Goal: Transaction & Acquisition: Purchase product/service

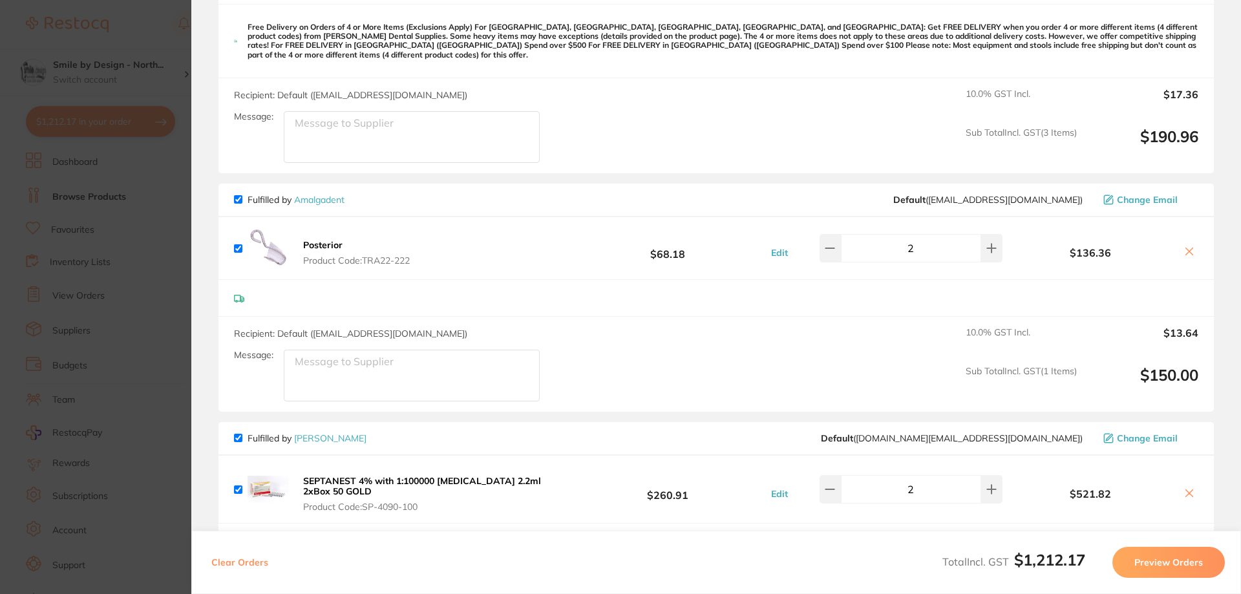
scroll to position [1099, 0]
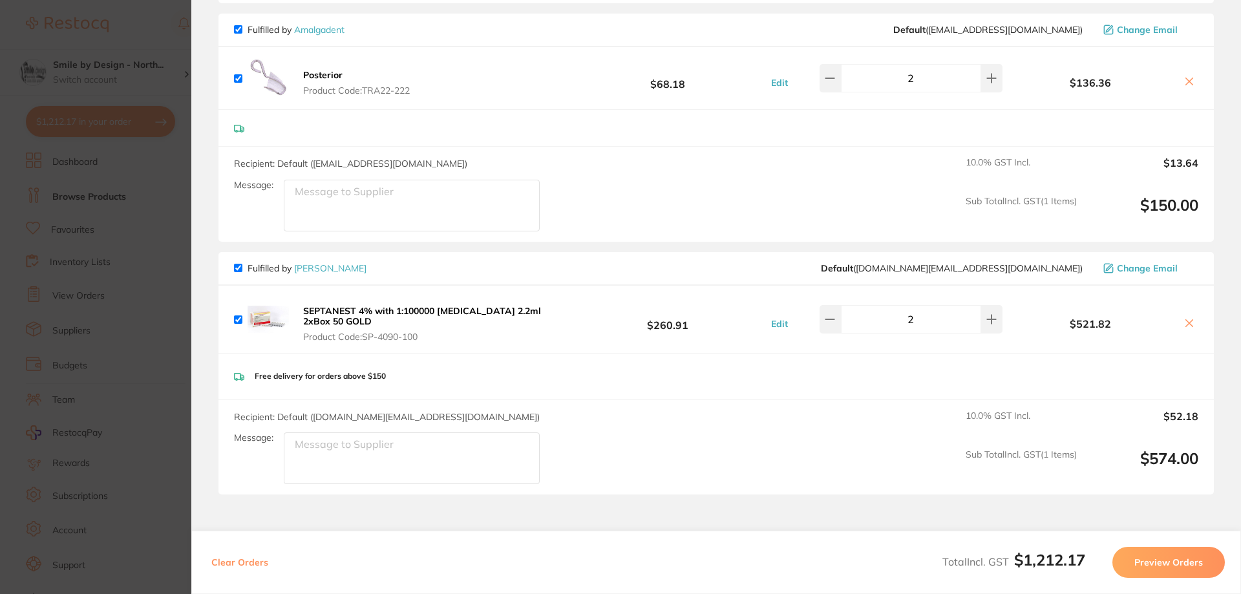
click at [1190, 565] on button "Preview Orders" at bounding box center [1168, 562] width 112 height 31
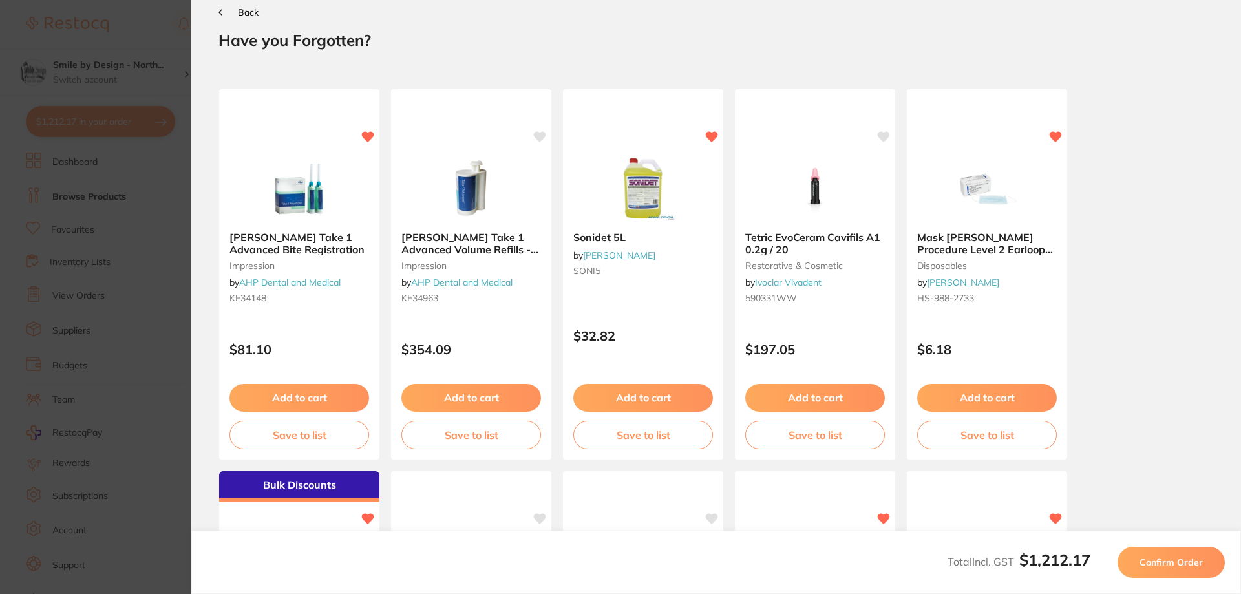
scroll to position [0, 0]
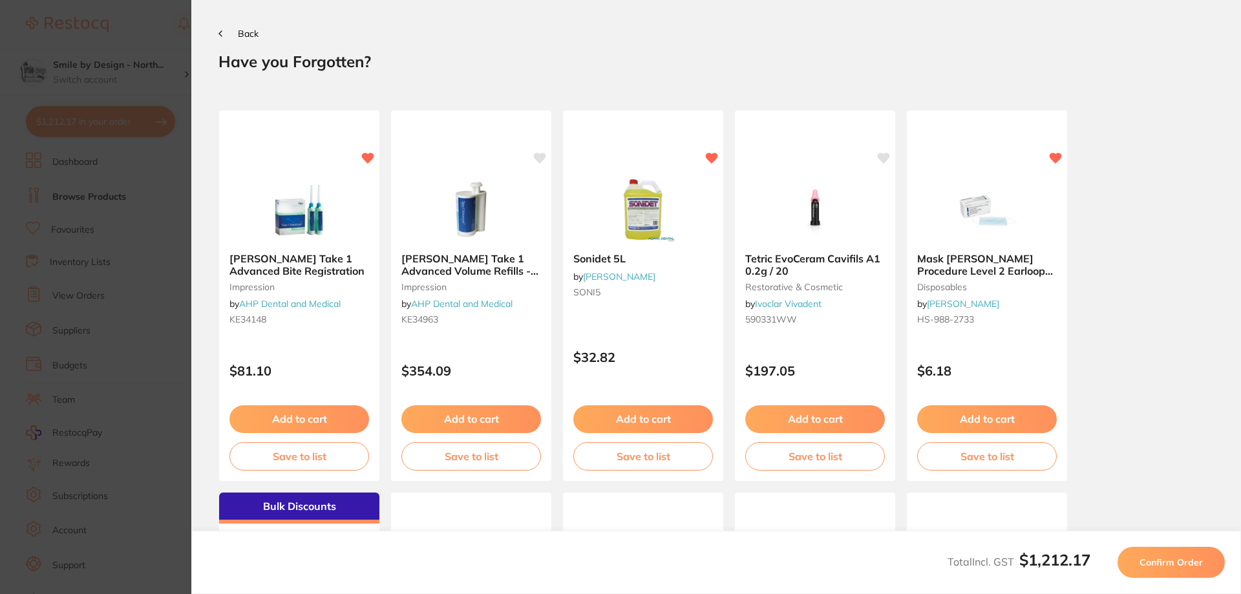
click at [1175, 559] on span "Confirm Order" at bounding box center [1171, 563] width 63 height 12
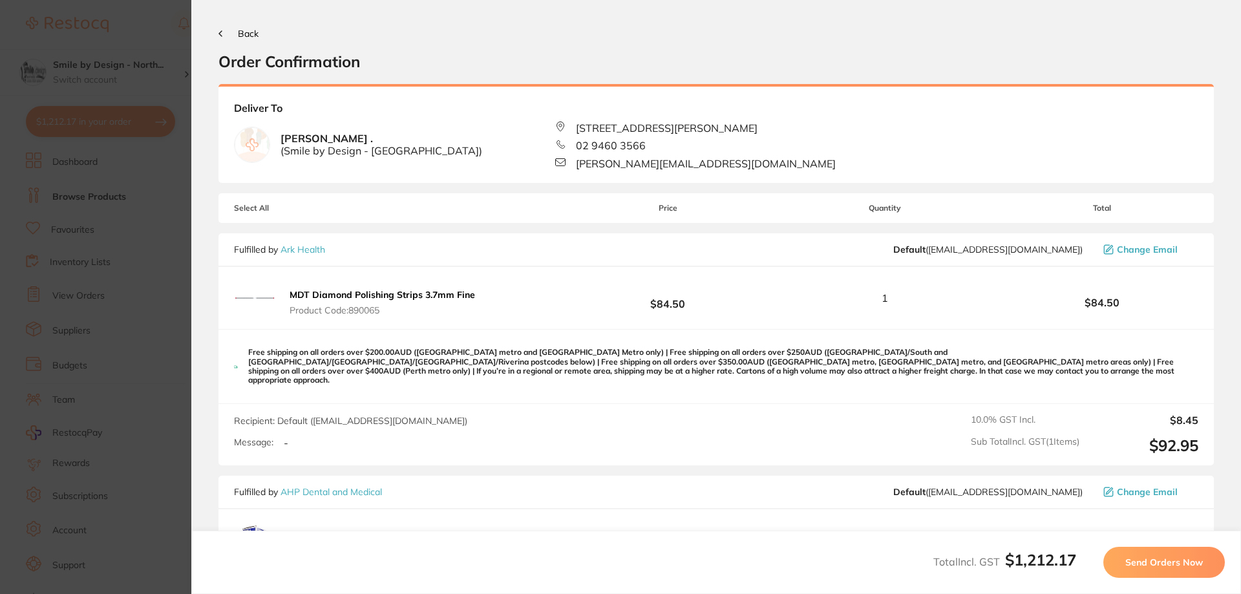
click at [1156, 565] on span "Send Orders Now" at bounding box center [1164, 563] width 78 height 12
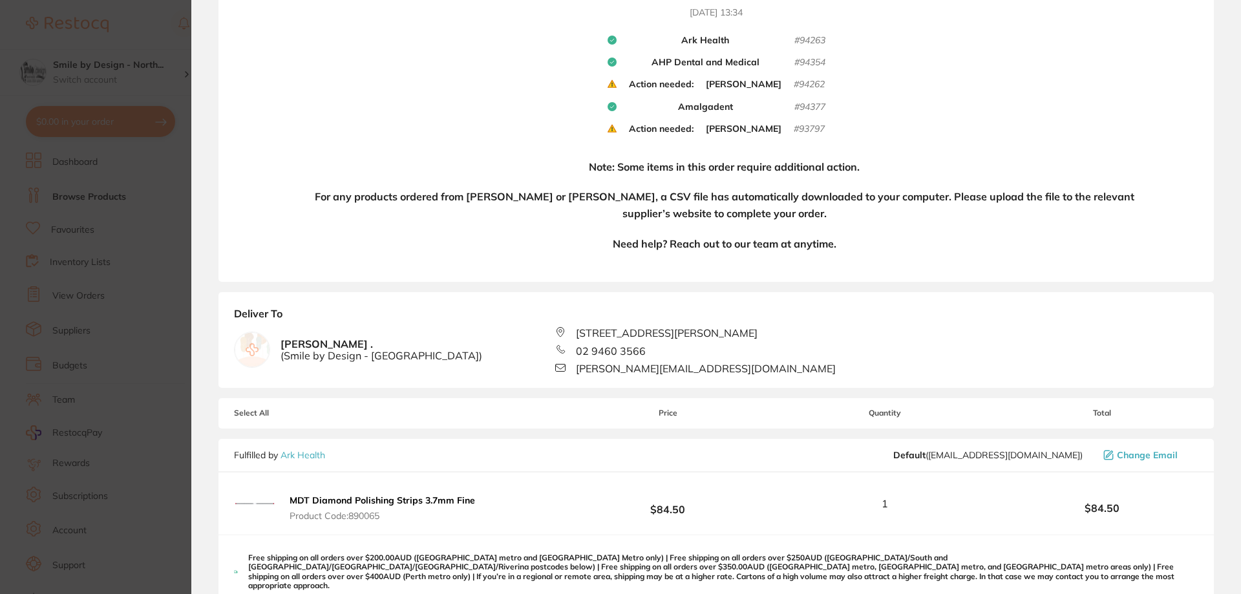
scroll to position [195, 0]
click at [1148, 60] on div "Your orders are being processed and we will notify you once we have placed the …" at bounding box center [715, 73] width 995 height 416
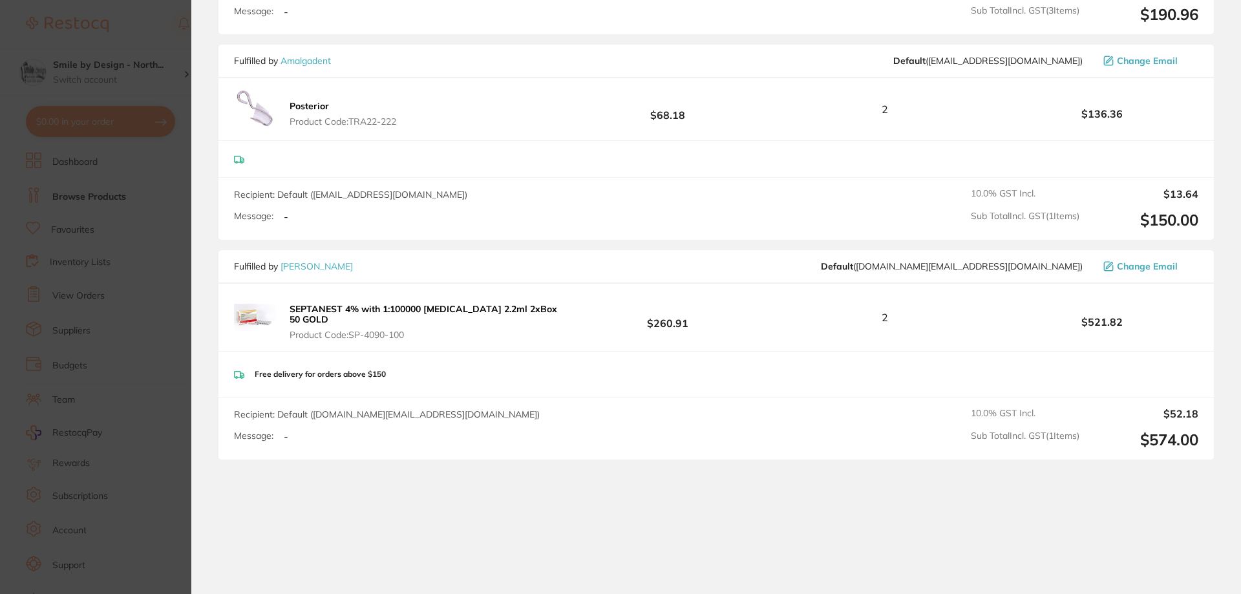
scroll to position [1522, 0]
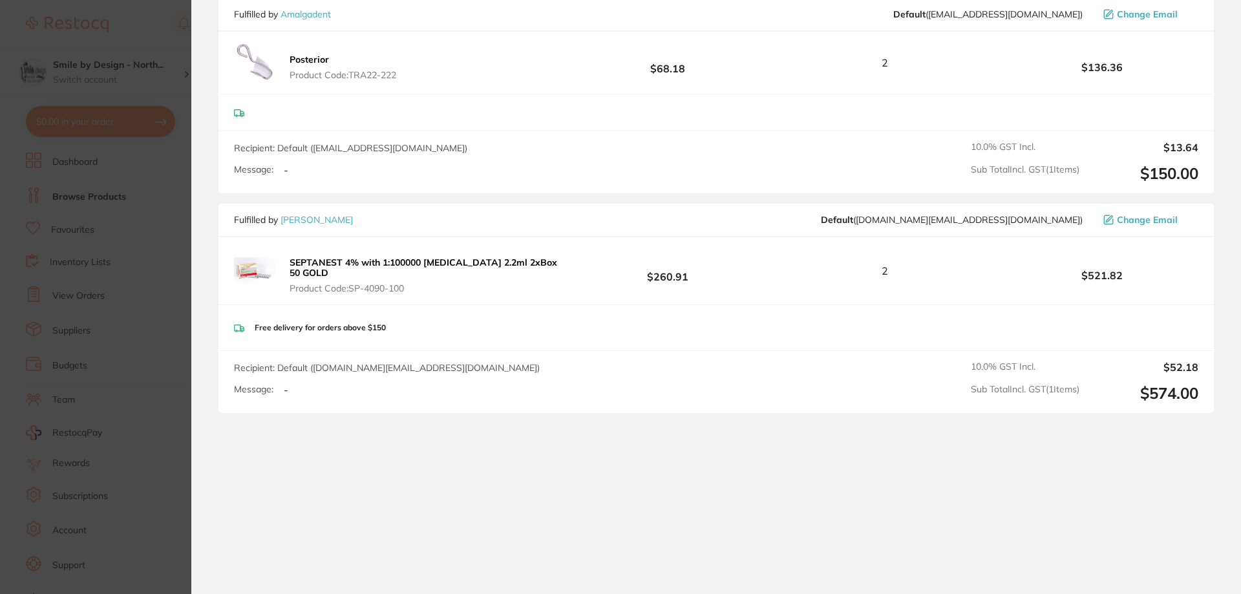
click at [496, 257] on b "SEPTANEST 4% with 1:100000 [MEDICAL_DATA] 2.2ml 2xBox 50 GOLD" at bounding box center [424, 268] width 268 height 22
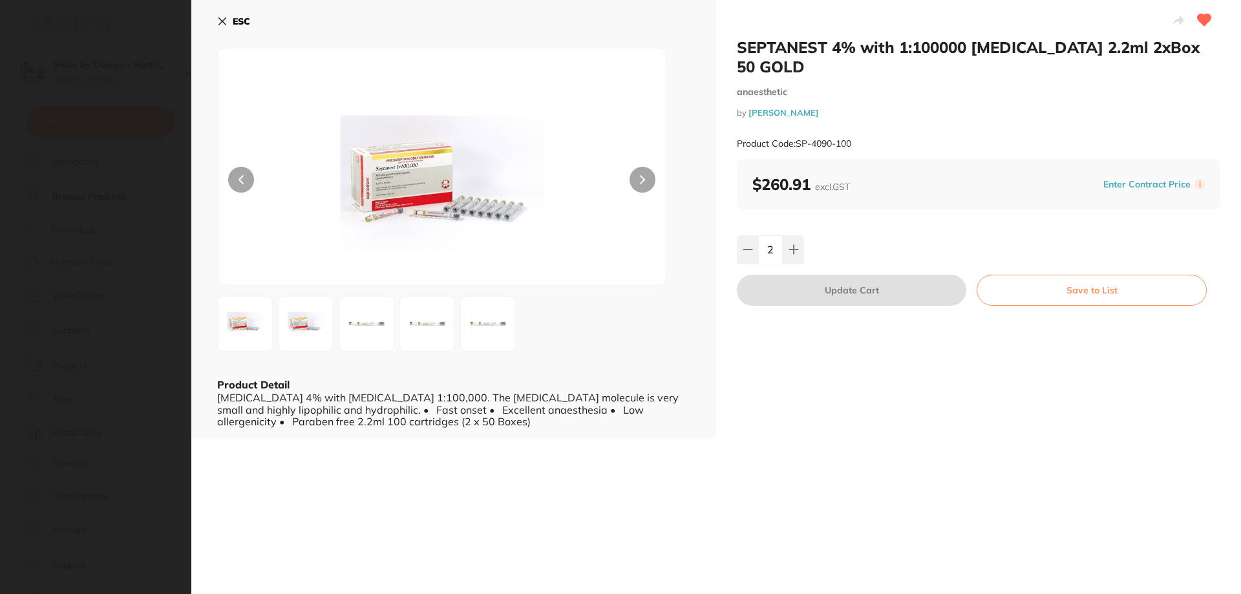
click at [220, 20] on icon at bounding box center [222, 21] width 7 height 7
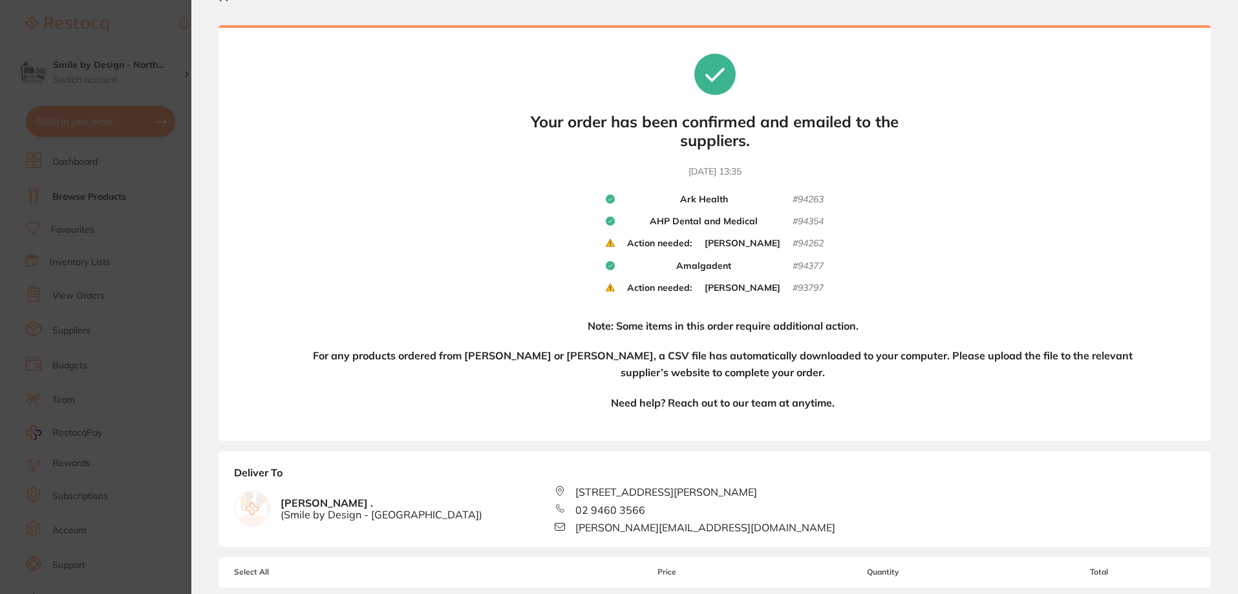
scroll to position [0, 0]
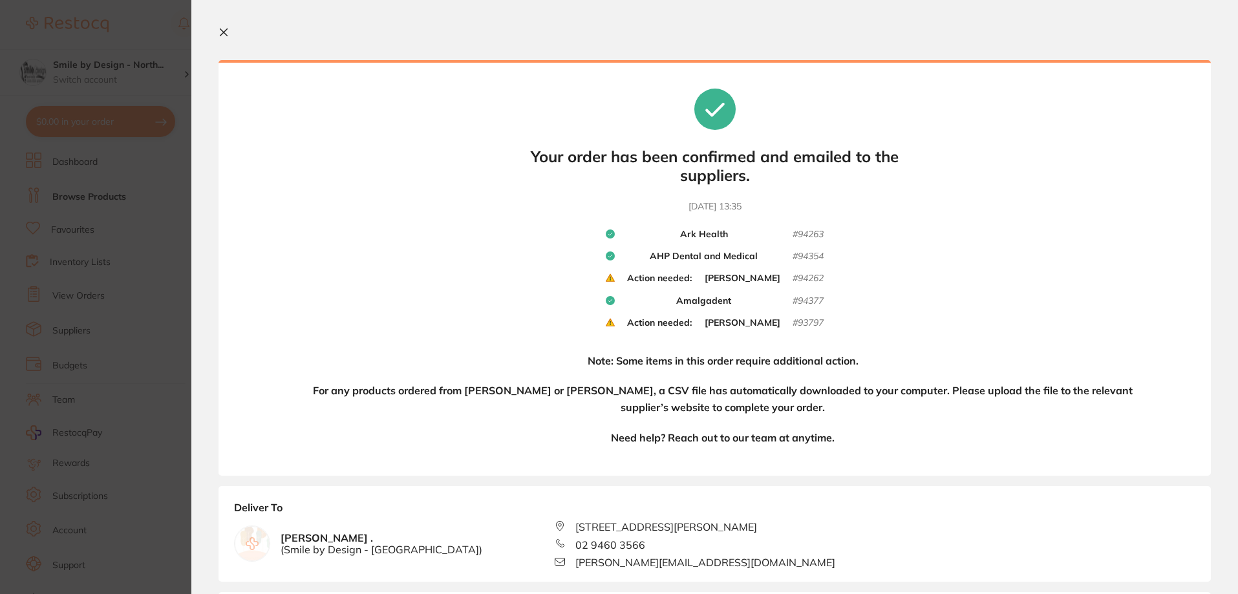
click at [218, 28] on icon at bounding box center [223, 32] width 10 height 10
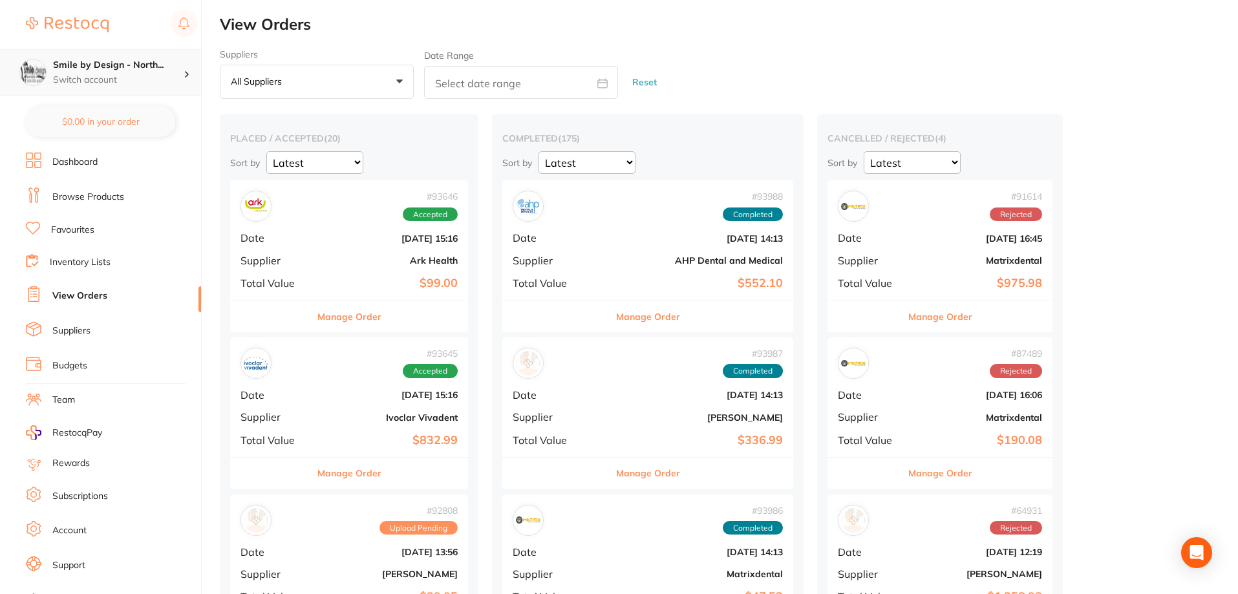
click at [89, 71] on h4 "Smile by Design - North..." at bounding box center [118, 65] width 131 height 13
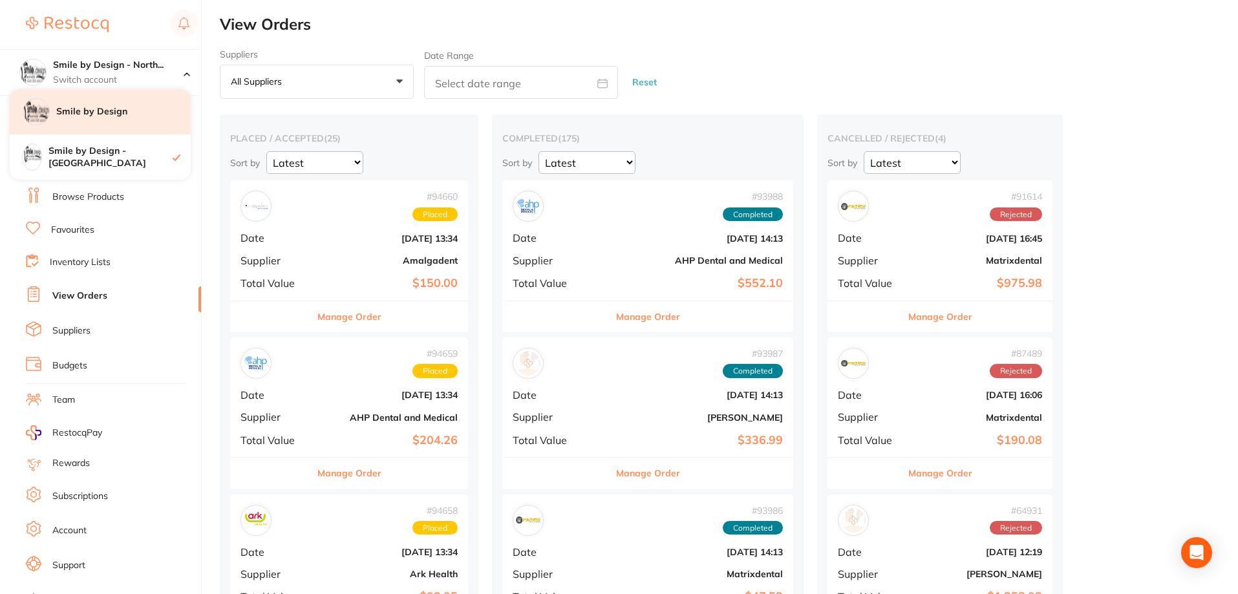
click at [131, 112] on h4 "Smile by Design" at bounding box center [123, 111] width 134 height 13
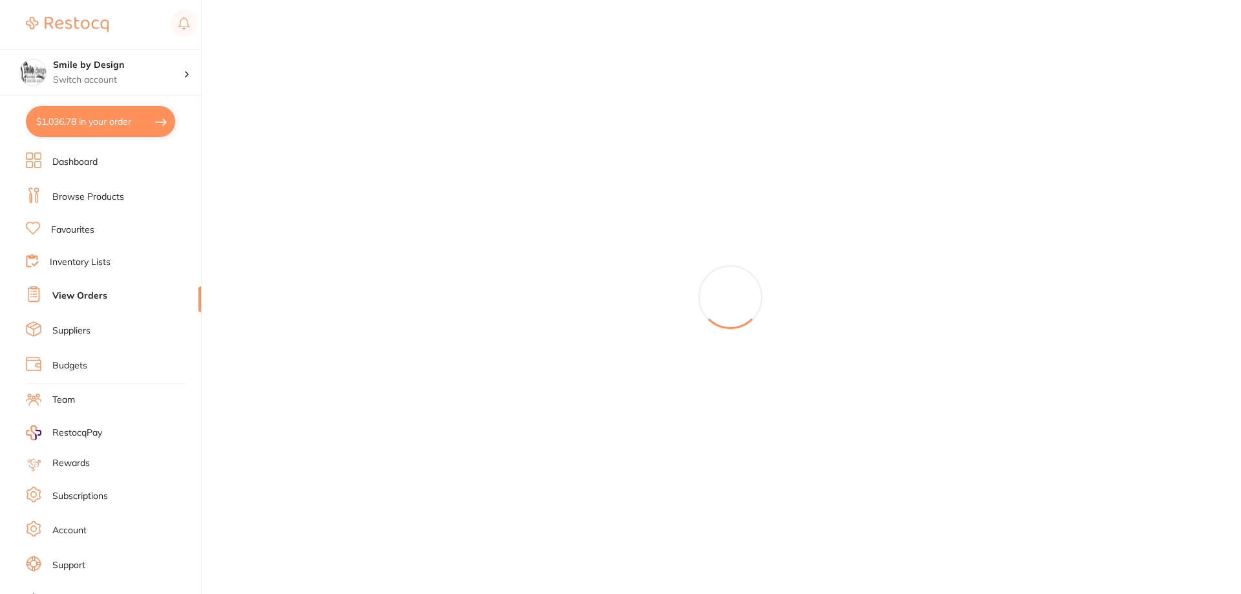
click at [87, 127] on button "$1,036.78 in your order" at bounding box center [100, 121] width 149 height 31
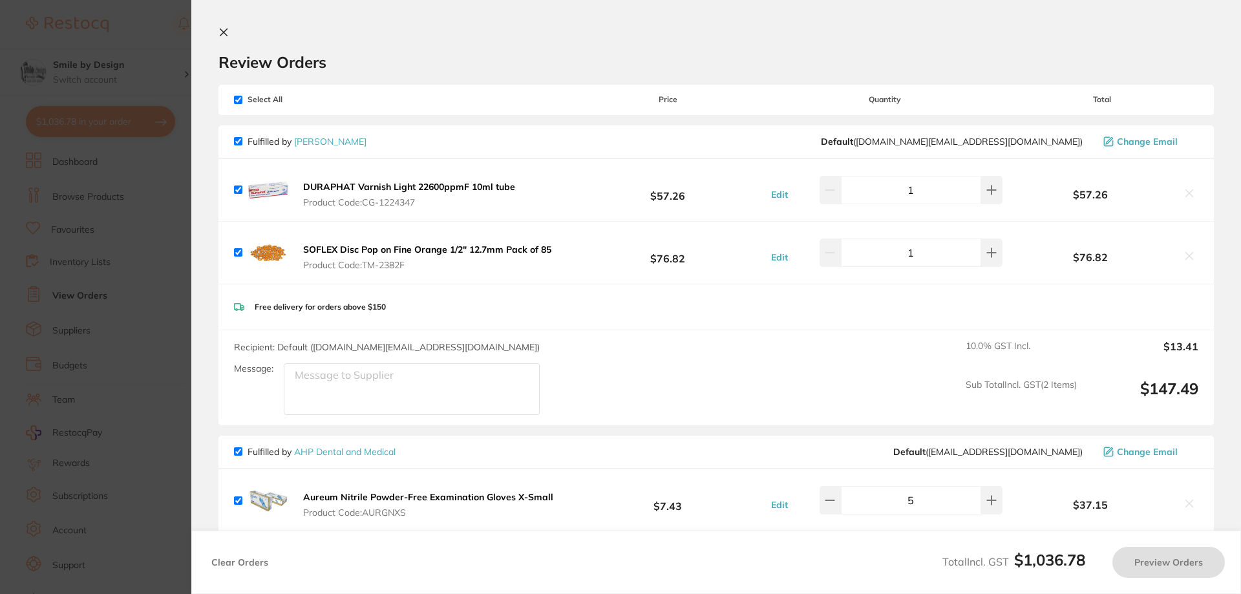
checkbox input "true"
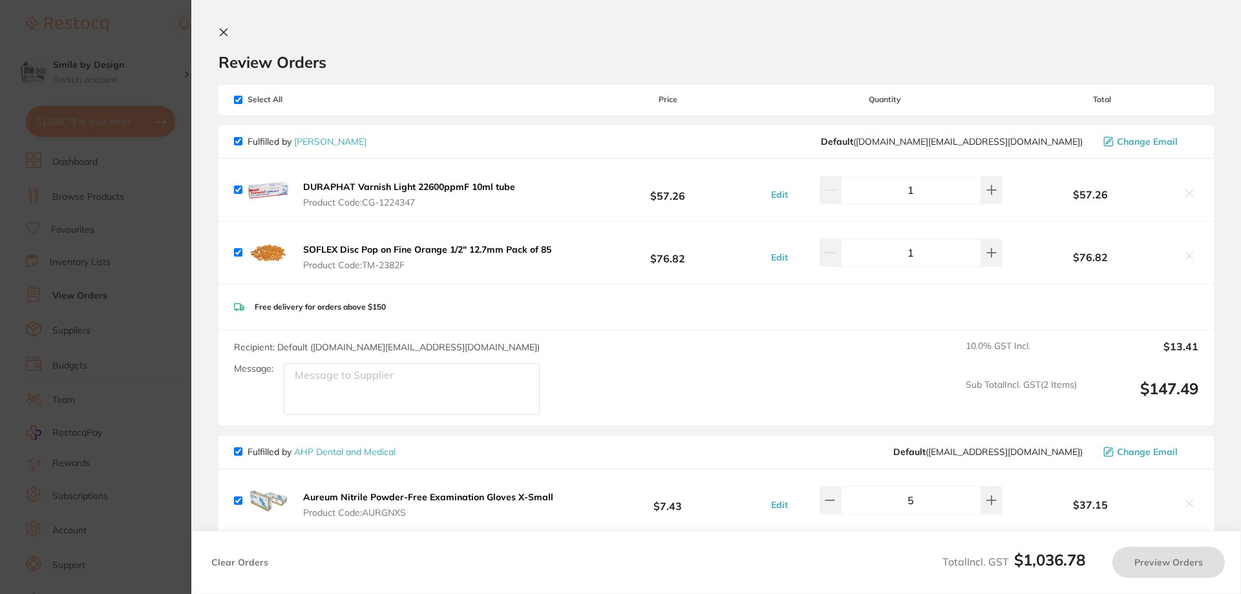
checkbox input "true"
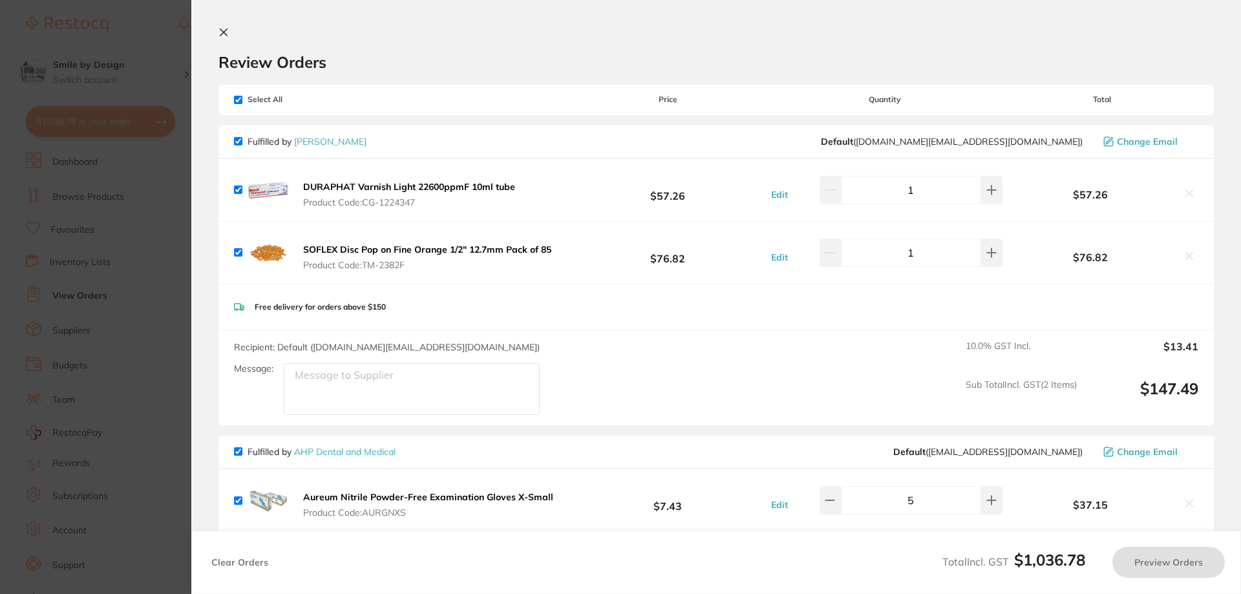
checkbox input "true"
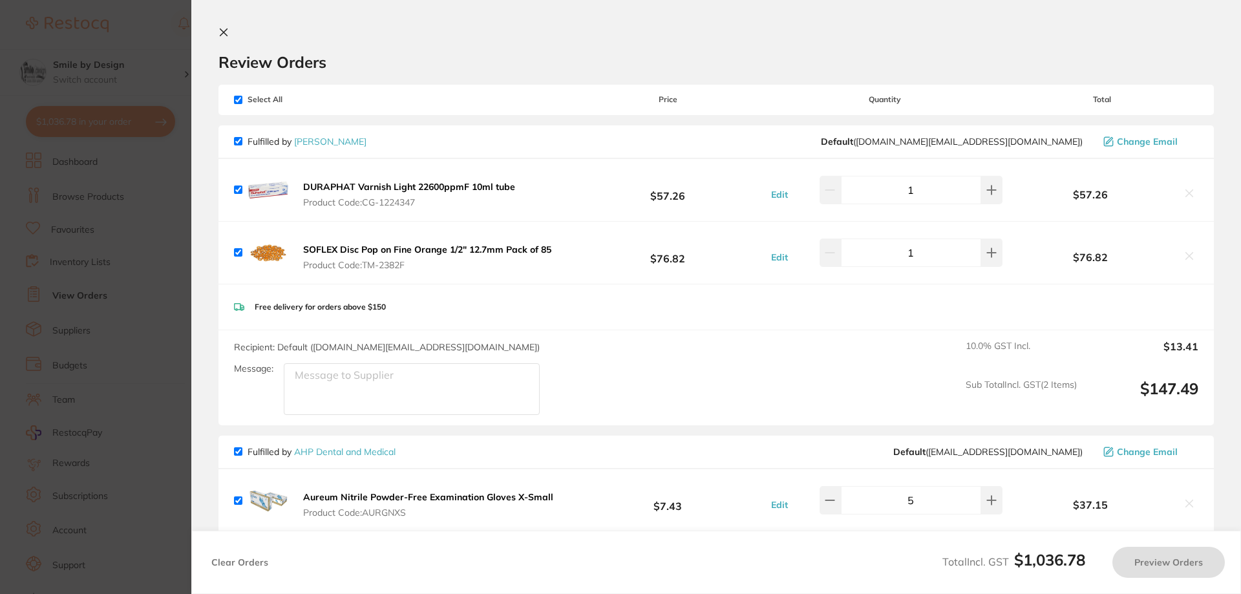
checkbox input "true"
drag, startPoint x: 229, startPoint y: 30, endPoint x: 228, endPoint y: 39, distance: 9.1
click at [228, 30] on button at bounding box center [226, 33] width 16 height 12
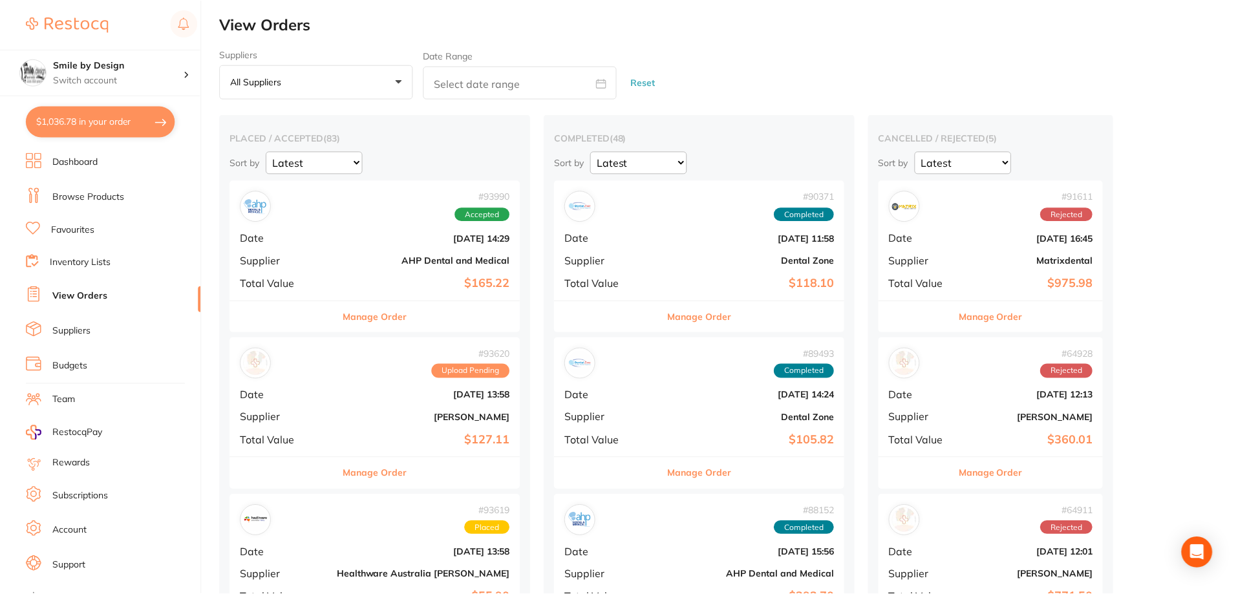
scroll to position [2650, 0]
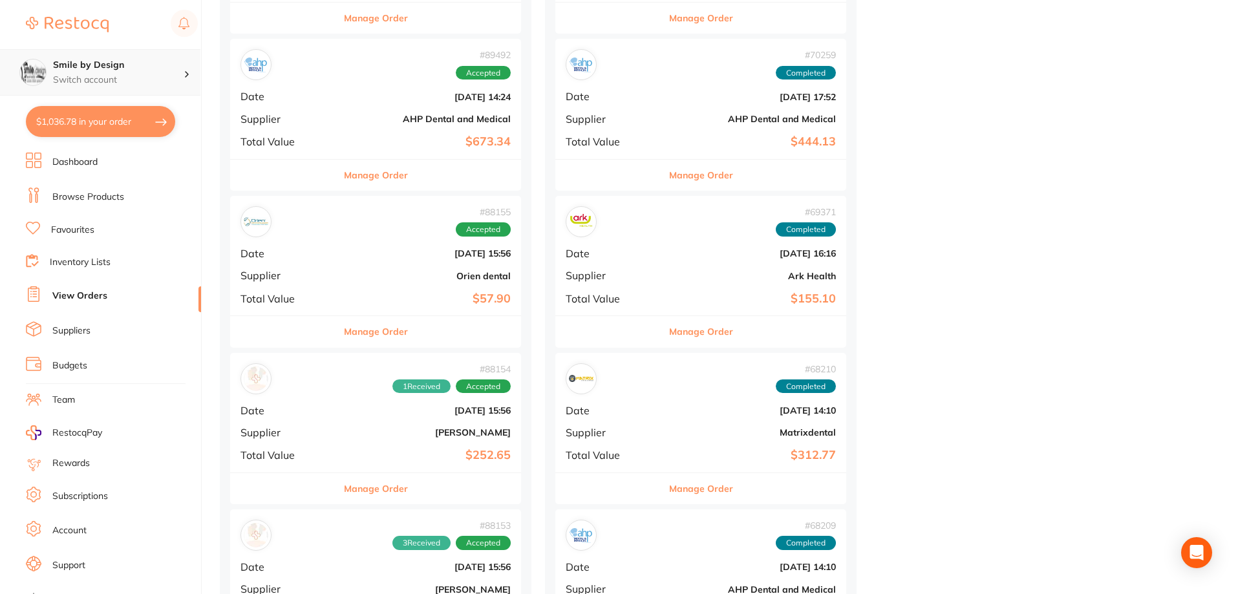
click at [131, 85] on p "Switch account" at bounding box center [118, 80] width 131 height 13
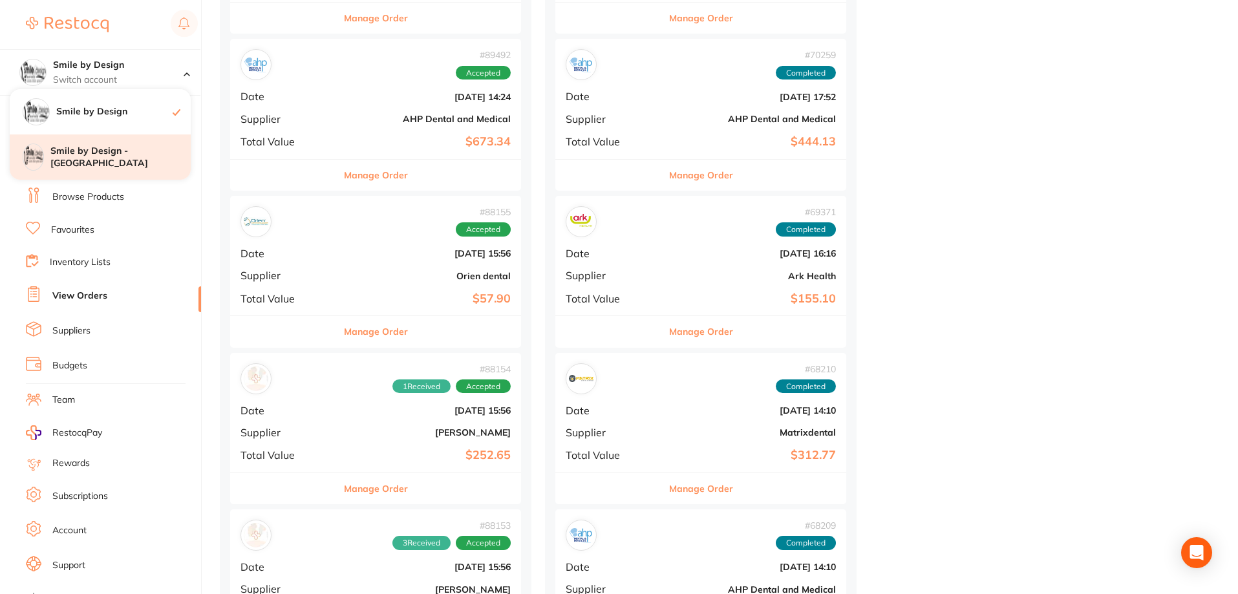
click at [116, 161] on h4 "Smile by Design - [GEOGRAPHIC_DATA]" at bounding box center [120, 157] width 140 height 25
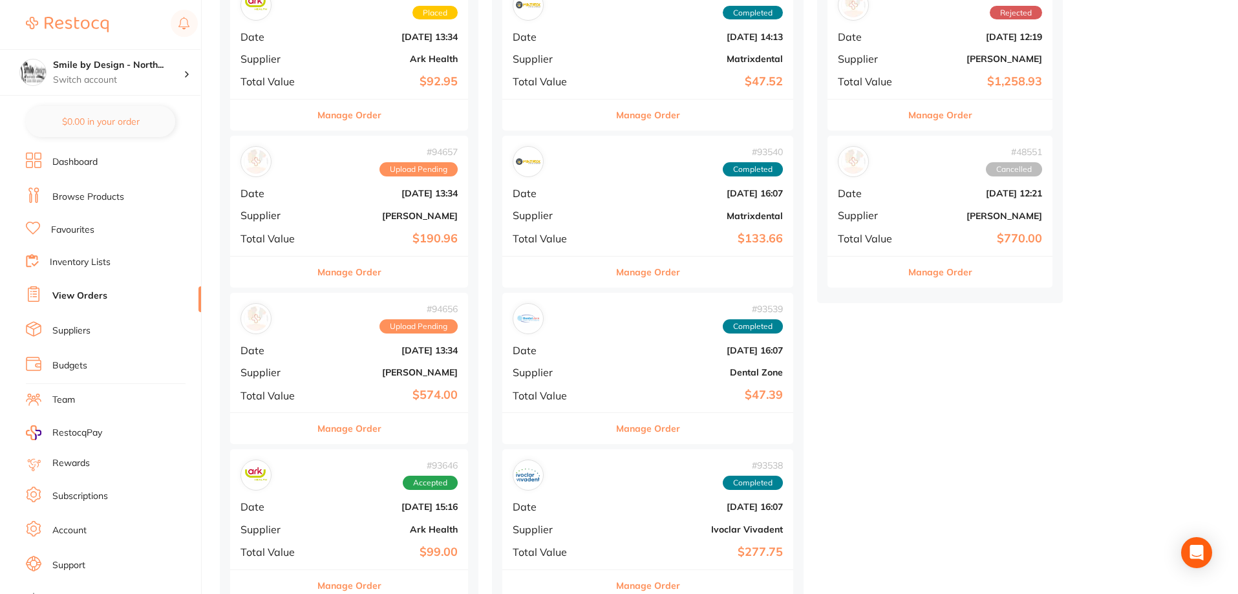
scroll to position [517, 0]
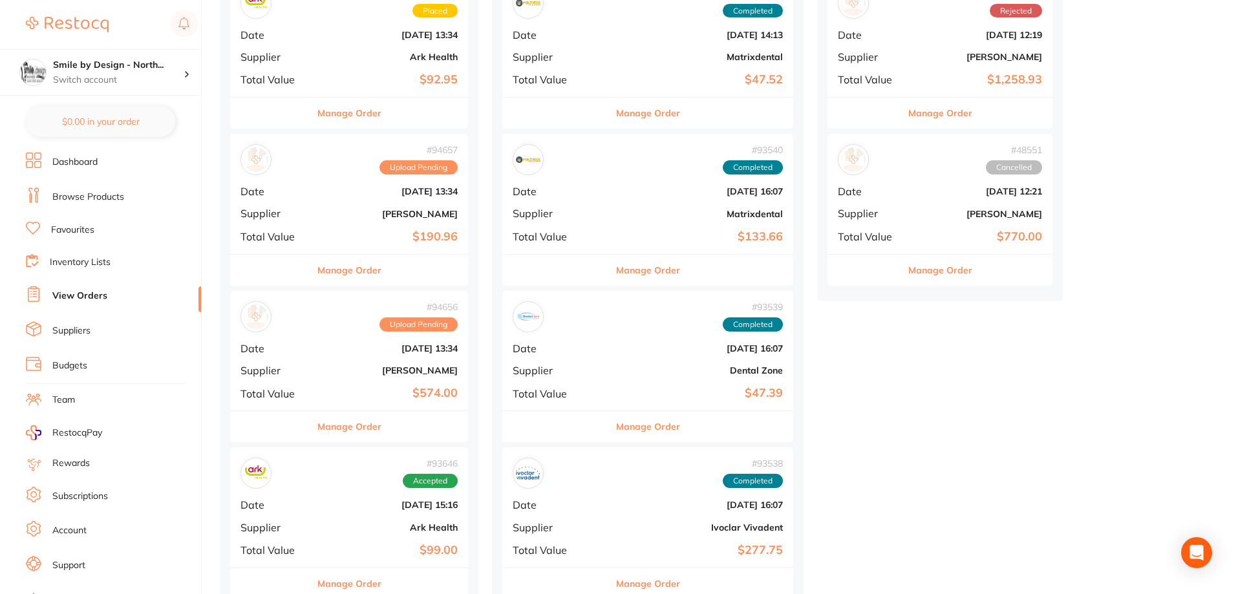
click at [405, 370] on b "[PERSON_NAME]" at bounding box center [389, 370] width 138 height 10
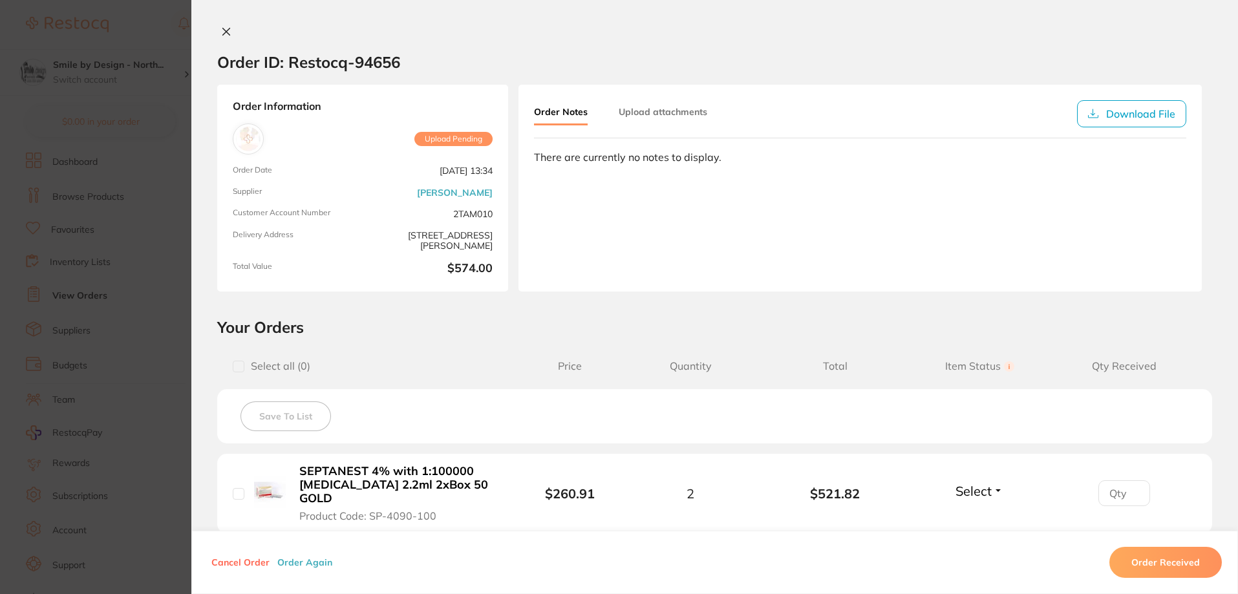
scroll to position [388, 0]
click at [228, 32] on icon at bounding box center [226, 32] width 10 height 10
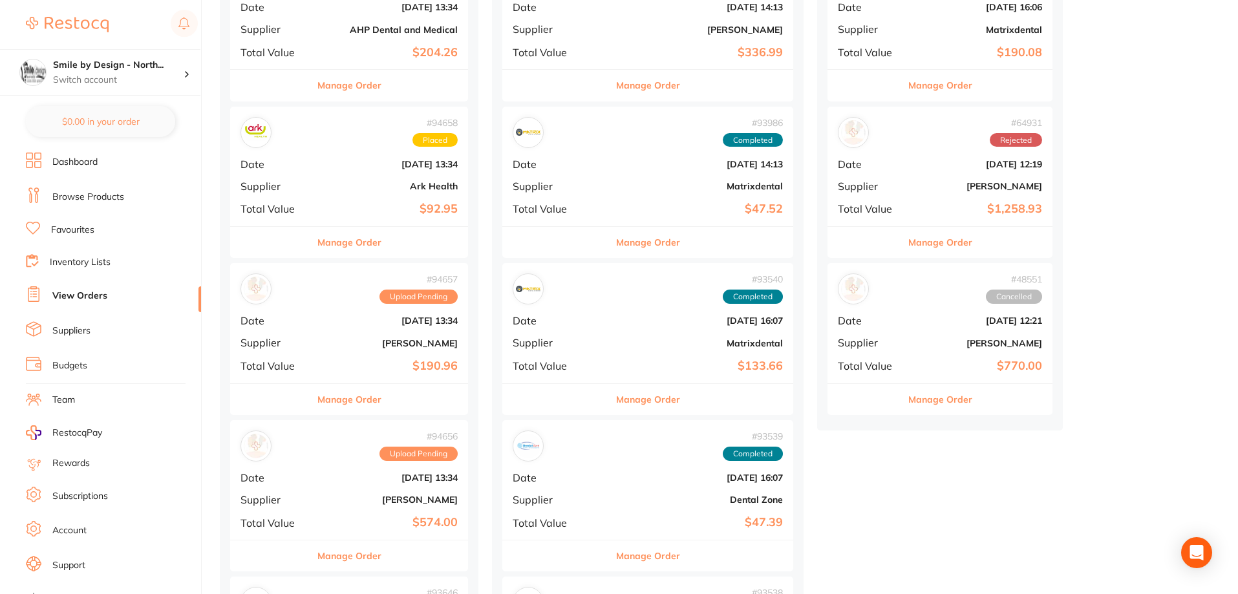
click at [319, 348] on div "# 94657 Upload Pending Date Sept 25 2025, 13:34 Supplier Adam Dental Total Valu…" at bounding box center [349, 323] width 238 height 120
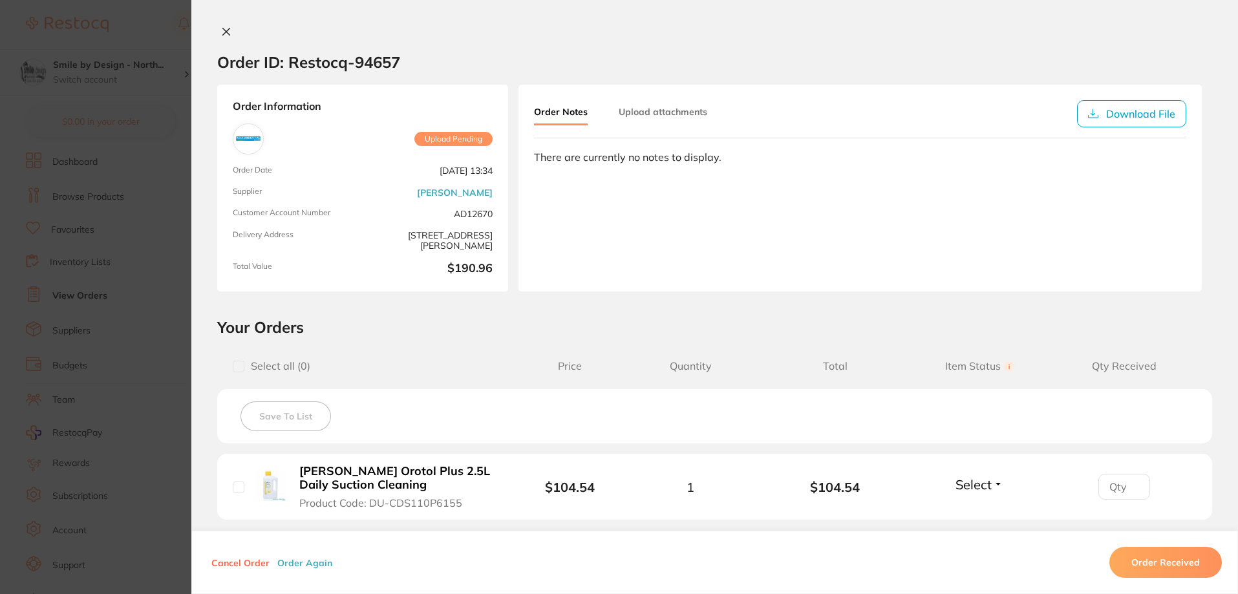
scroll to position [259, 0]
drag, startPoint x: 493, startPoint y: 220, endPoint x: 445, endPoint y: 219, distance: 47.9
click at [445, 219] on div "Order Information Upload Pending Order Date Sept 25 2025, 13:34 Supplier Adam D…" at bounding box center [362, 188] width 291 height 207
click at [485, 219] on span "AD12670" at bounding box center [430, 213] width 125 height 11
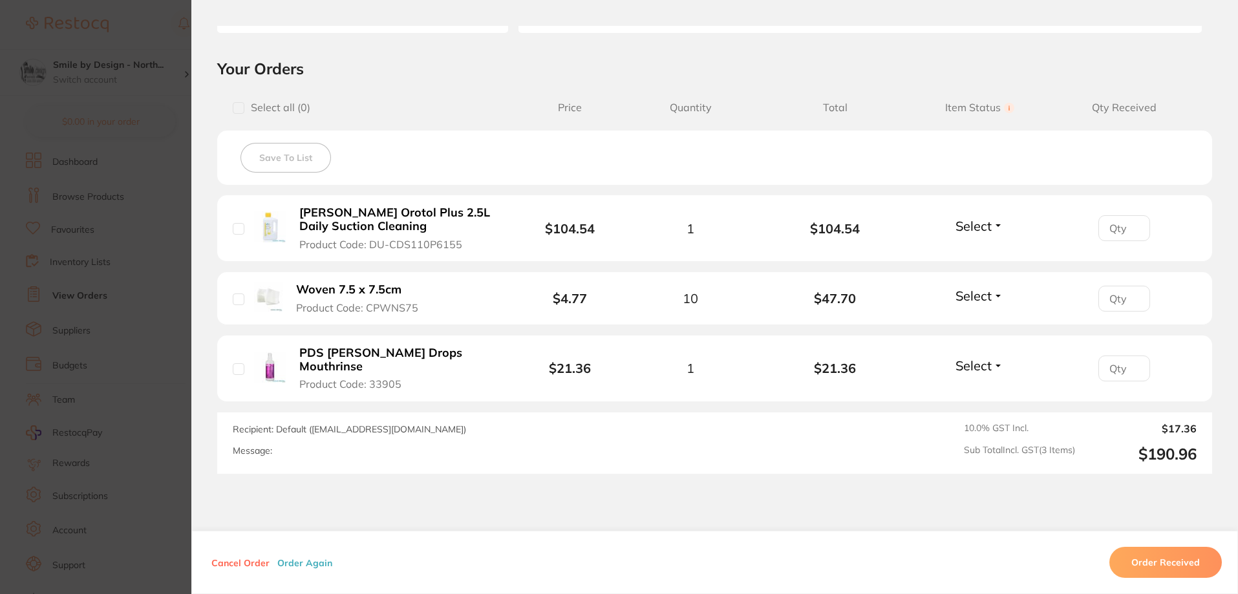
click at [310, 223] on b "[PERSON_NAME] Orotol Plus 2.5L Daily Suction Cleaning" at bounding box center [399, 219] width 200 height 27
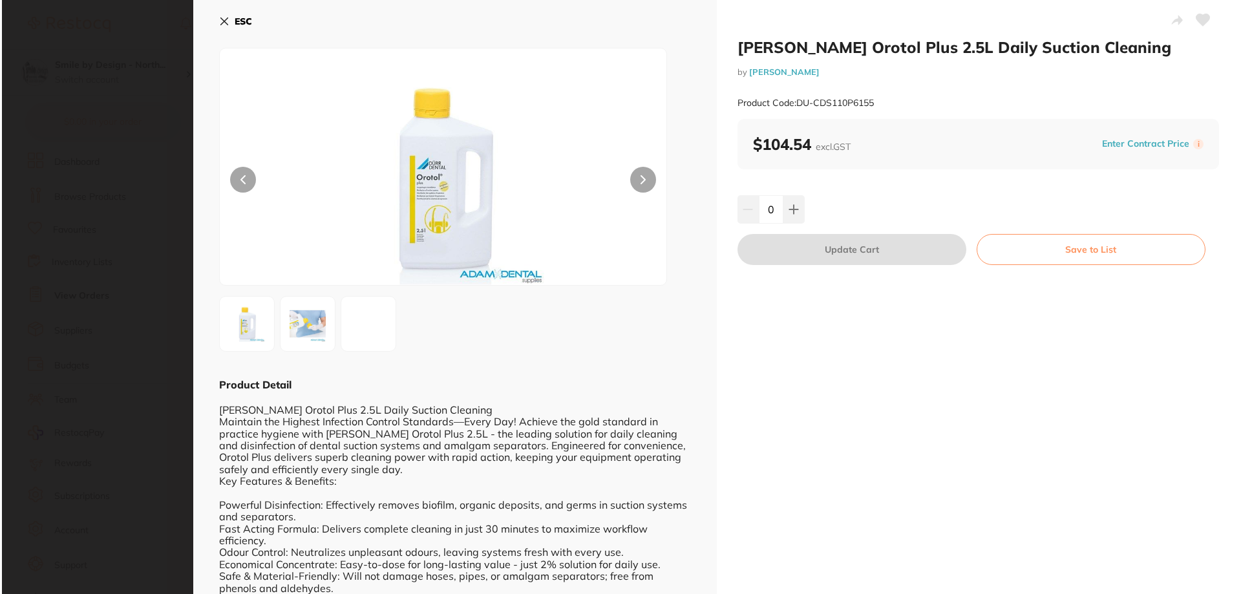
scroll to position [0, 0]
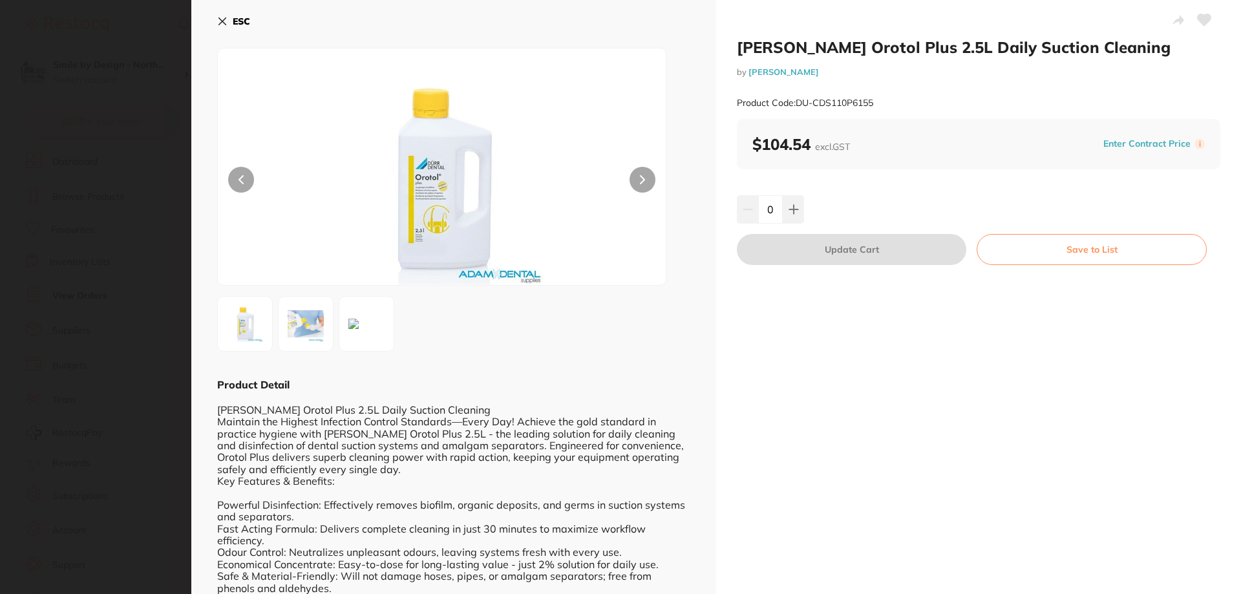
click at [220, 25] on icon at bounding box center [222, 21] width 10 height 10
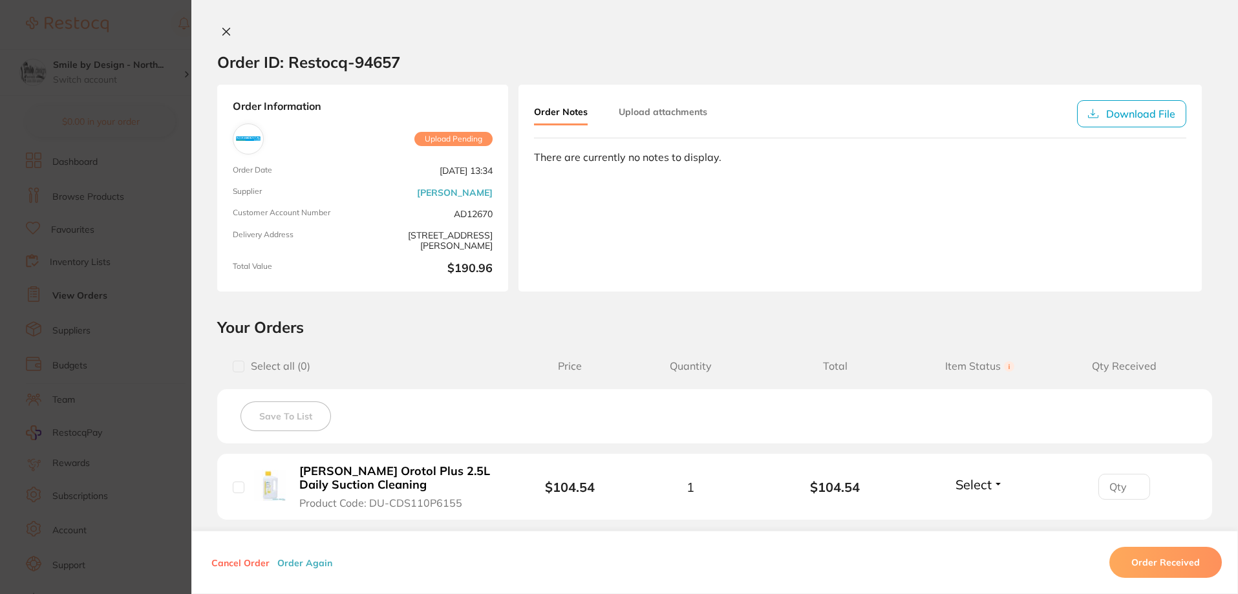
click at [221, 27] on icon at bounding box center [226, 32] width 10 height 10
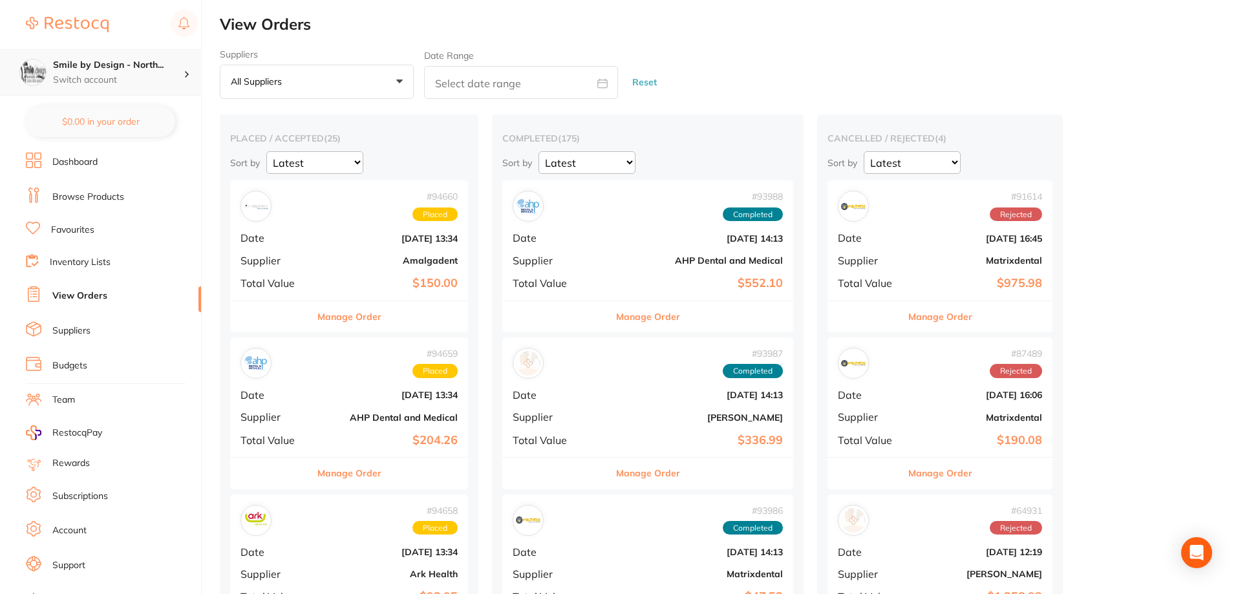
click at [122, 67] on h4 "Smile by Design - North..." at bounding box center [118, 65] width 131 height 13
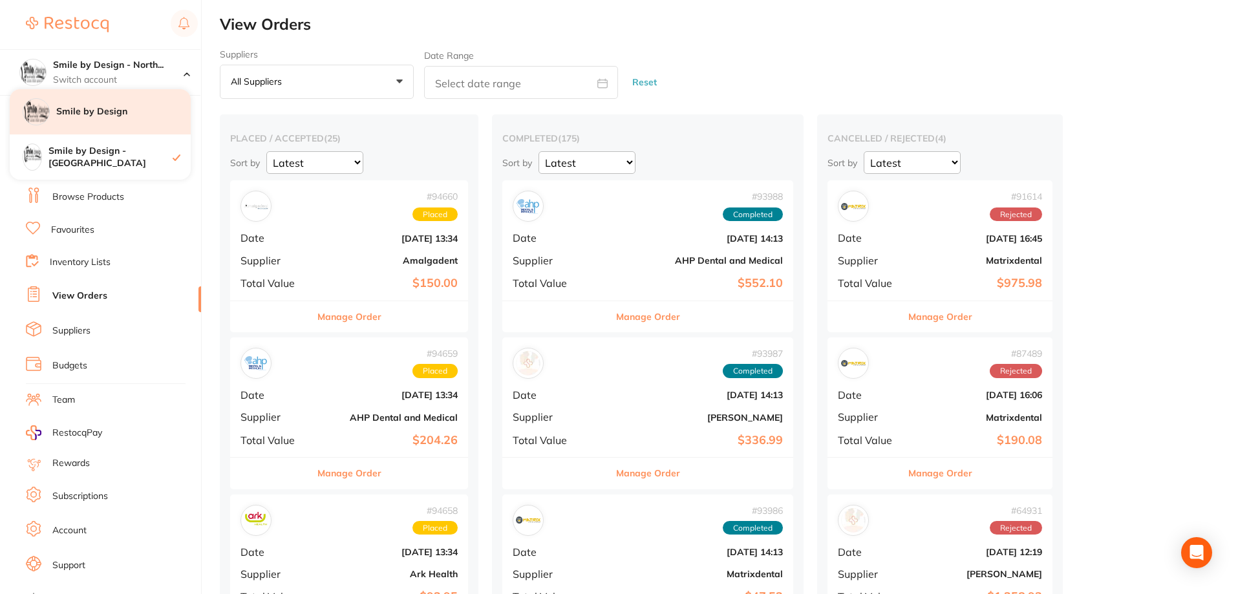
click at [109, 114] on h4 "Smile by Design" at bounding box center [123, 111] width 134 height 13
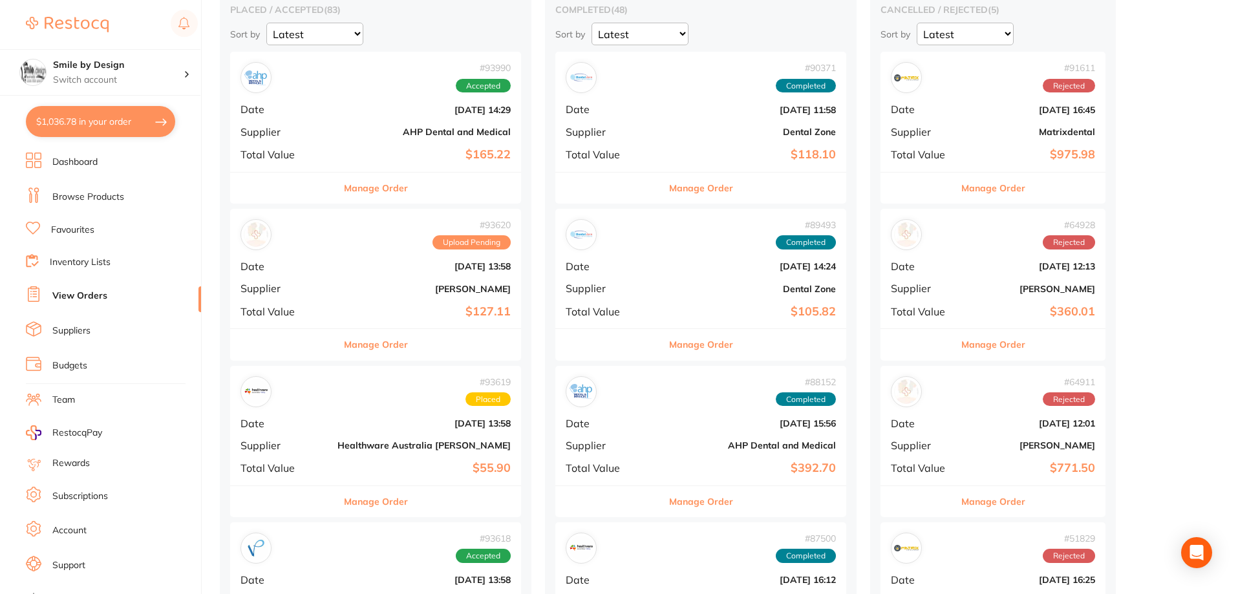
scroll to position [129, 0]
click at [63, 124] on button "$1,036.78 in your order" at bounding box center [100, 121] width 149 height 31
checkbox input "true"
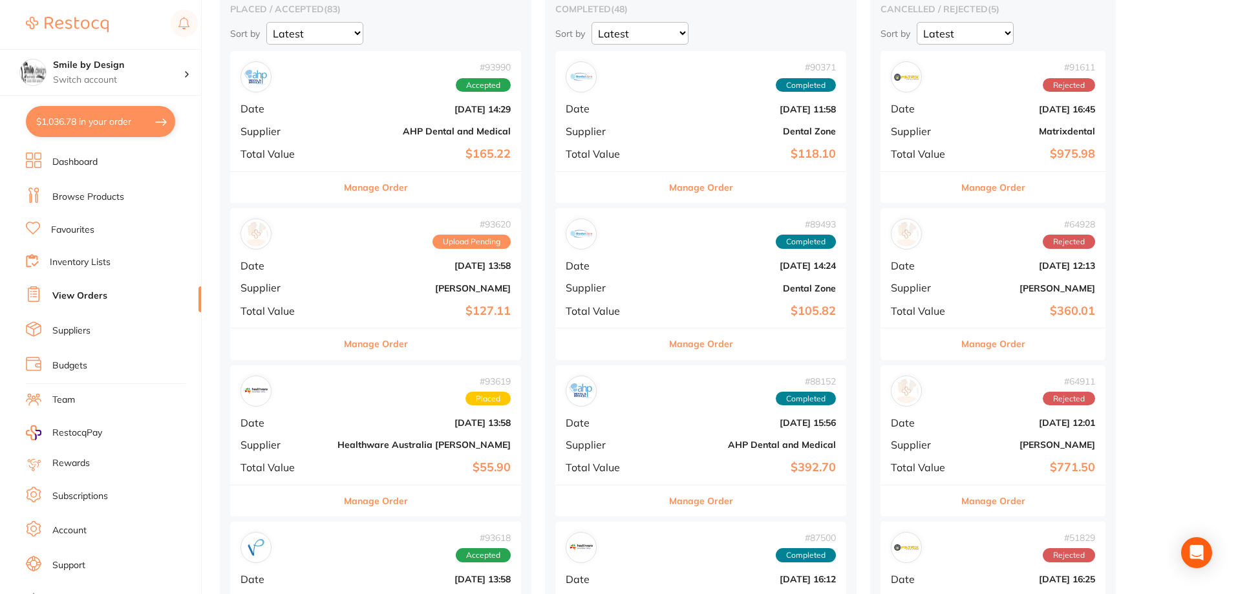
checkbox input "true"
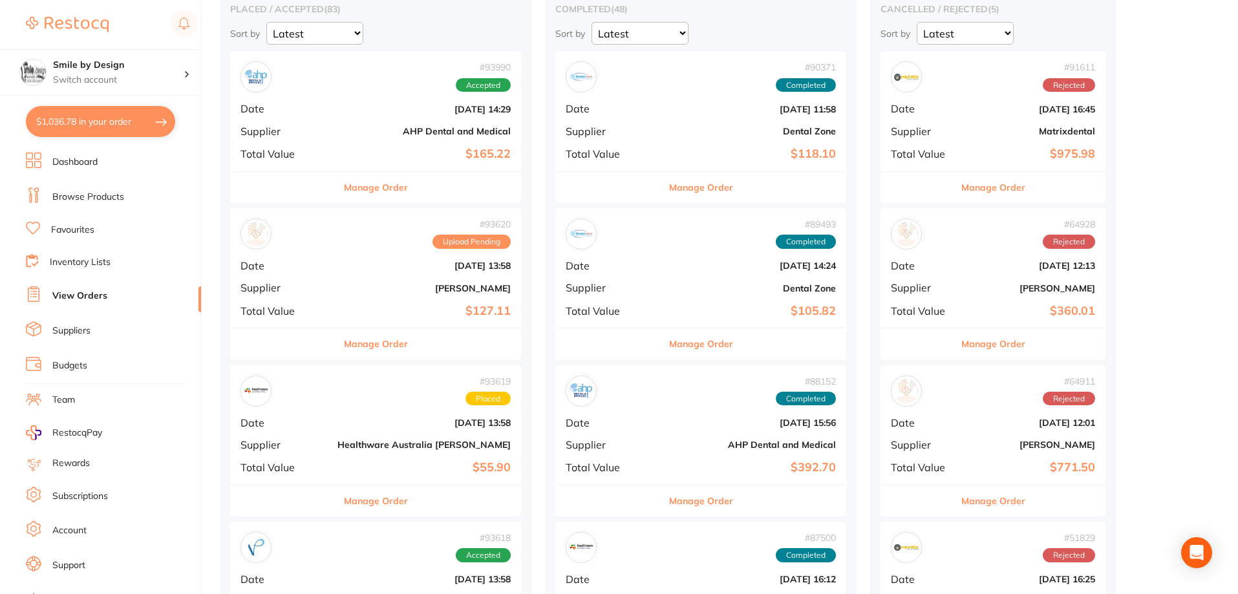
checkbox input "true"
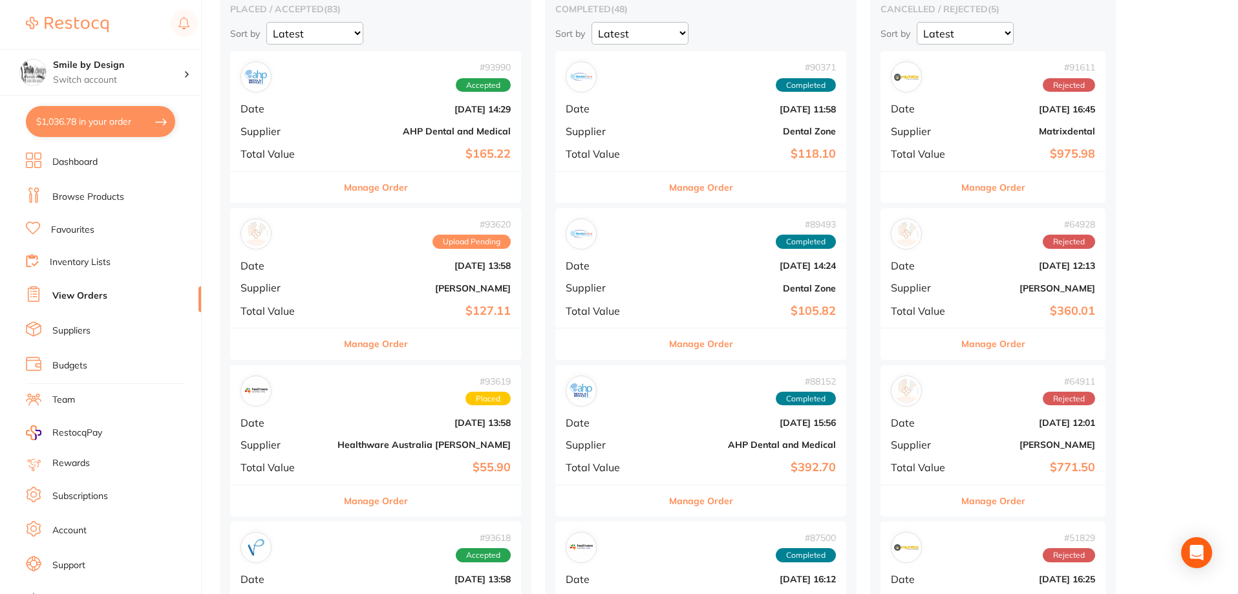
checkbox input "true"
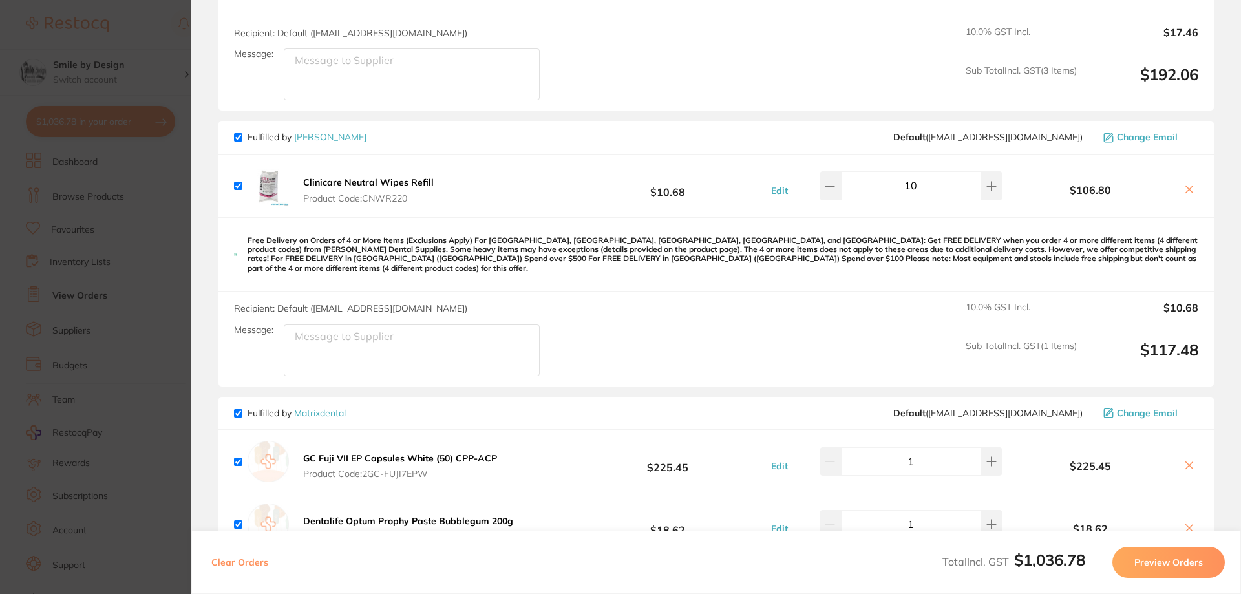
scroll to position [687, 0]
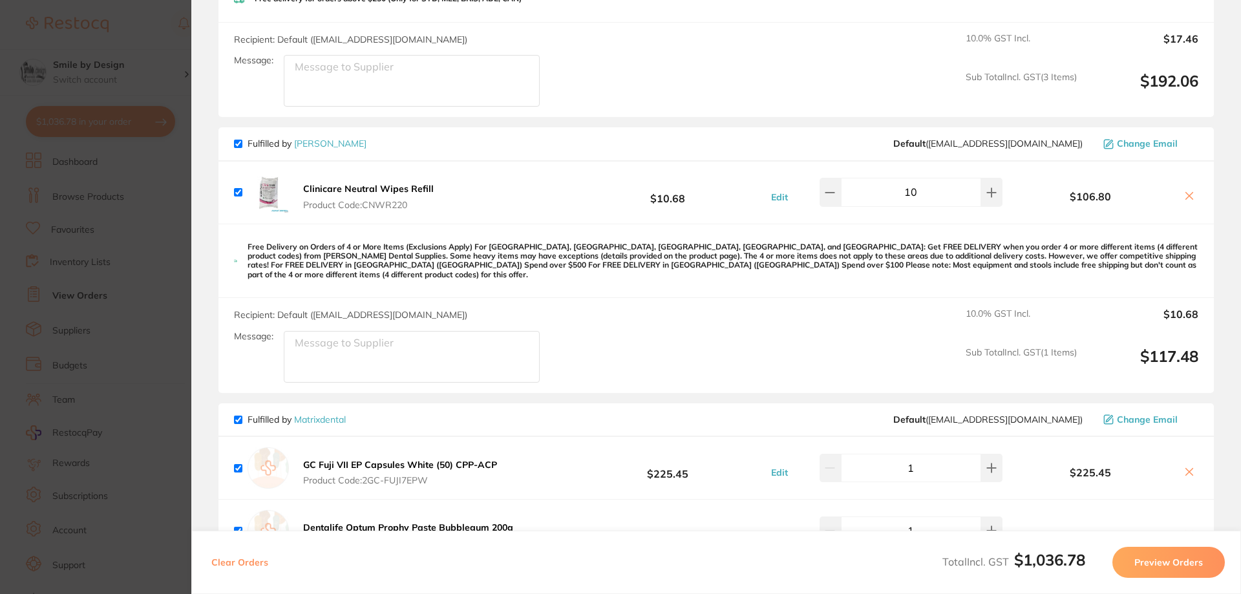
click at [314, 141] on link "[PERSON_NAME]" at bounding box center [330, 144] width 72 height 12
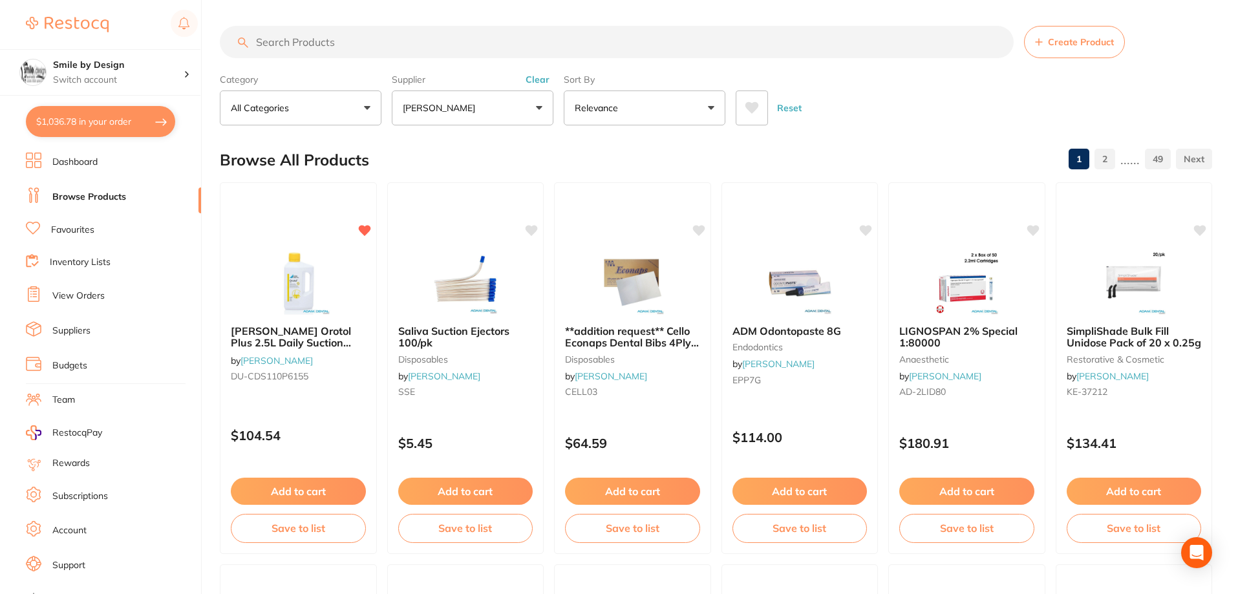
click at [74, 331] on link "Suppliers" at bounding box center [71, 331] width 38 height 13
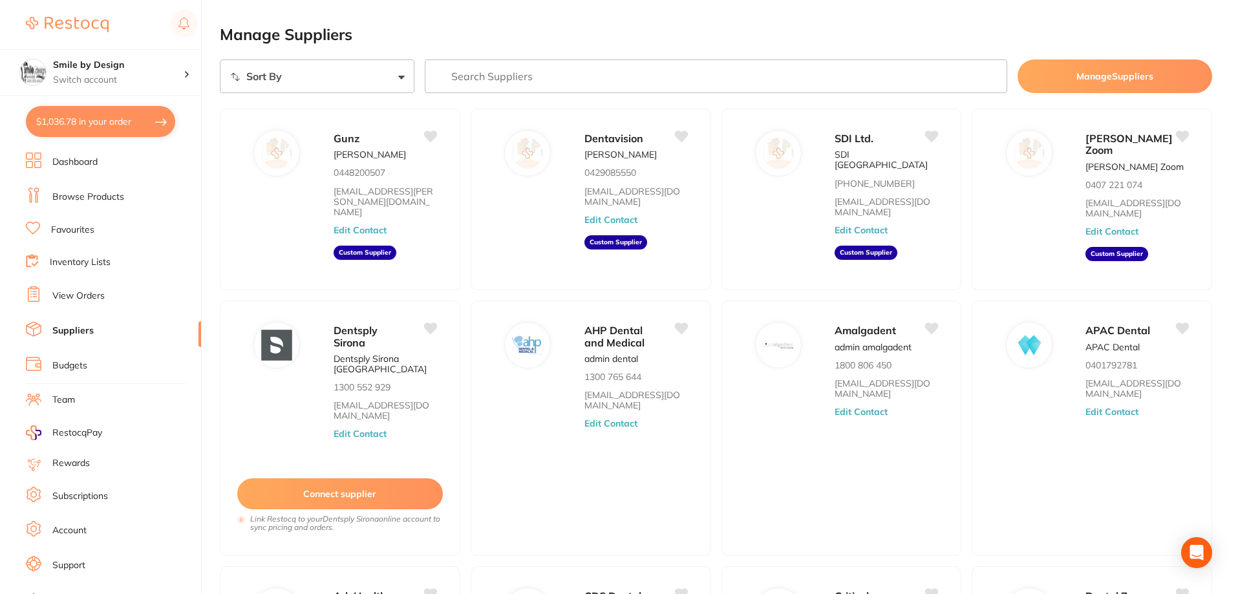
click at [553, 68] on input "search" at bounding box center [716, 76] width 583 height 34
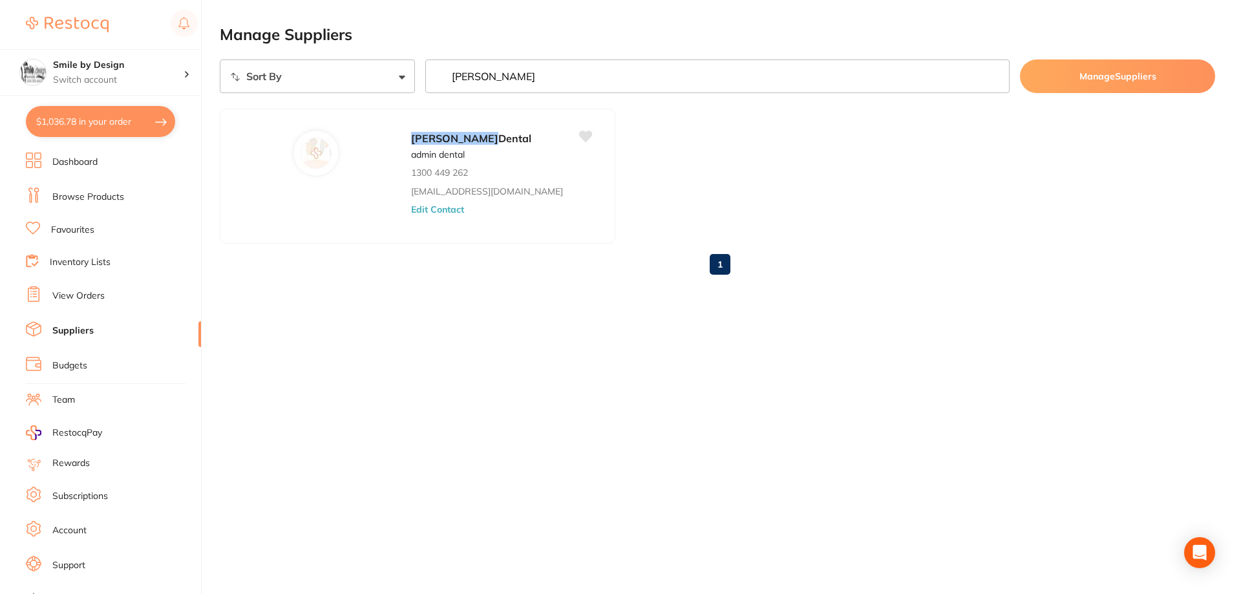
type input "[PERSON_NAME]"
click at [411, 149] on p "admin dental" at bounding box center [438, 154] width 54 height 10
click at [411, 205] on button "Edit Contact" at bounding box center [438, 209] width 54 height 10
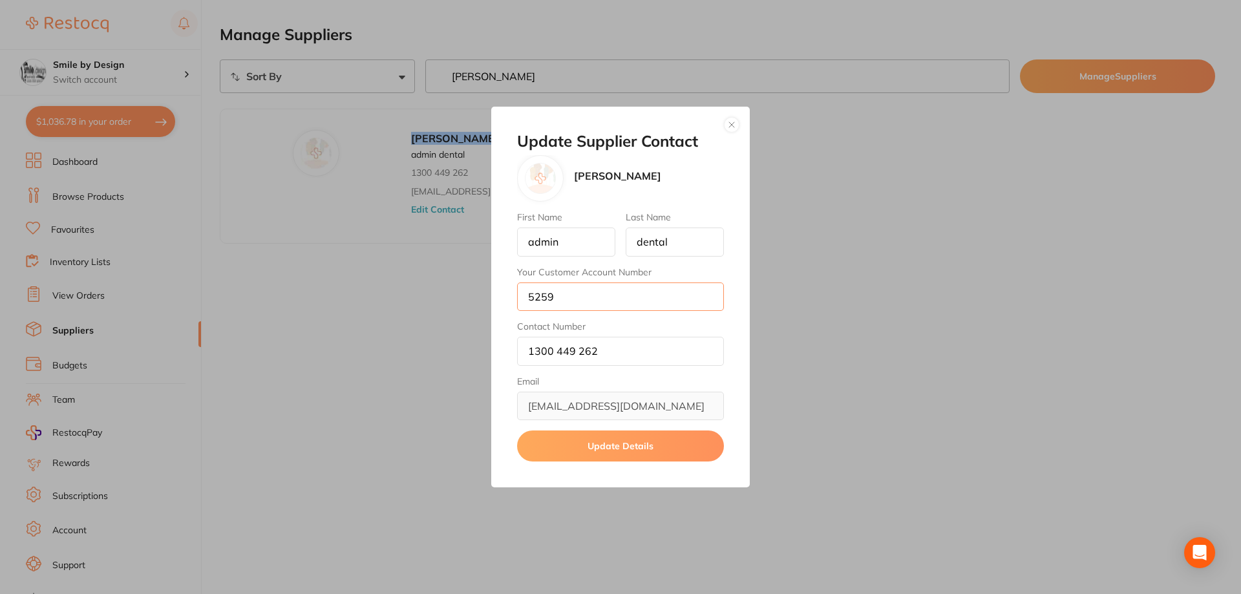
drag, startPoint x: 595, startPoint y: 300, endPoint x: 520, endPoint y: 292, distance: 75.4
click at [520, 292] on input "5259" at bounding box center [620, 296] width 207 height 28
click at [730, 125] on button "button" at bounding box center [732, 125] width 16 height 16
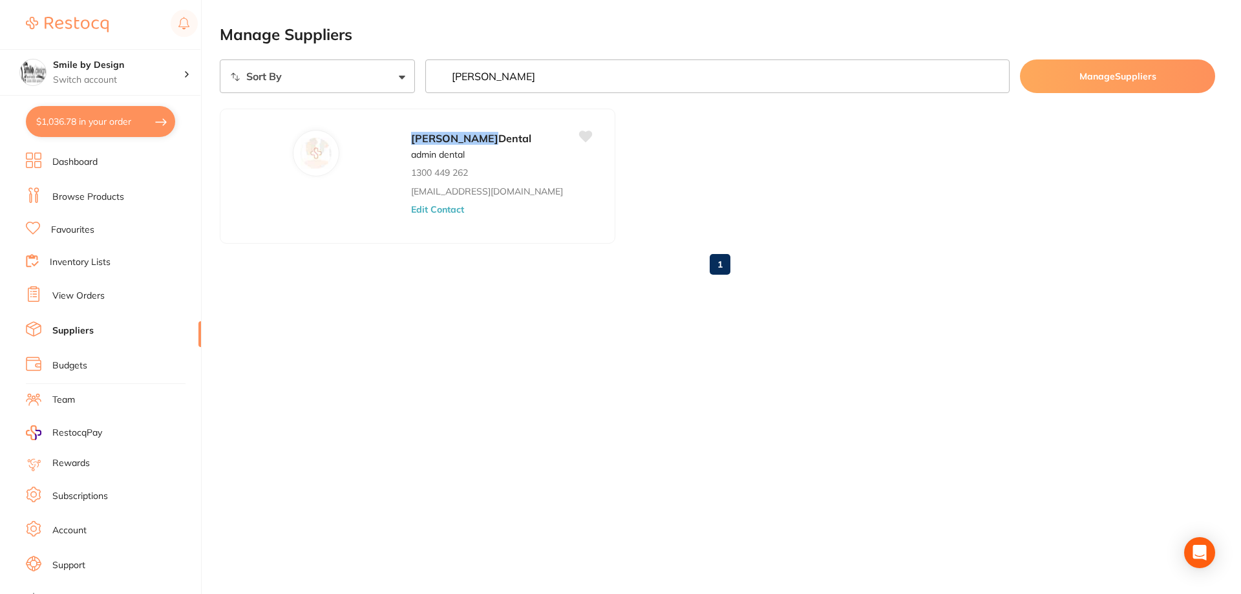
click at [84, 129] on button "$1,036.78 in your order" at bounding box center [100, 121] width 149 height 31
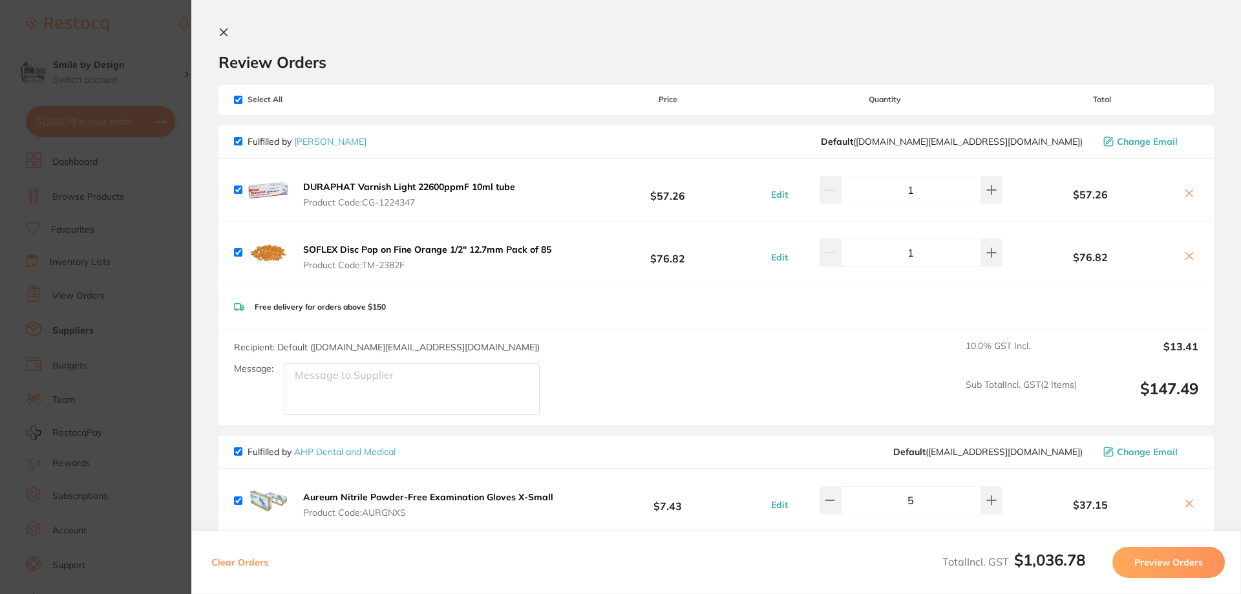
click at [228, 35] on icon at bounding box center [223, 32] width 10 height 10
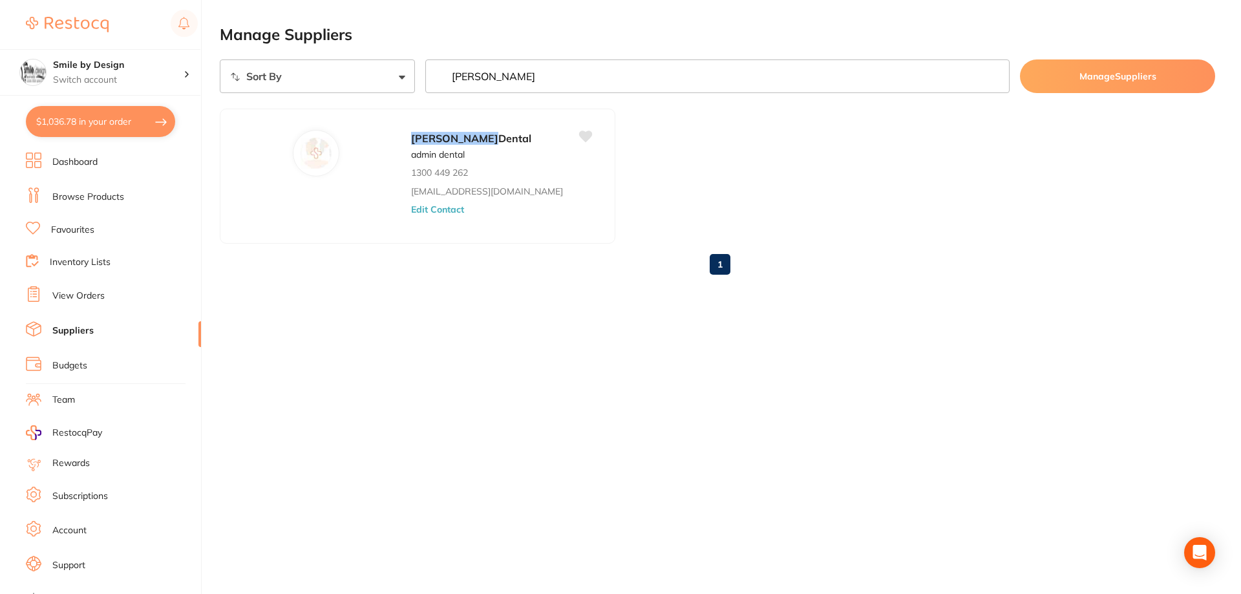
click at [87, 201] on link "Browse Products" at bounding box center [88, 197] width 72 height 13
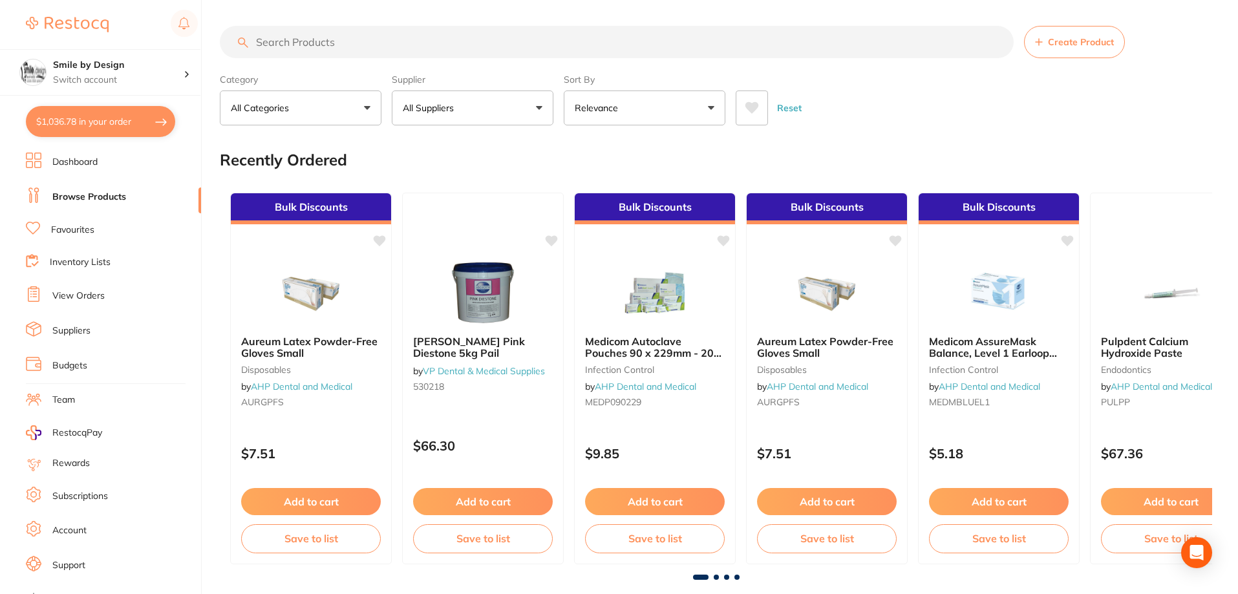
click at [67, 230] on link "Favourites" at bounding box center [72, 230] width 43 height 13
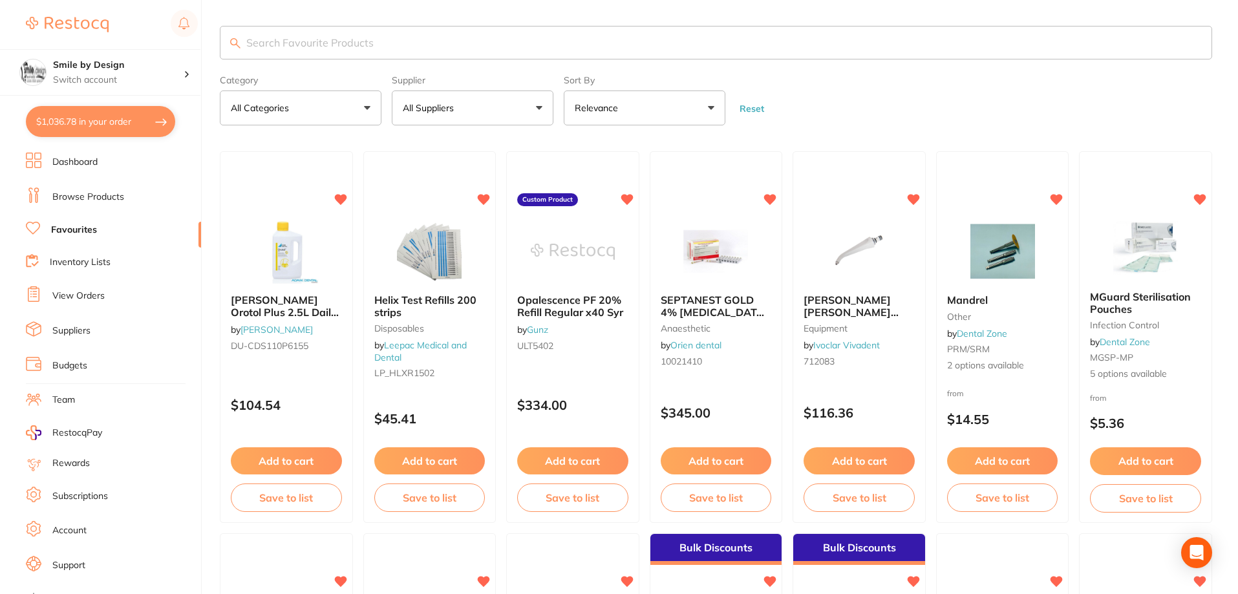
click at [613, 42] on input "search" at bounding box center [716, 43] width 992 height 34
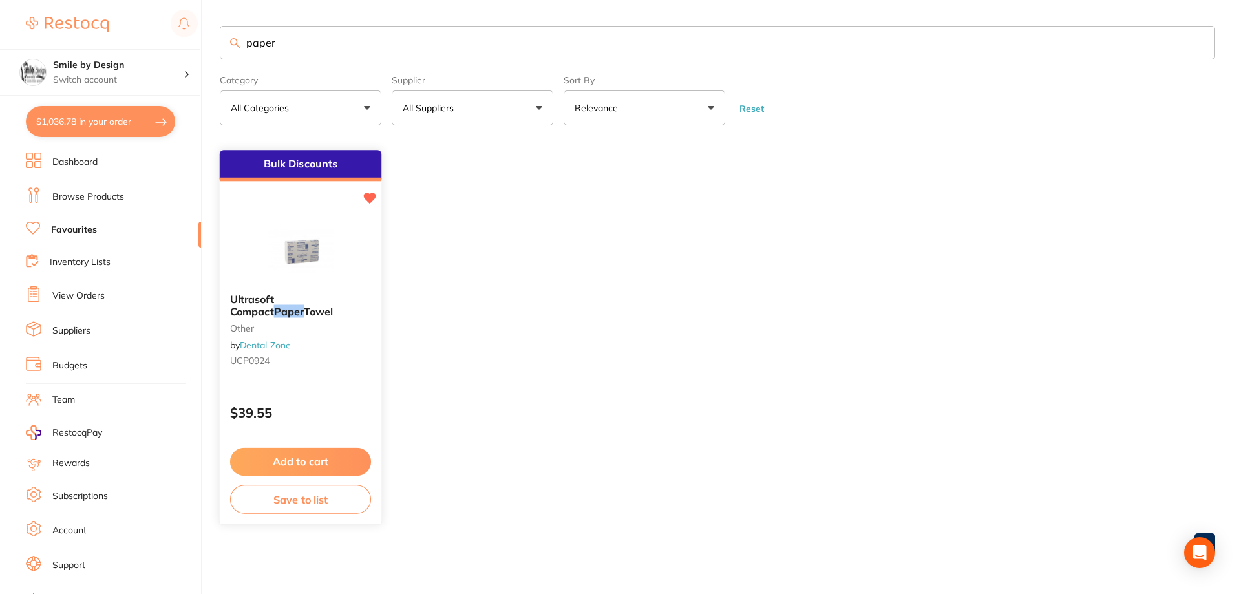
type input "paper"
click at [277, 310] on b "Ultrasoft Compact Paper Towel" at bounding box center [300, 306] width 141 height 24
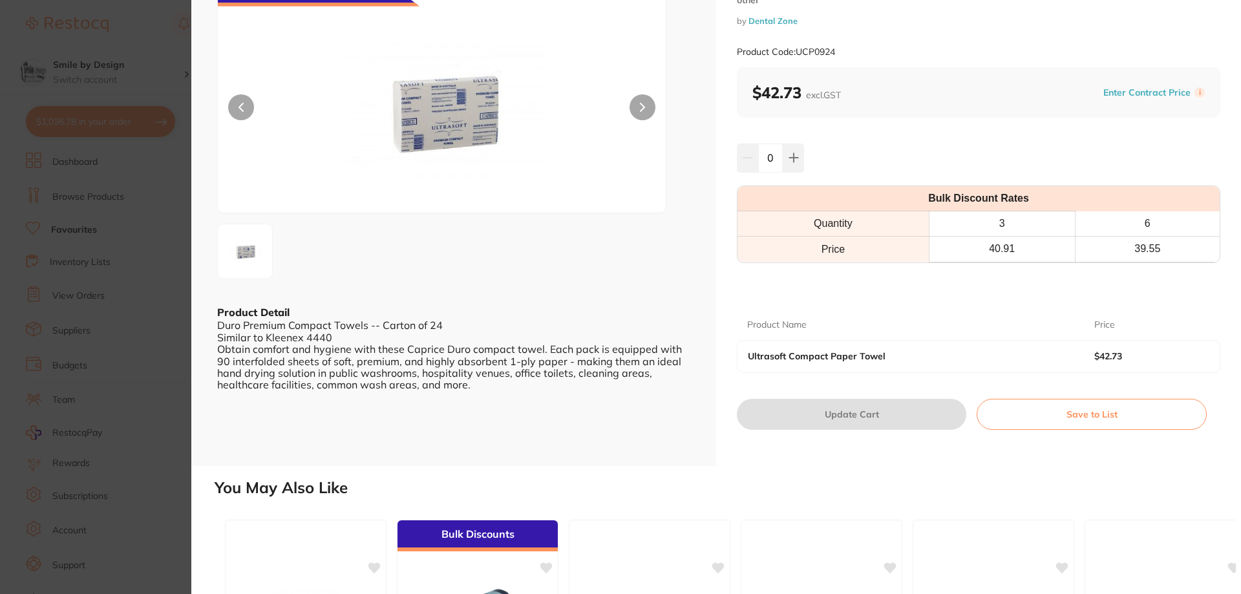
scroll to position [65, 0]
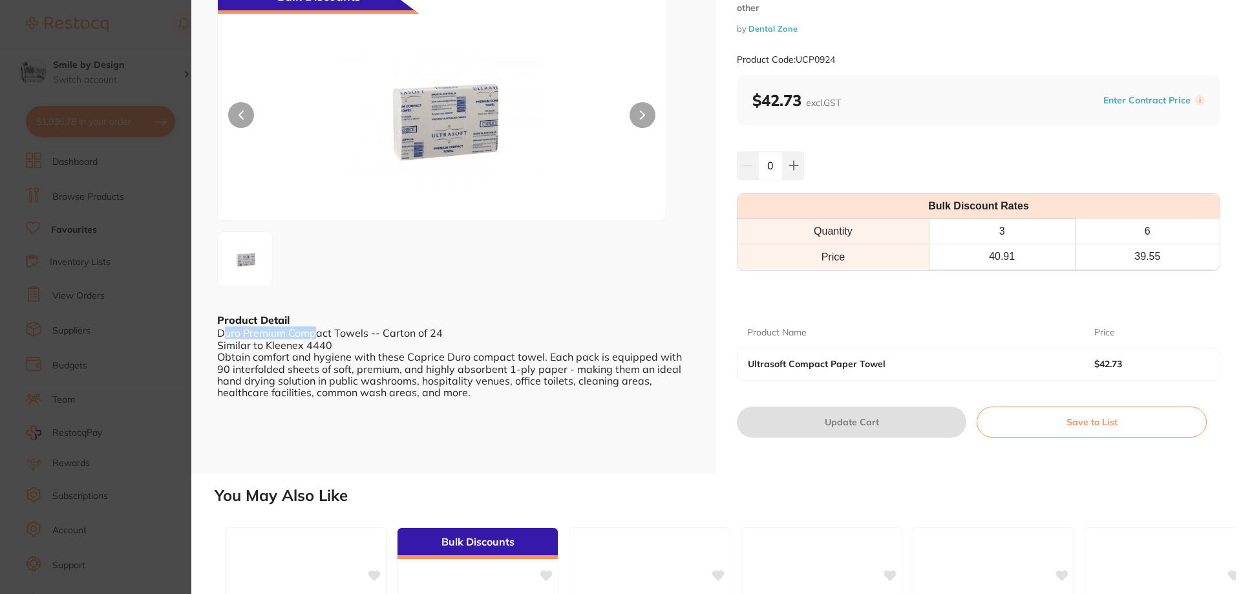
drag, startPoint x: 226, startPoint y: 328, endPoint x: 319, endPoint y: 330, distance: 93.1
click at [319, 330] on div "Duro Premium Compact Towels -- Carton of 24 Similar to Kleenex 4440 Obtain comf…" at bounding box center [453, 362] width 473 height 71
click at [348, 330] on div "Duro Premium Compact Towels -- Carton of 24 Similar to Kleenex 4440 Obtain comf…" at bounding box center [453, 362] width 473 height 71
click at [407, 335] on div "Duro Premium Compact Towels -- Carton of 24 Similar to Kleenex 4440 Obtain comf…" at bounding box center [453, 362] width 473 height 71
drag, startPoint x: 261, startPoint y: 343, endPoint x: 299, endPoint y: 343, distance: 37.5
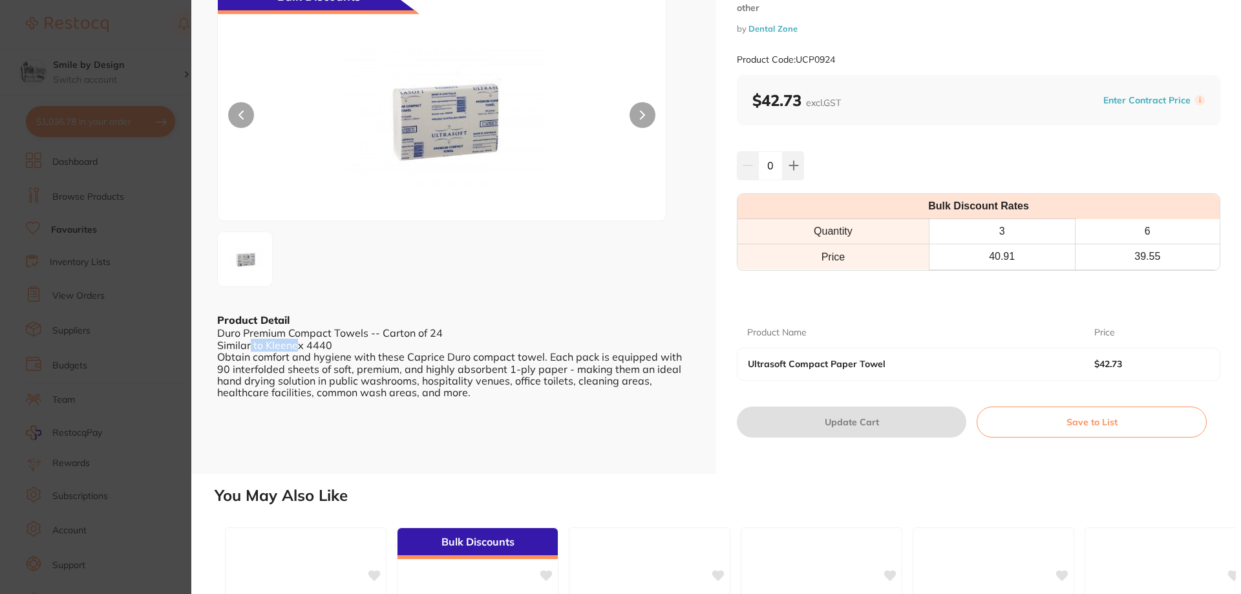
click at [299, 343] on div "Duro Premium Compact Towels -- Carton of 24 Similar to Kleenex 4440 Obtain comf…" at bounding box center [453, 362] width 473 height 71
click at [325, 343] on div "Duro Premium Compact Towels -- Carton of 24 Similar to Kleenex 4440 Obtain comf…" at bounding box center [453, 362] width 473 height 71
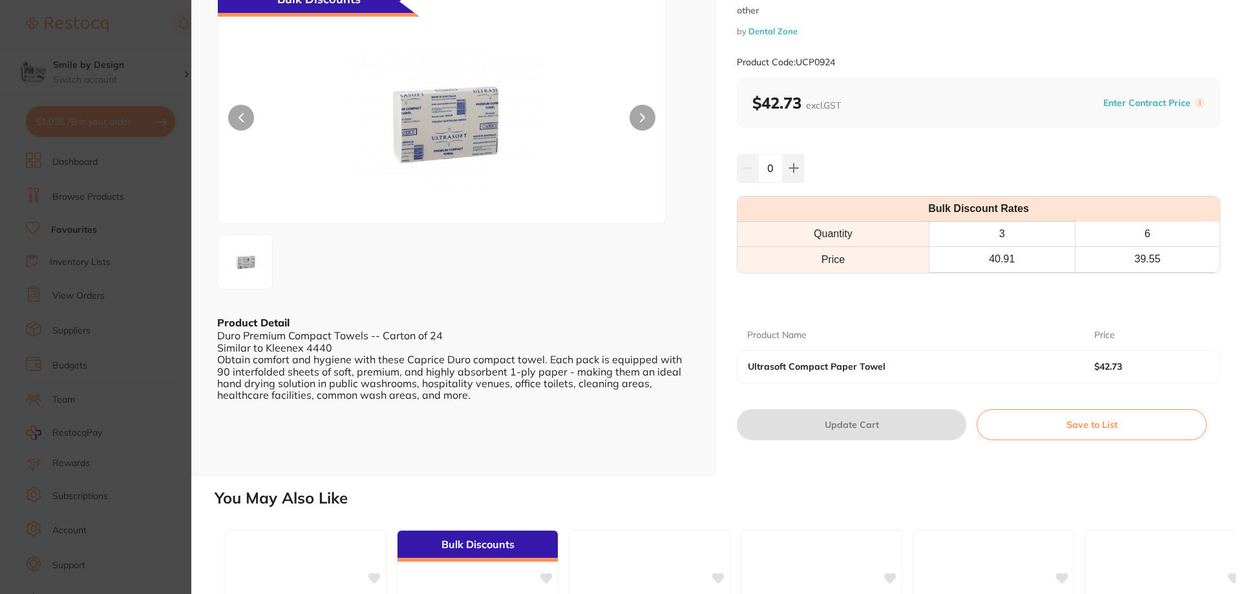
scroll to position [0, 0]
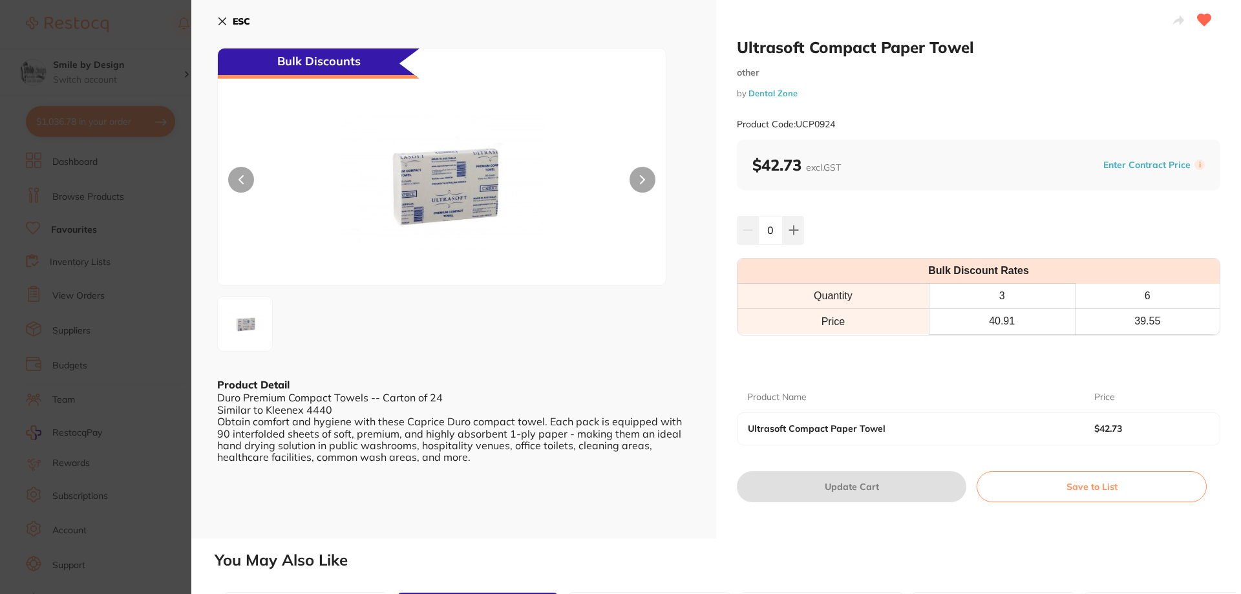
click at [224, 19] on icon at bounding box center [222, 21] width 7 height 7
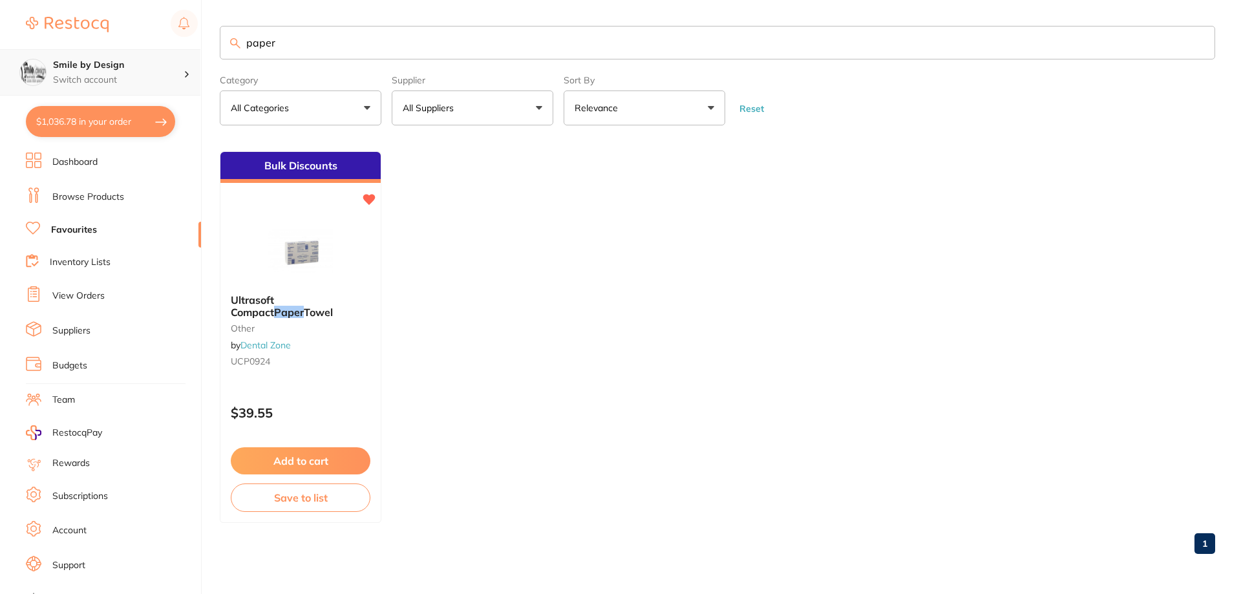
click at [141, 67] on h4 "Smile by Design" at bounding box center [118, 65] width 131 height 13
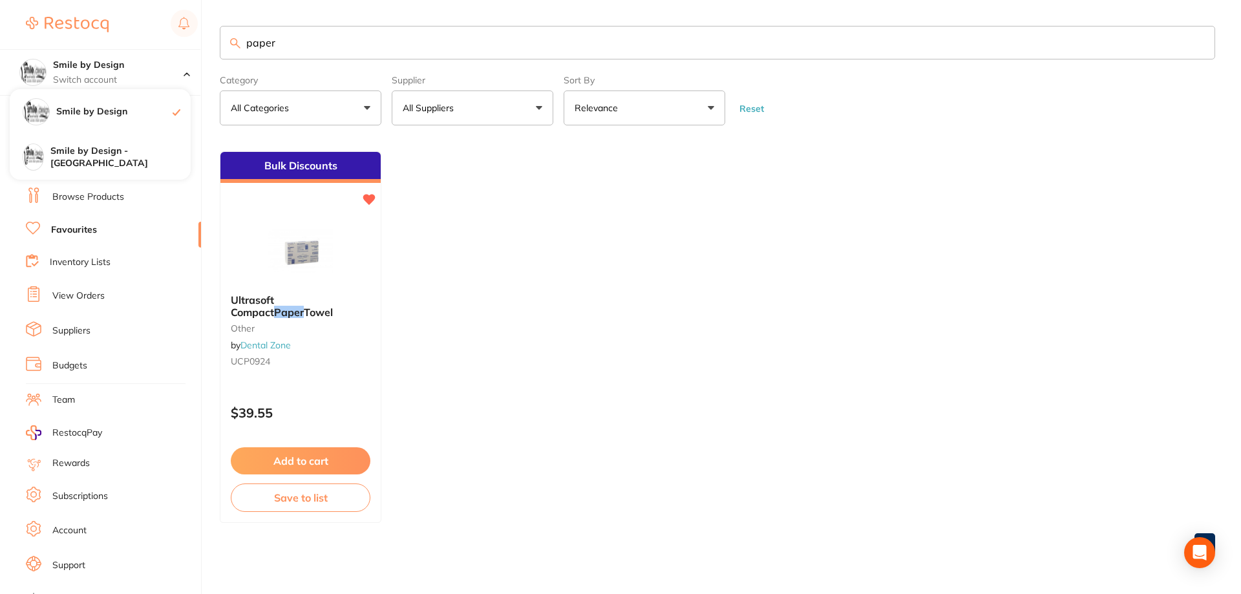
click at [524, 235] on ul "Bulk Discounts Ultrasoft Compact Paper Towel other by Dental Zone UCP0924 $39.5…" at bounding box center [717, 337] width 995 height 372
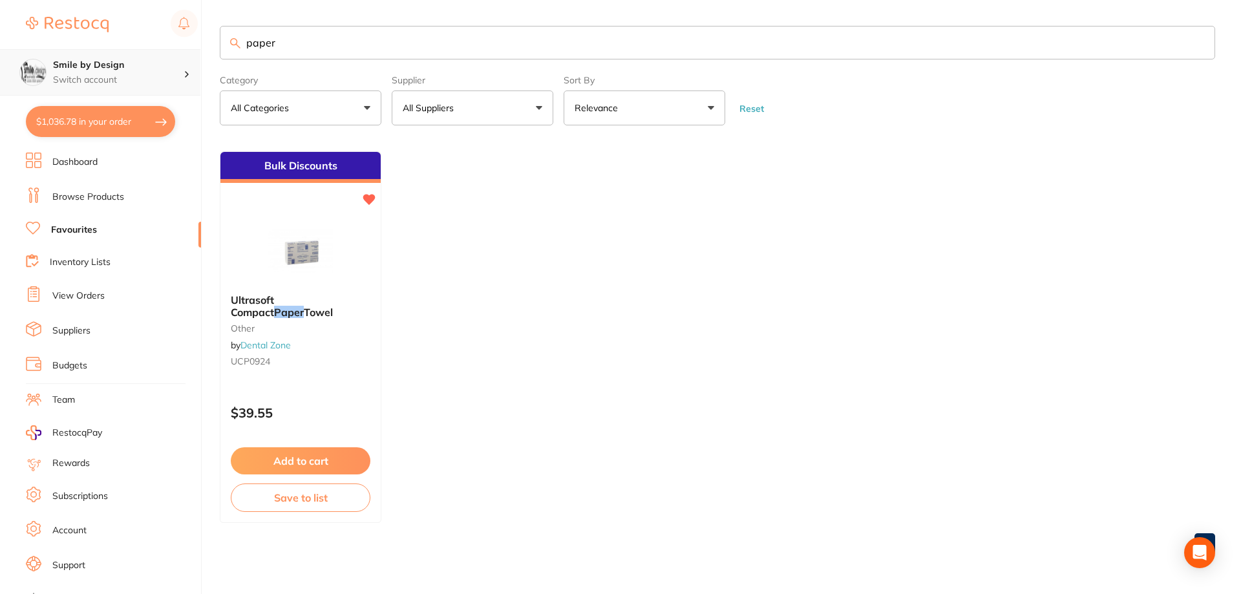
click at [109, 72] on div "Smile by Design Switch account" at bounding box center [118, 72] width 131 height 27
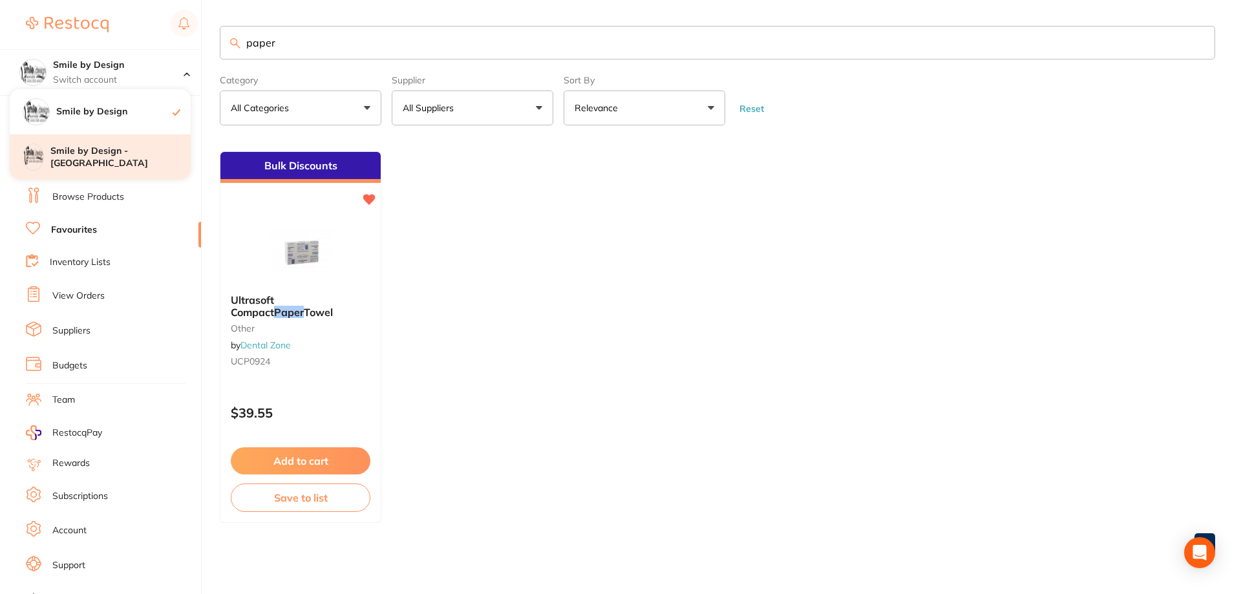
click at [107, 156] on h4 "Smile by Design - [GEOGRAPHIC_DATA]" at bounding box center [120, 157] width 140 height 25
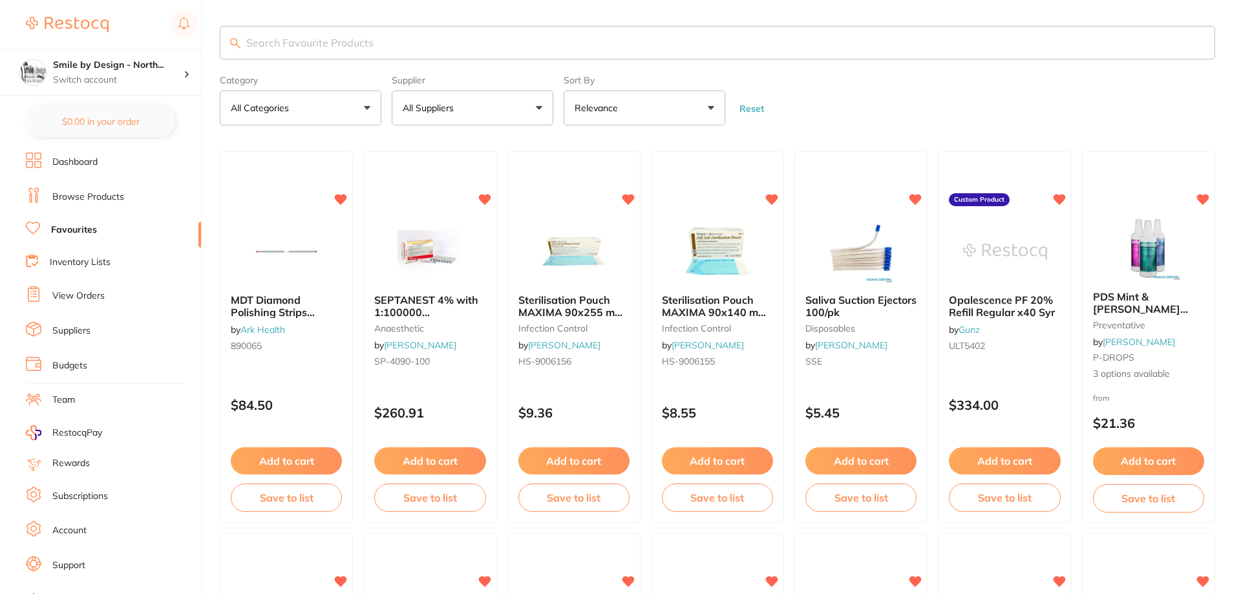
click at [69, 233] on link "Favourites" at bounding box center [74, 230] width 46 height 13
click at [370, 45] on input "search" at bounding box center [716, 43] width 992 height 34
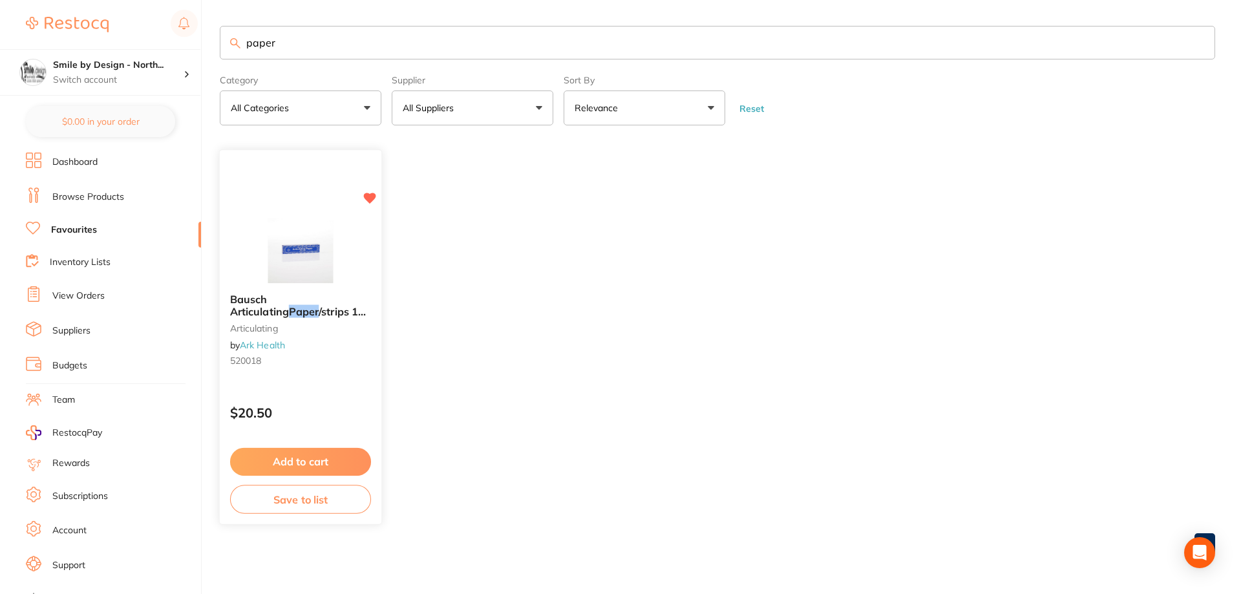
click at [334, 297] on b "Bausch Articulating Paper /strips 104 x 20 mm Blue 40u BK09" at bounding box center [300, 306] width 141 height 24
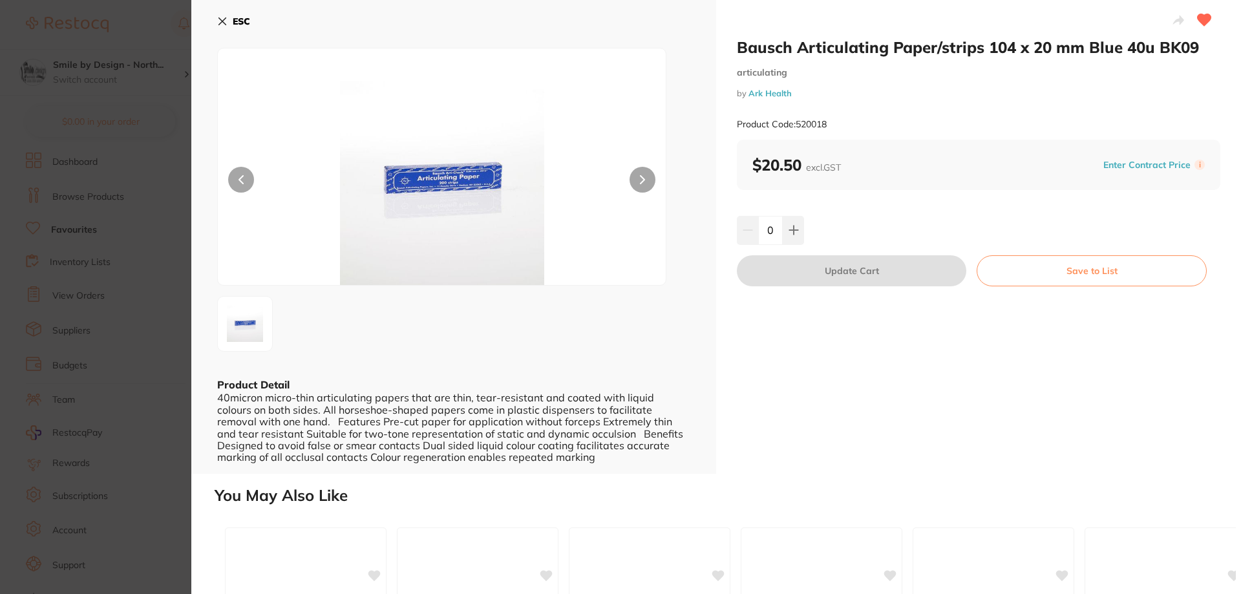
click at [216, 25] on div "ESC Product Detail 40micron micro-thin articulating papers that are thin, tear-…" at bounding box center [453, 237] width 525 height 474
click at [218, 21] on icon at bounding box center [222, 21] width 10 height 10
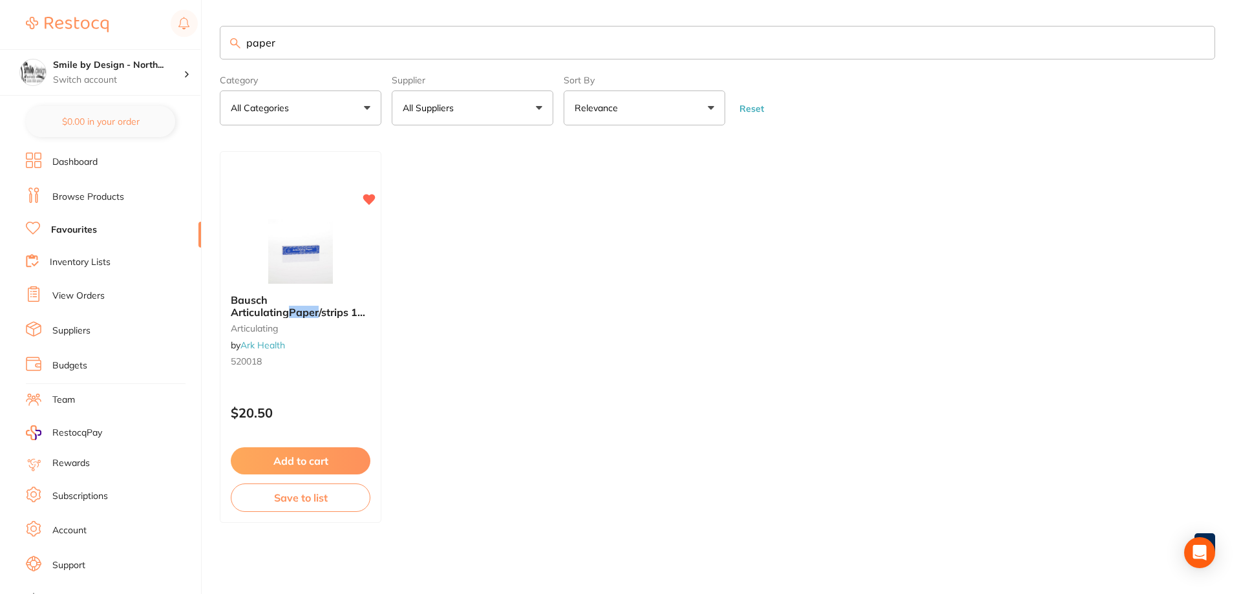
drag, startPoint x: 318, startPoint y: 41, endPoint x: 233, endPoint y: 42, distance: 84.7
click at [226, 41] on input "paper" at bounding box center [717, 43] width 995 height 34
type input "towel"
click at [305, 310] on span "29.5x19cm 5855" at bounding box center [329, 311] width 84 height 13
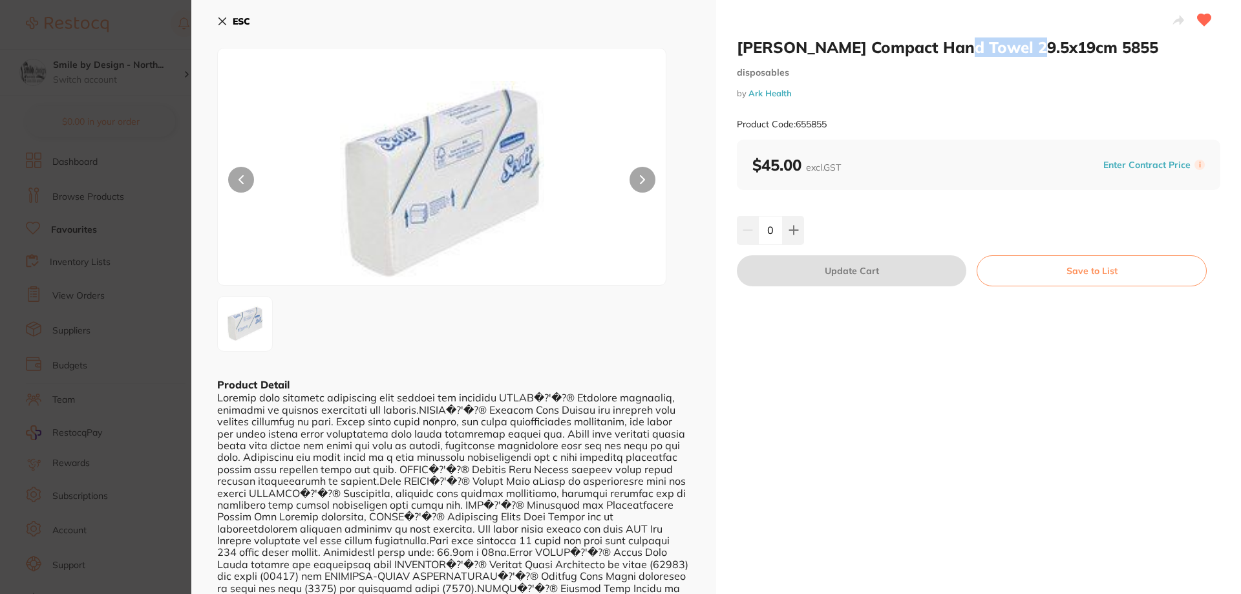
drag, startPoint x: 948, startPoint y: 45, endPoint x: 1019, endPoint y: 51, distance: 71.3
click at [1019, 51] on h2 "[PERSON_NAME] Compact Hand Towel 29.5x19cm 5855" at bounding box center [979, 46] width 484 height 19
click at [1047, 67] on small "disposables" at bounding box center [979, 72] width 484 height 11
drag, startPoint x: 963, startPoint y: 50, endPoint x: 1023, endPoint y: 50, distance: 60.1
click at [1023, 50] on h2 "[PERSON_NAME] Compact Hand Towel 29.5x19cm 5855" at bounding box center [979, 46] width 484 height 19
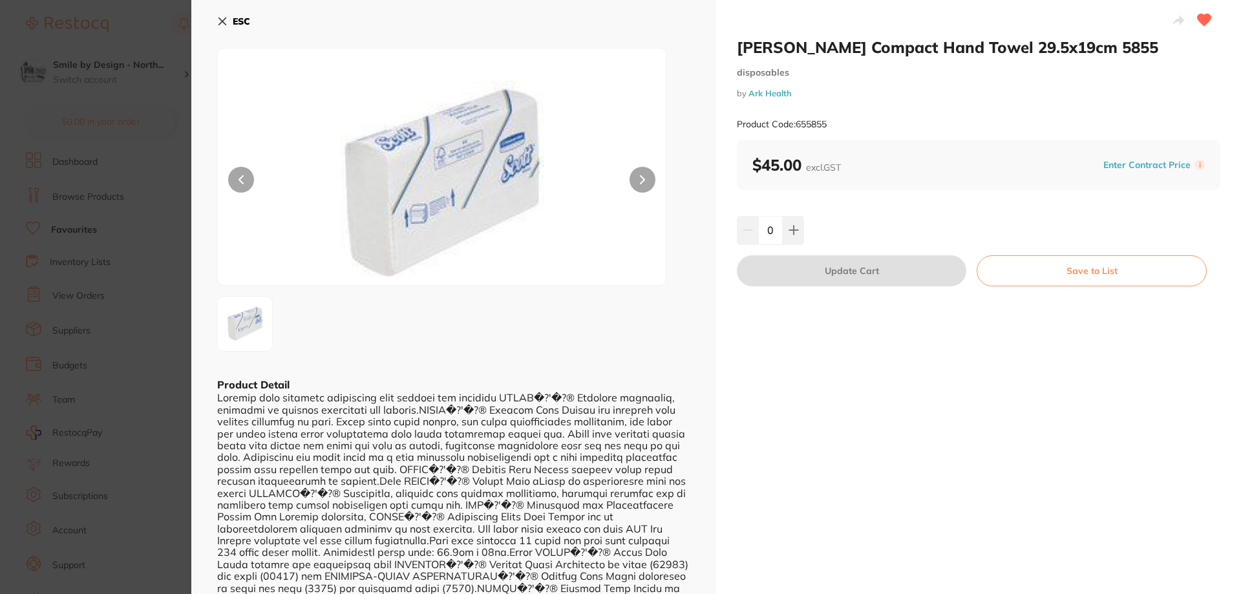
click at [1010, 64] on div "[PERSON_NAME] Compact Hand Towel 29.5x19cm 5855 disposables by Ark Health Produ…" at bounding box center [979, 88] width 484 height 102
drag, startPoint x: 947, startPoint y: 48, endPoint x: 984, endPoint y: 45, distance: 37.0
click at [984, 45] on h2 "[PERSON_NAME] Compact Hand Towel 29.5x19cm 5855" at bounding box center [979, 46] width 484 height 19
click at [223, 27] on button "ESC" at bounding box center [233, 21] width 33 height 22
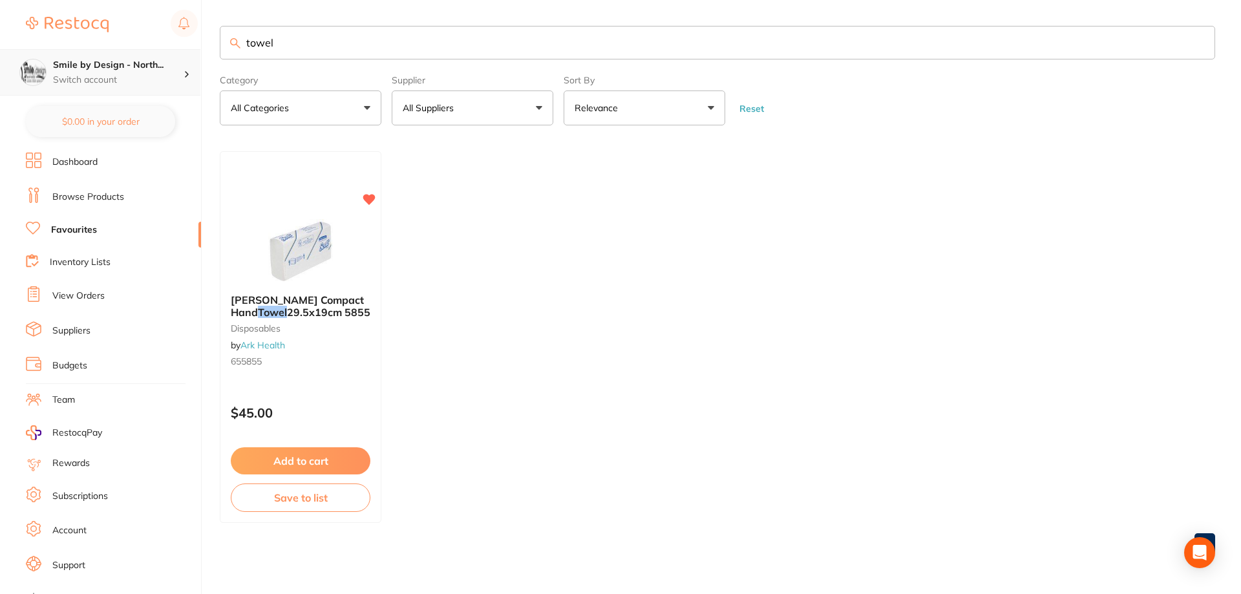
click at [98, 65] on h4 "Smile by Design - North..." at bounding box center [118, 65] width 131 height 13
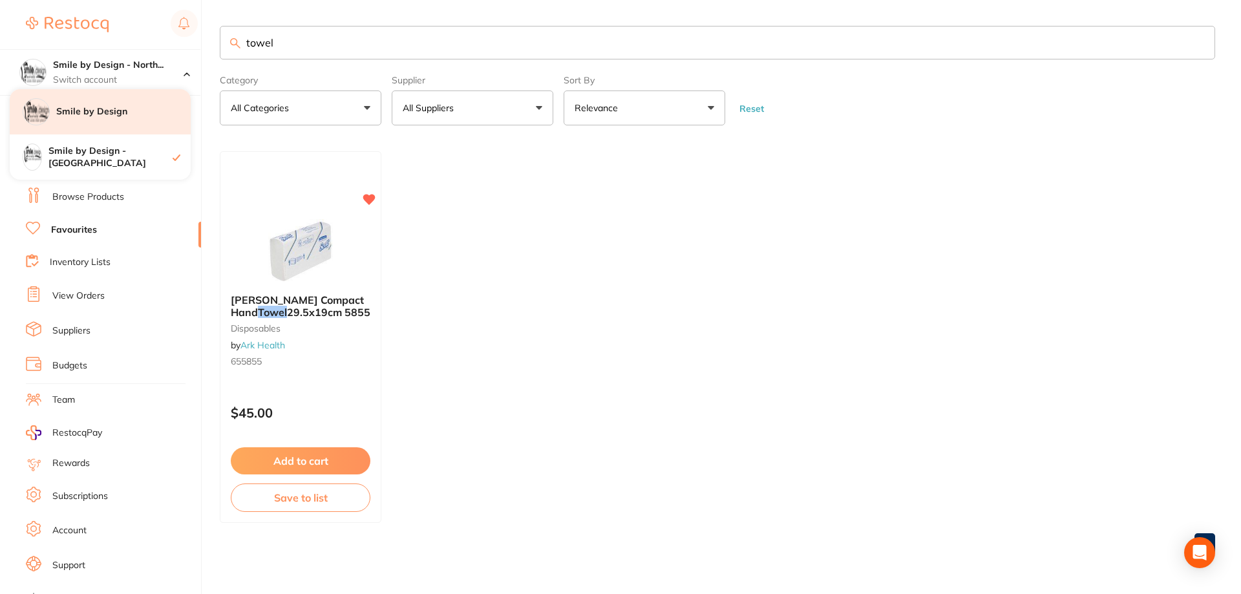
click at [102, 111] on h4 "Smile by Design" at bounding box center [123, 111] width 134 height 13
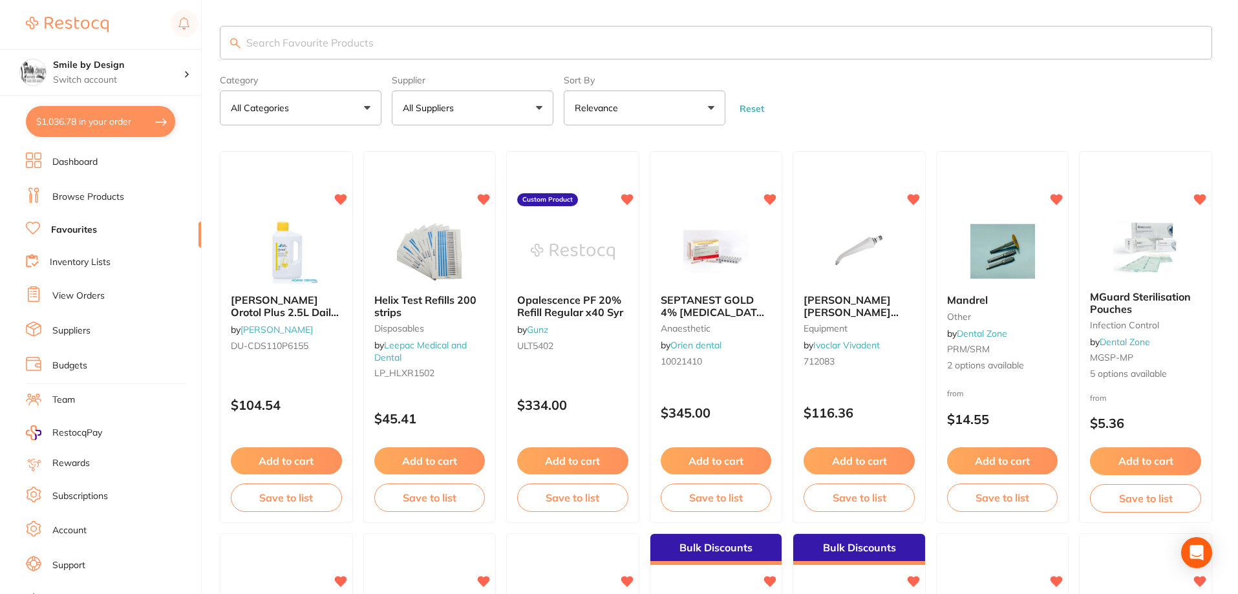
click at [294, 41] on input "search" at bounding box center [716, 43] width 992 height 34
click at [113, 121] on button "$1,036.78 in your order" at bounding box center [100, 121] width 149 height 31
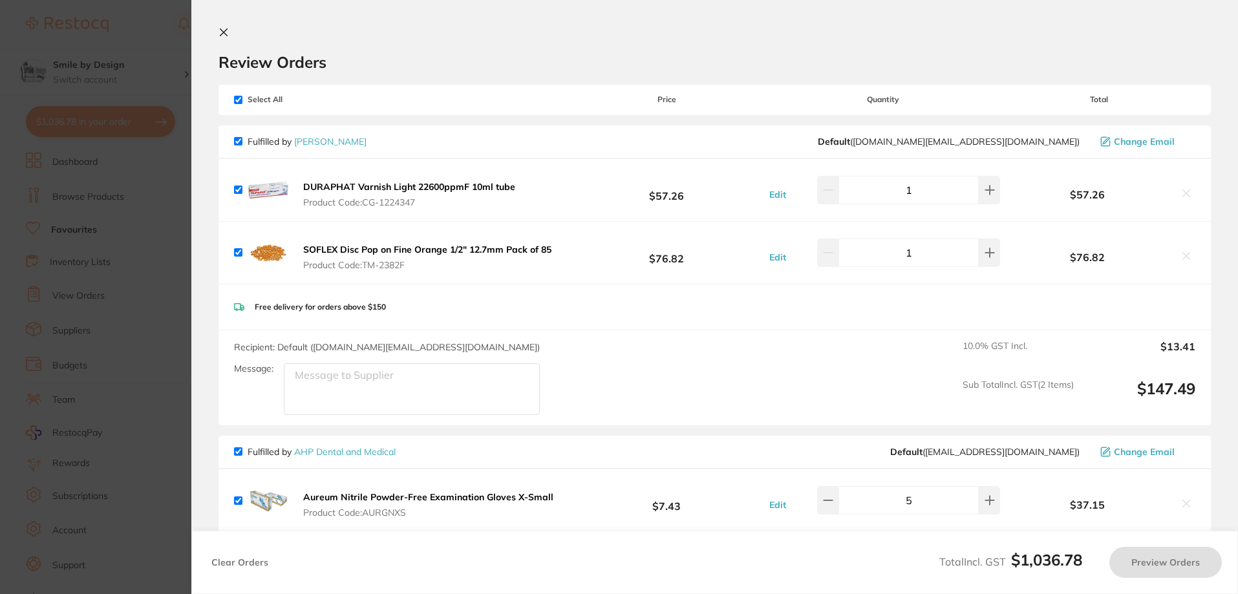
checkbox input "true"
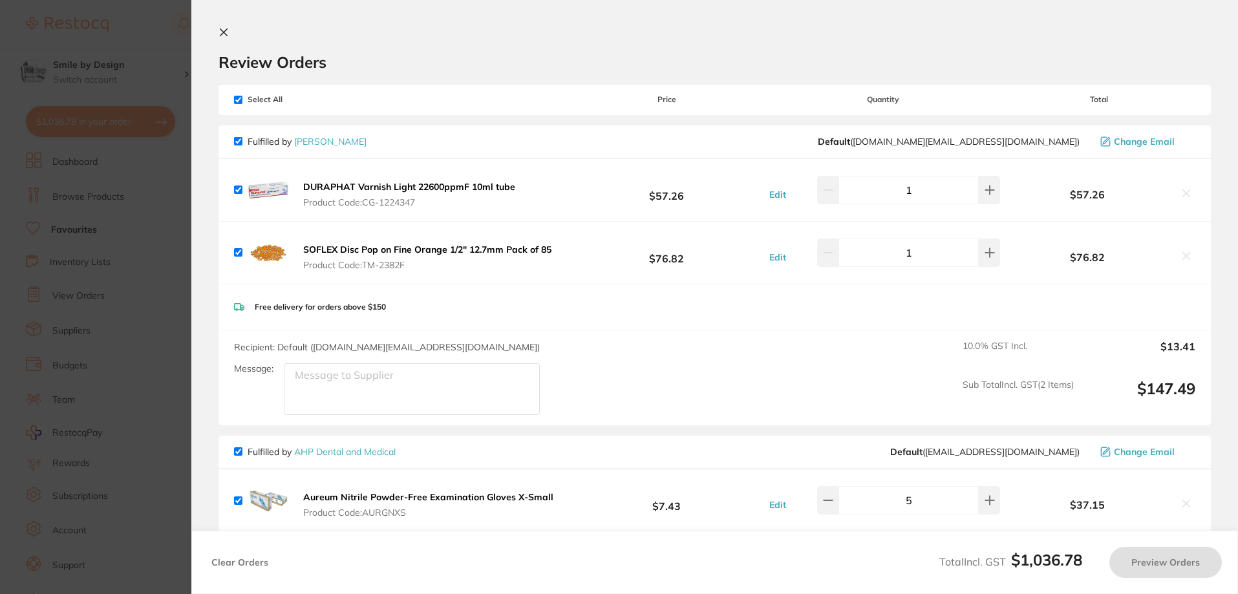
checkbox input "true"
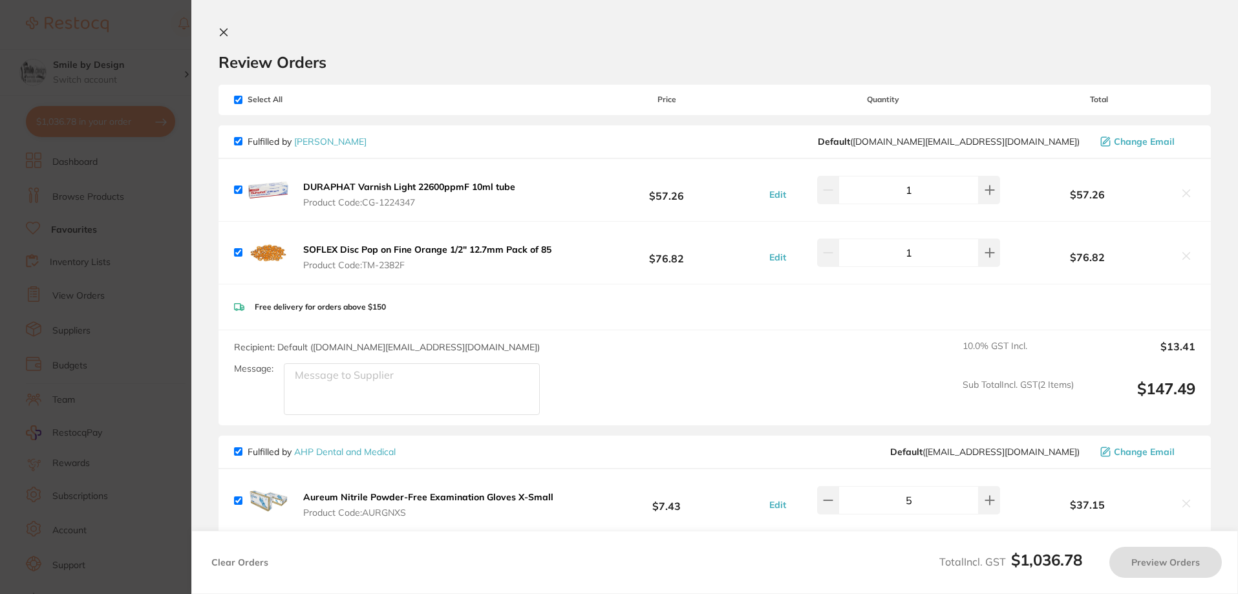
checkbox input "true"
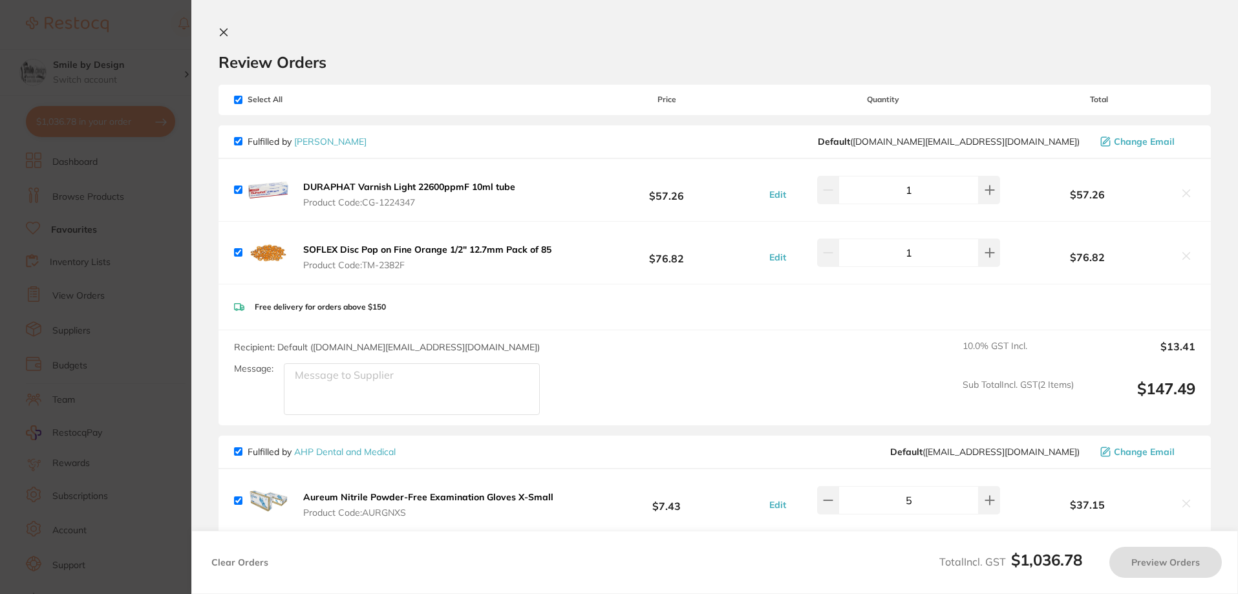
checkbox input "true"
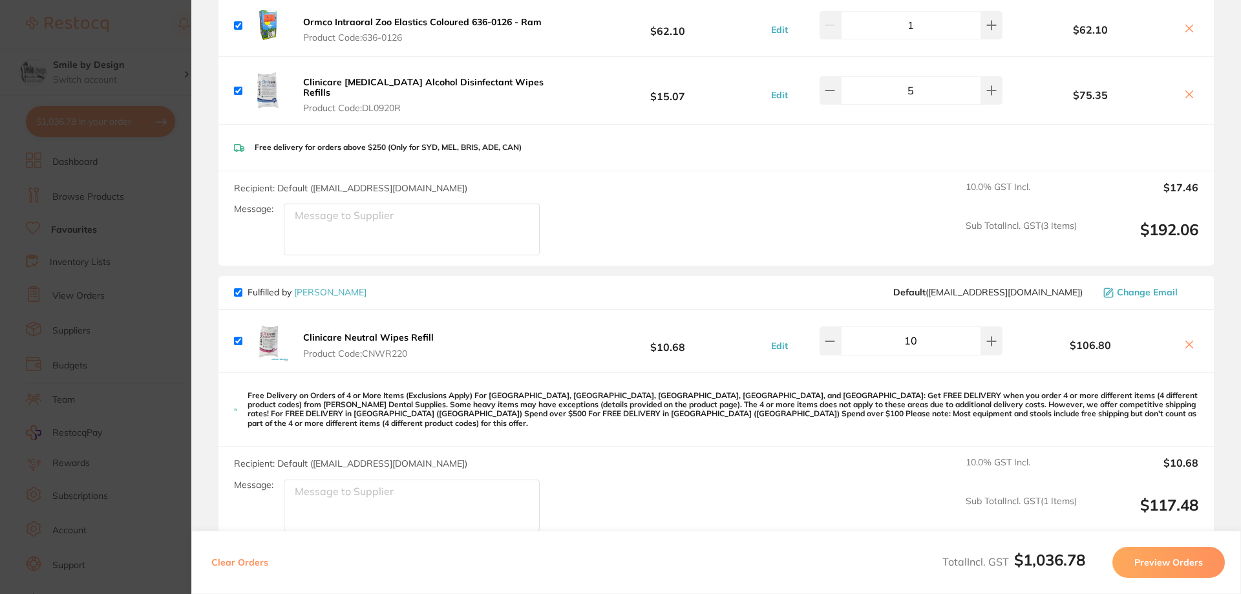
scroll to position [776, 0]
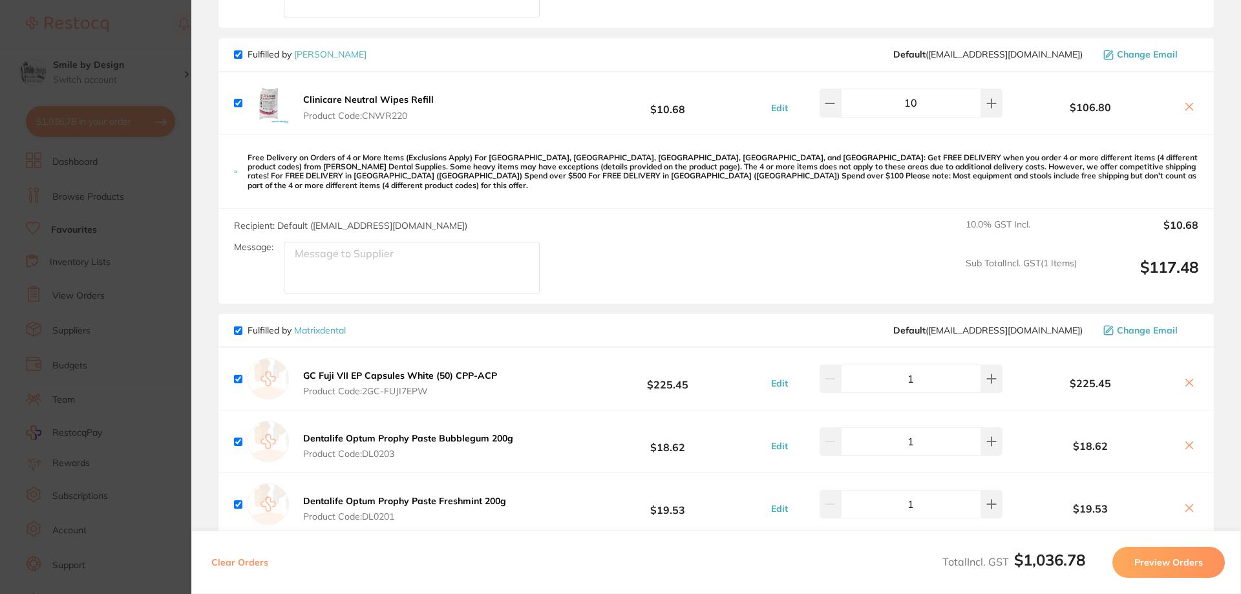
click at [308, 50] on link "[PERSON_NAME]" at bounding box center [330, 54] width 72 height 12
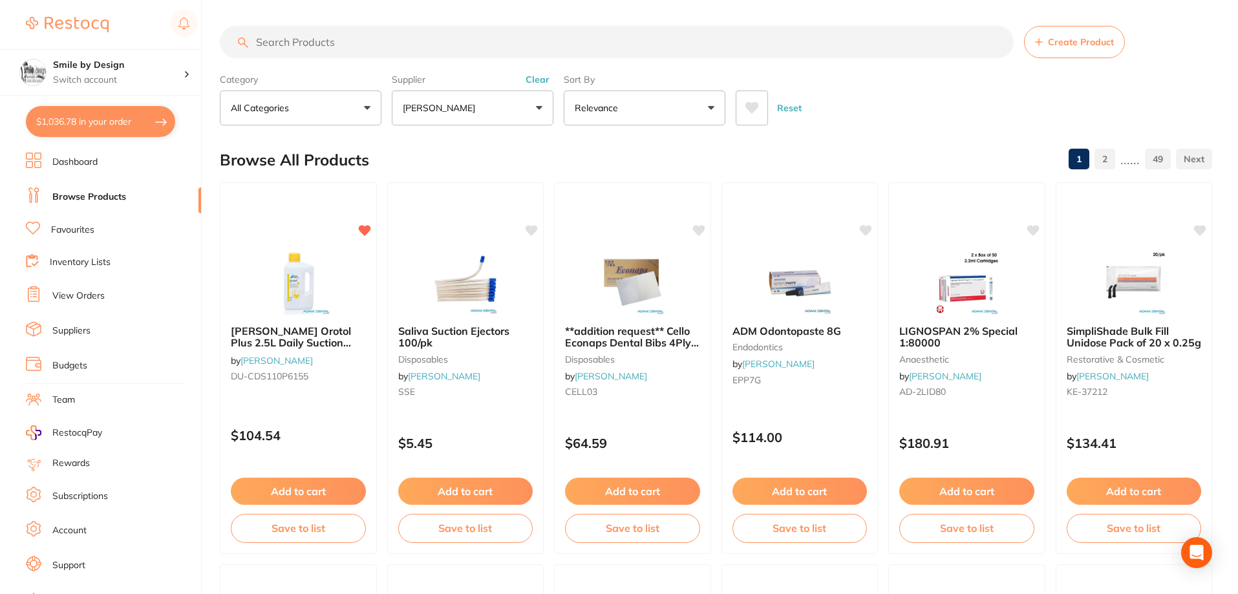
click at [55, 334] on link "Suppliers" at bounding box center [71, 331] width 38 height 13
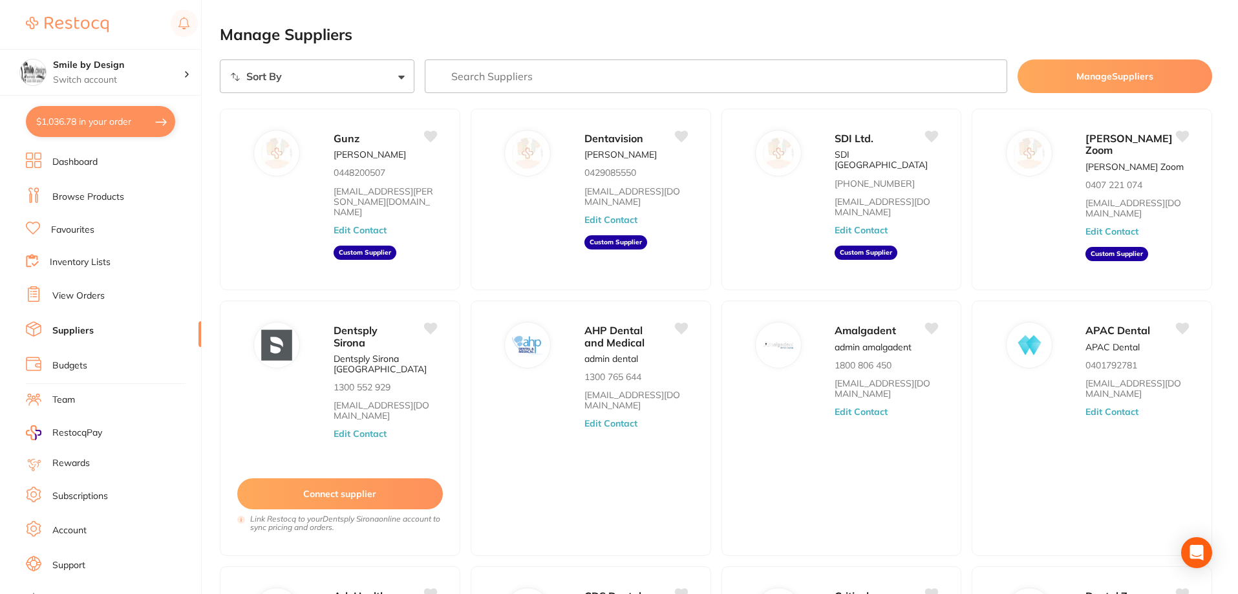
click at [495, 70] on input "search" at bounding box center [716, 76] width 583 height 34
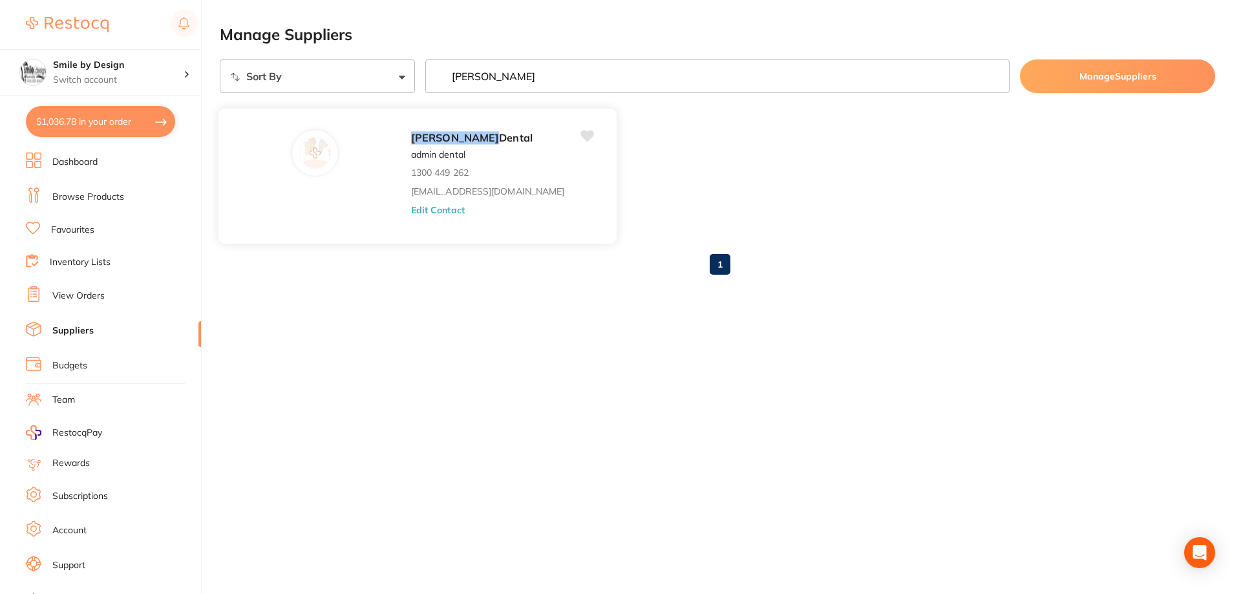
type input "adam"
click at [411, 208] on button "Edit Contact" at bounding box center [438, 209] width 54 height 10
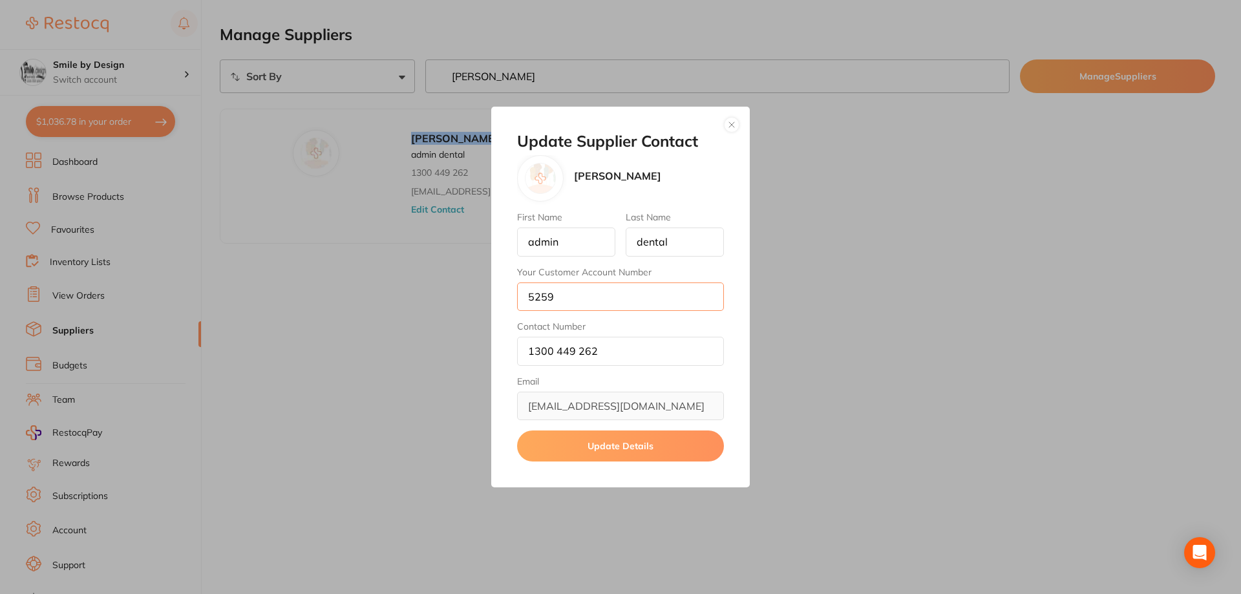
drag, startPoint x: 524, startPoint y: 297, endPoint x: 559, endPoint y: 301, distance: 35.1
click at [559, 301] on input "5259" at bounding box center [620, 296] width 207 height 28
click at [729, 123] on button "button" at bounding box center [732, 125] width 16 height 16
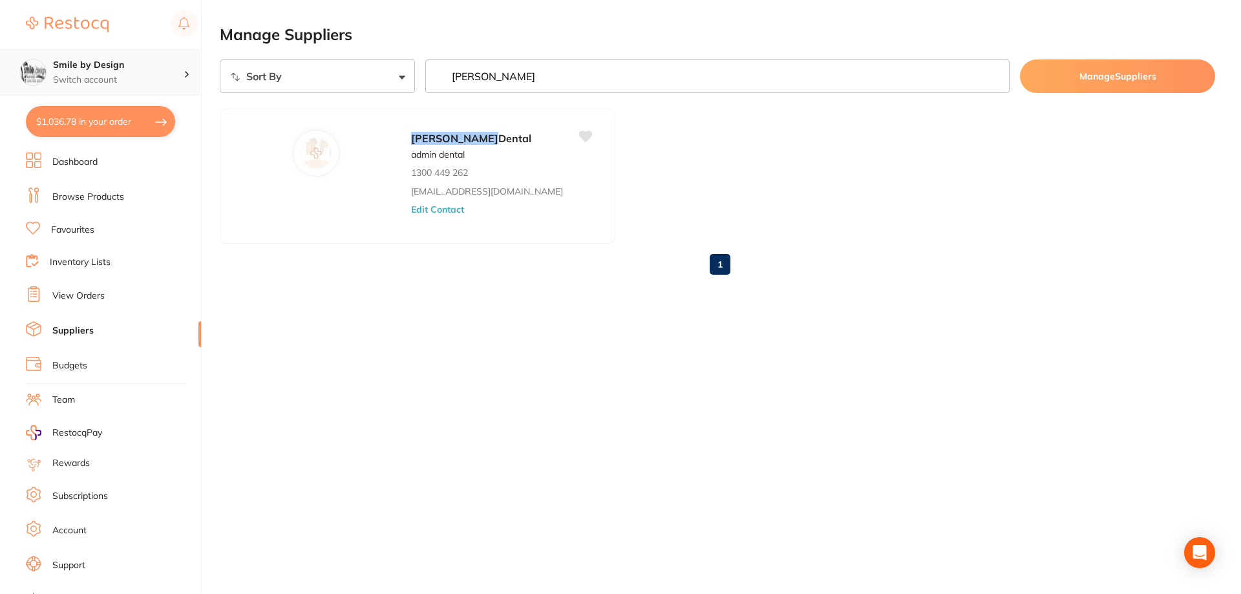
drag, startPoint x: 108, startPoint y: 81, endPoint x: 115, endPoint y: 85, distance: 8.1
click at [107, 81] on p "Switch account" at bounding box center [118, 80] width 131 height 13
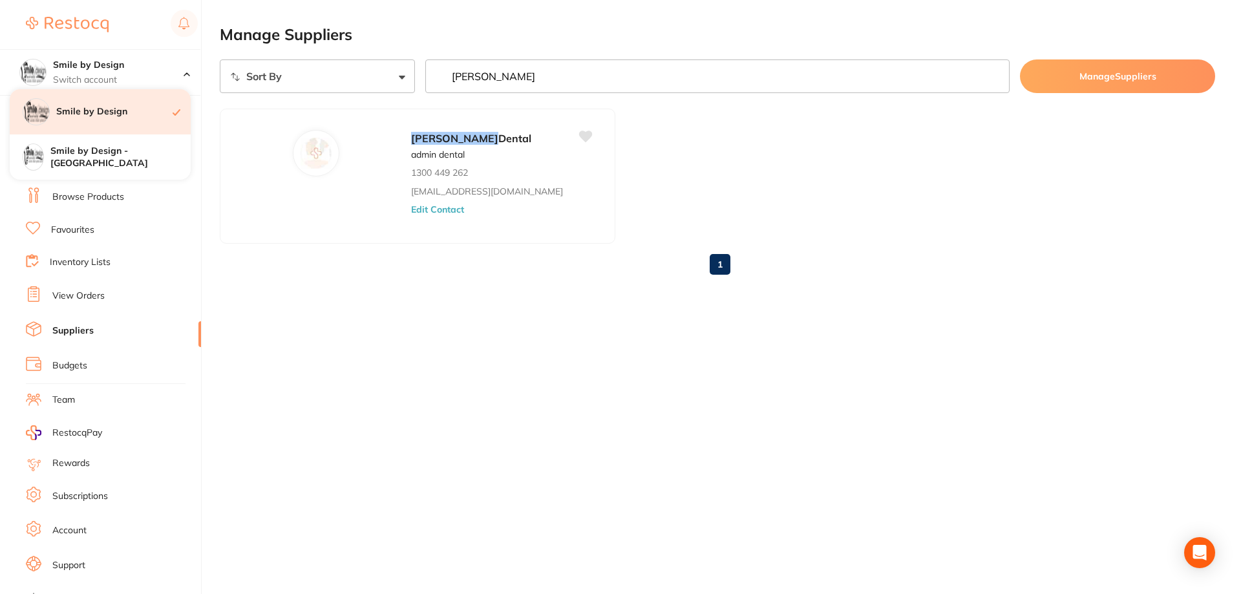
click at [113, 115] on h4 "Smile by Design" at bounding box center [114, 111] width 116 height 13
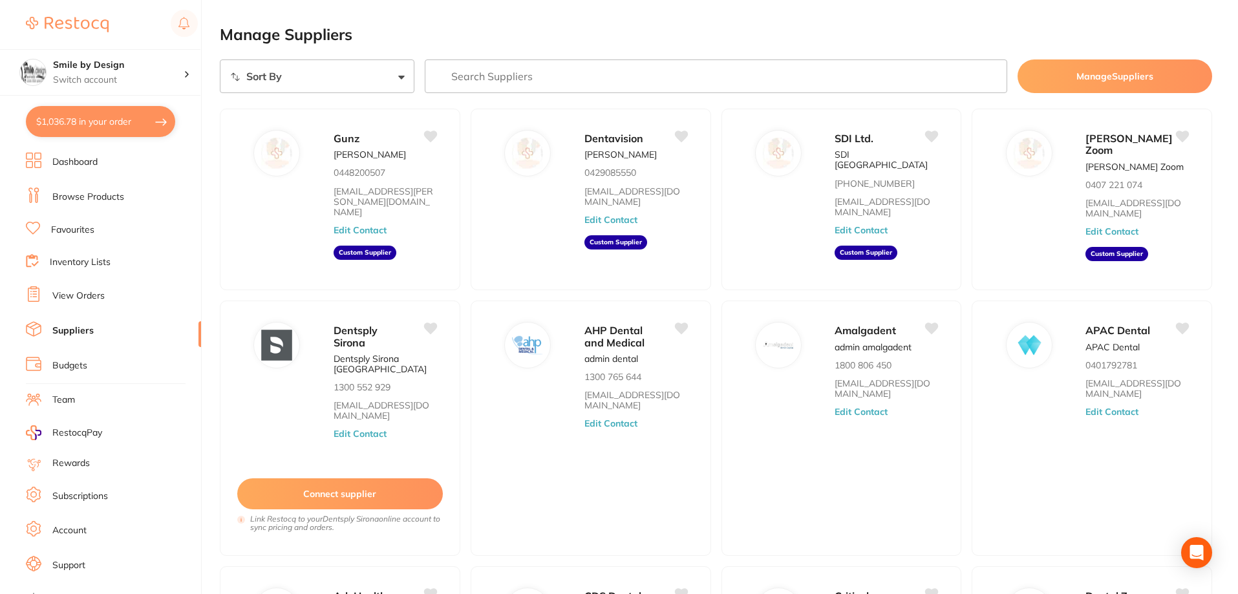
click at [132, 121] on button "$1,036.78 in your order" at bounding box center [100, 121] width 149 height 31
checkbox input "true"
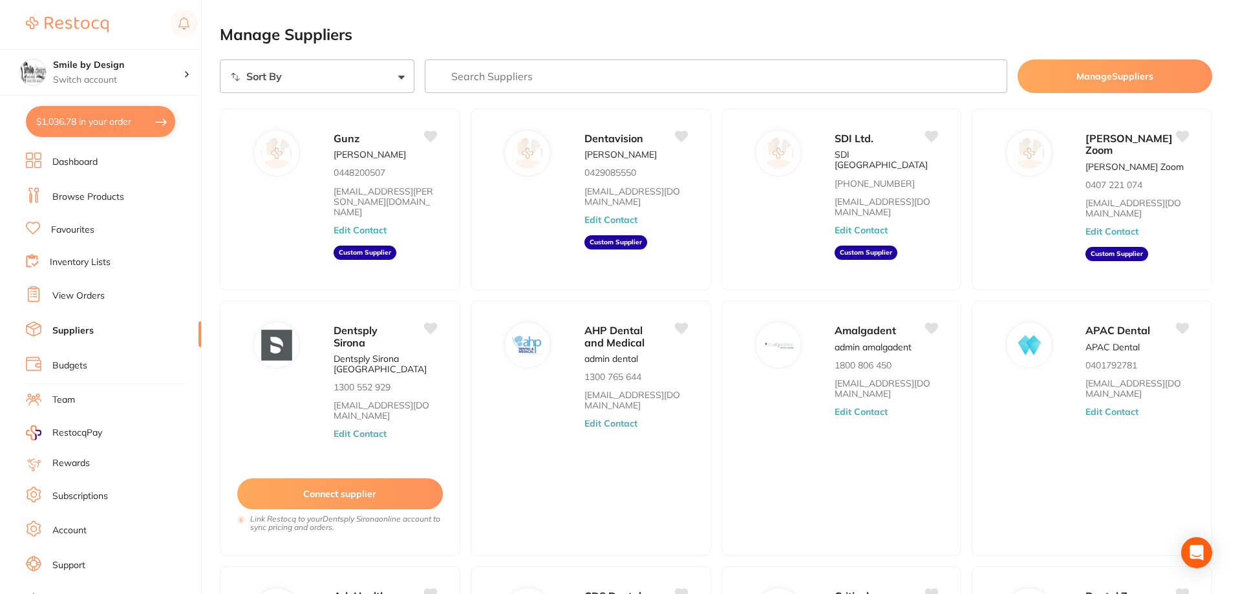
checkbox input "true"
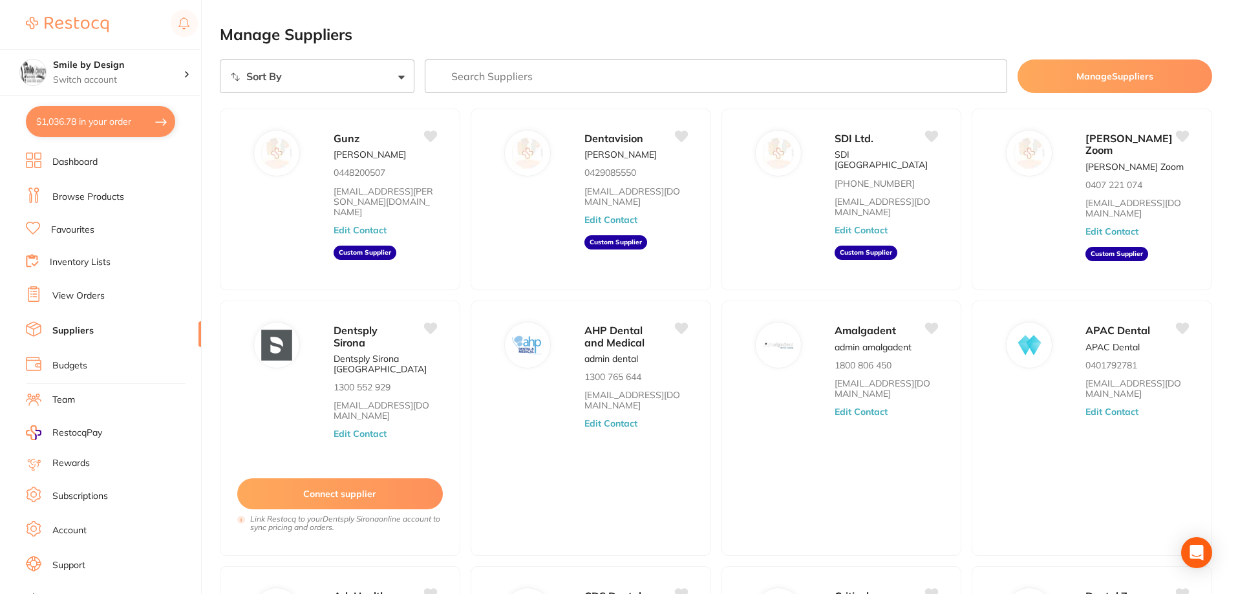
checkbox input "true"
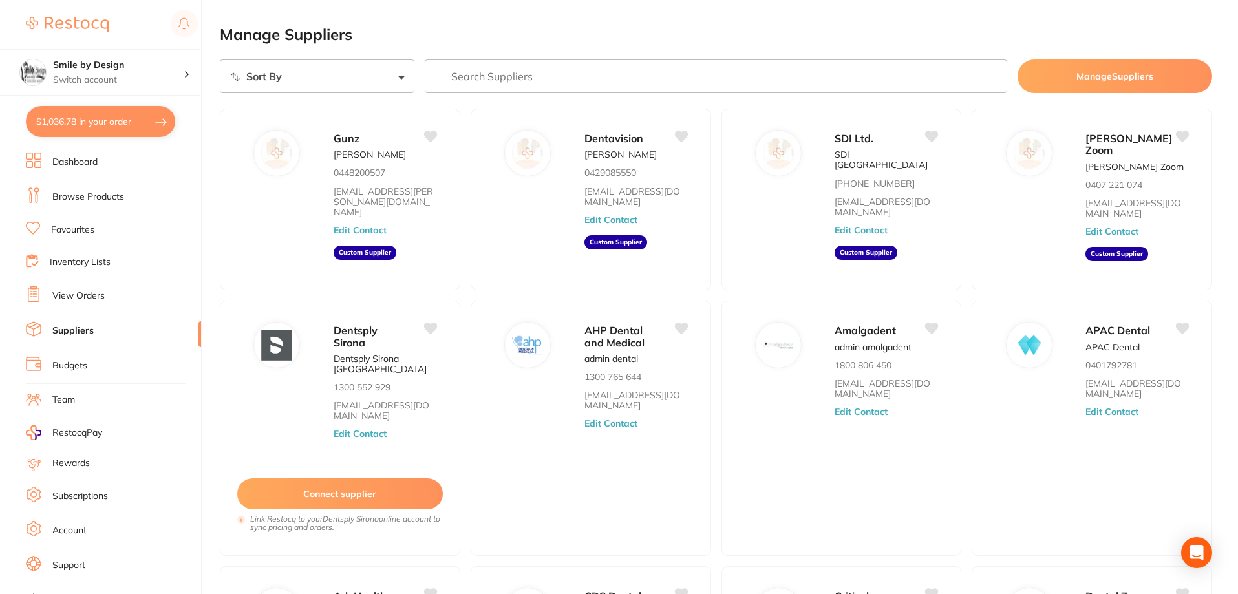
checkbox input "true"
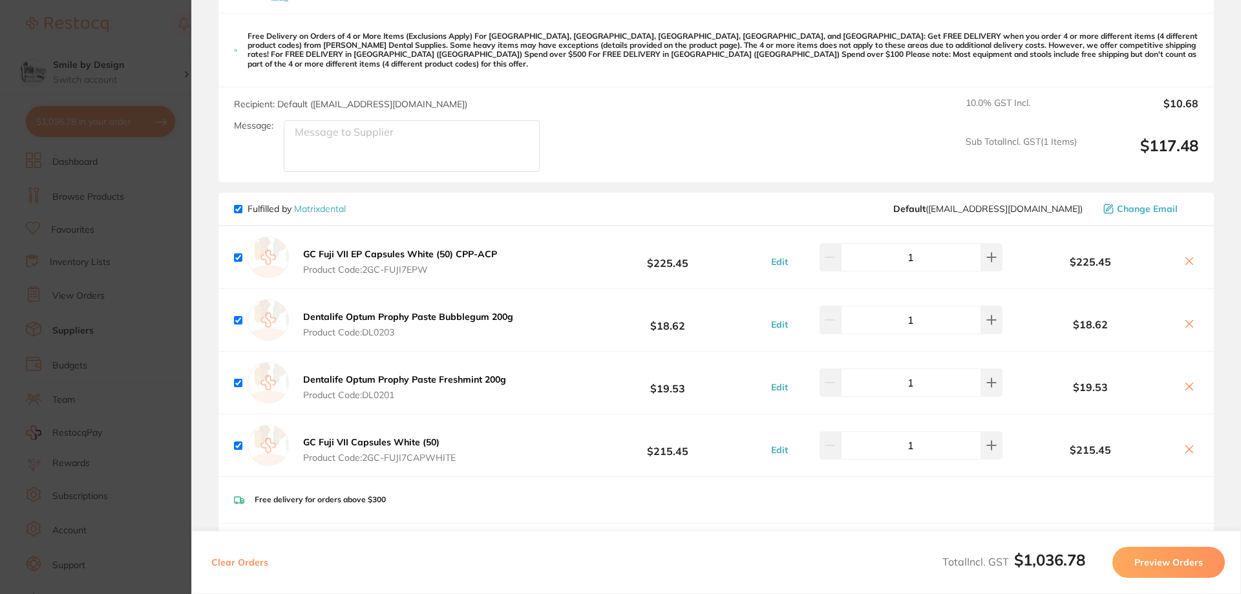
scroll to position [905, 0]
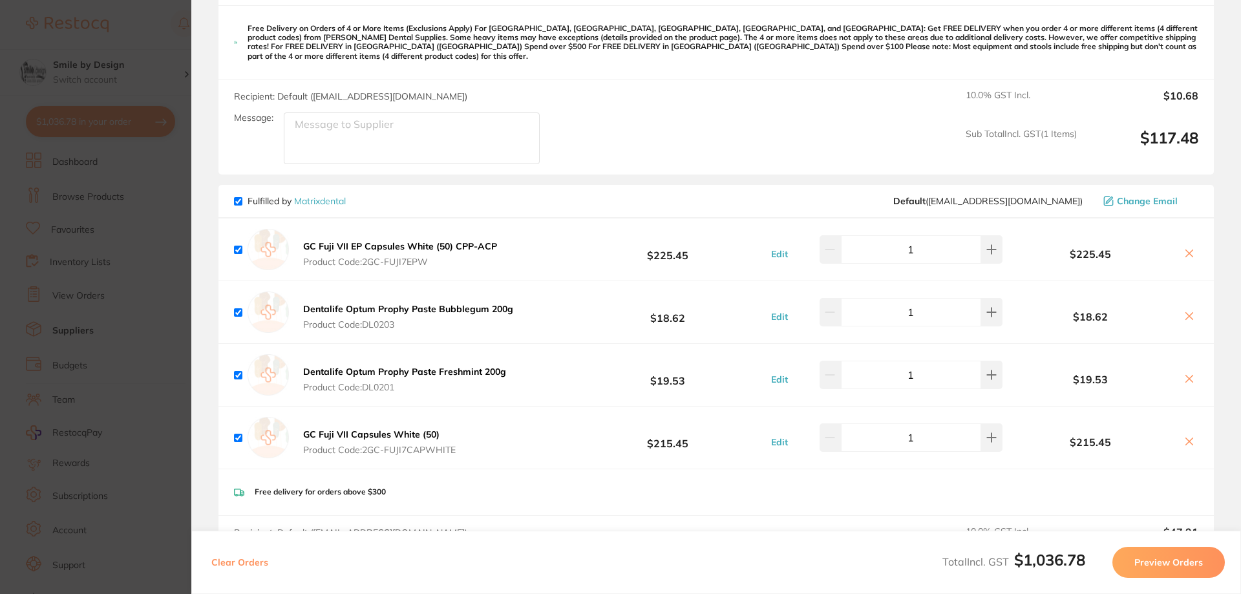
click at [1184, 248] on icon at bounding box center [1189, 253] width 10 height 10
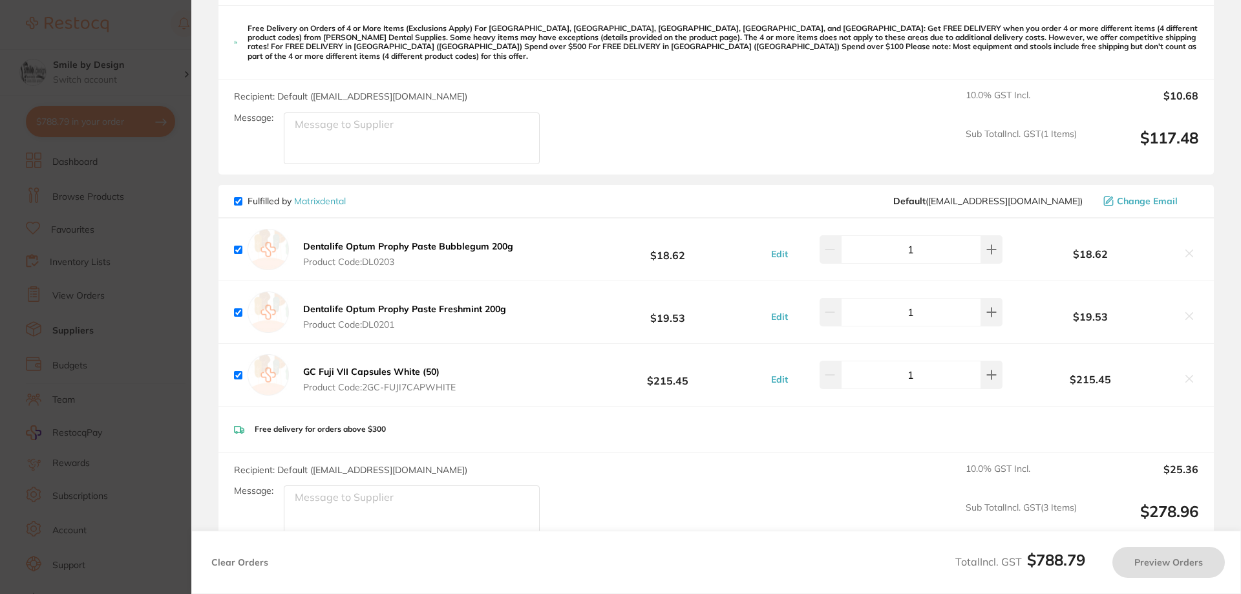
checkbox input "true"
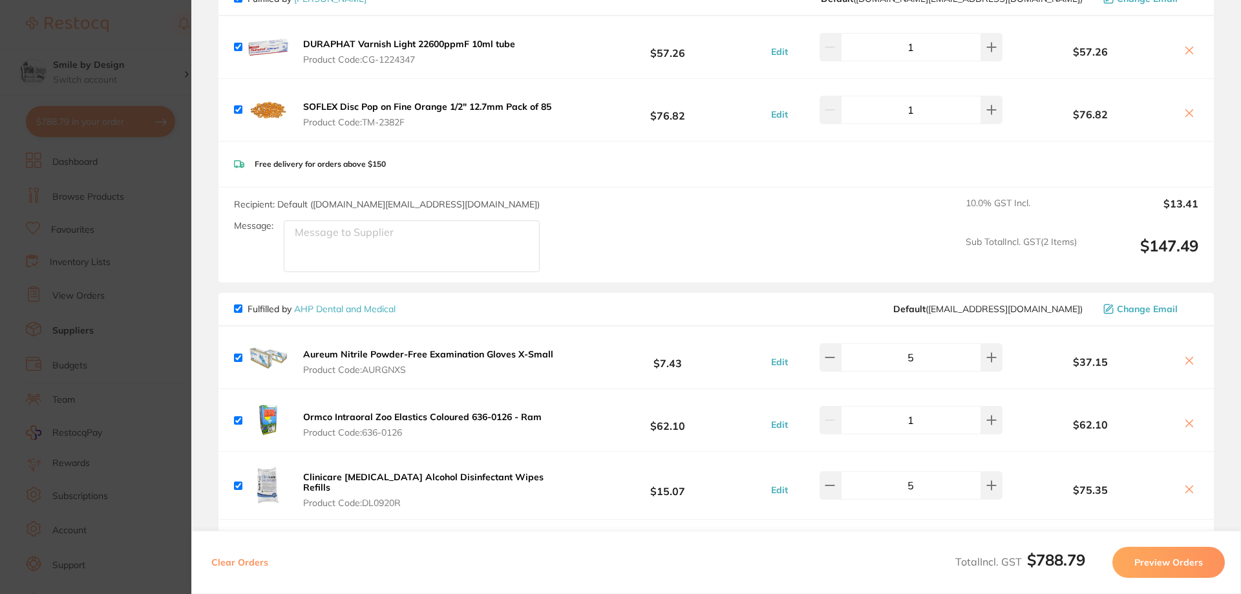
scroll to position [129, 0]
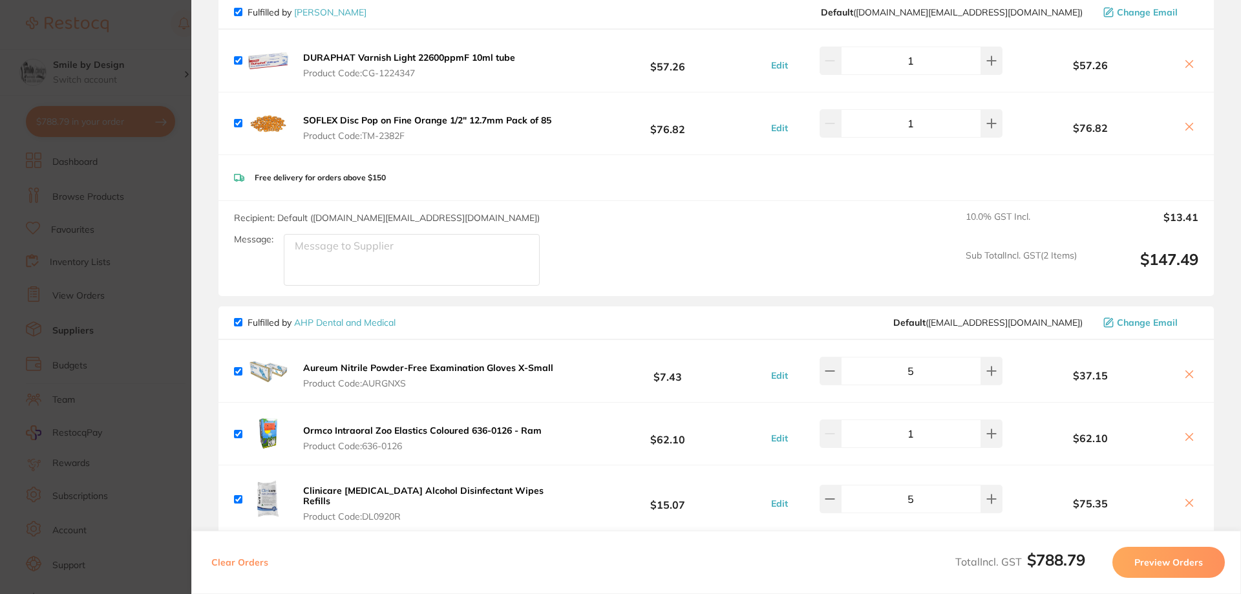
click at [463, 367] on b "Aureum Nitrile Powder-Free Examination Gloves X-Small" at bounding box center [428, 368] width 250 height 12
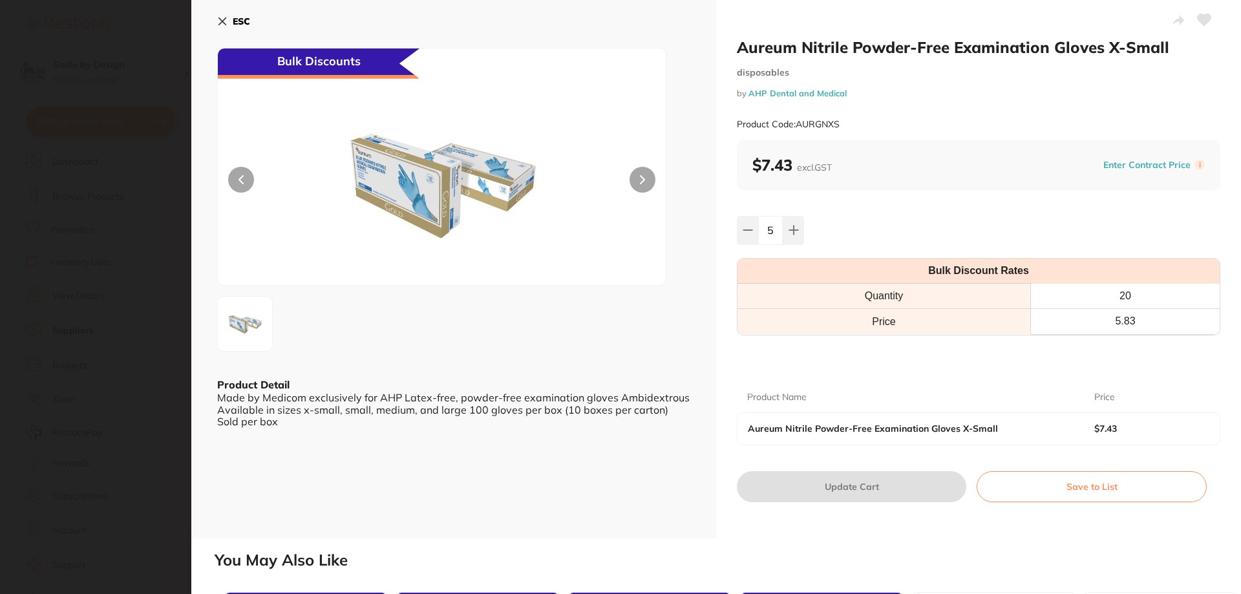
click at [217, 22] on div "ESC Bulk Discounts Product Detail Made by Medicom exclusively for AHP Latex-fre…" at bounding box center [453, 269] width 525 height 538
click at [220, 22] on icon at bounding box center [222, 21] width 10 height 10
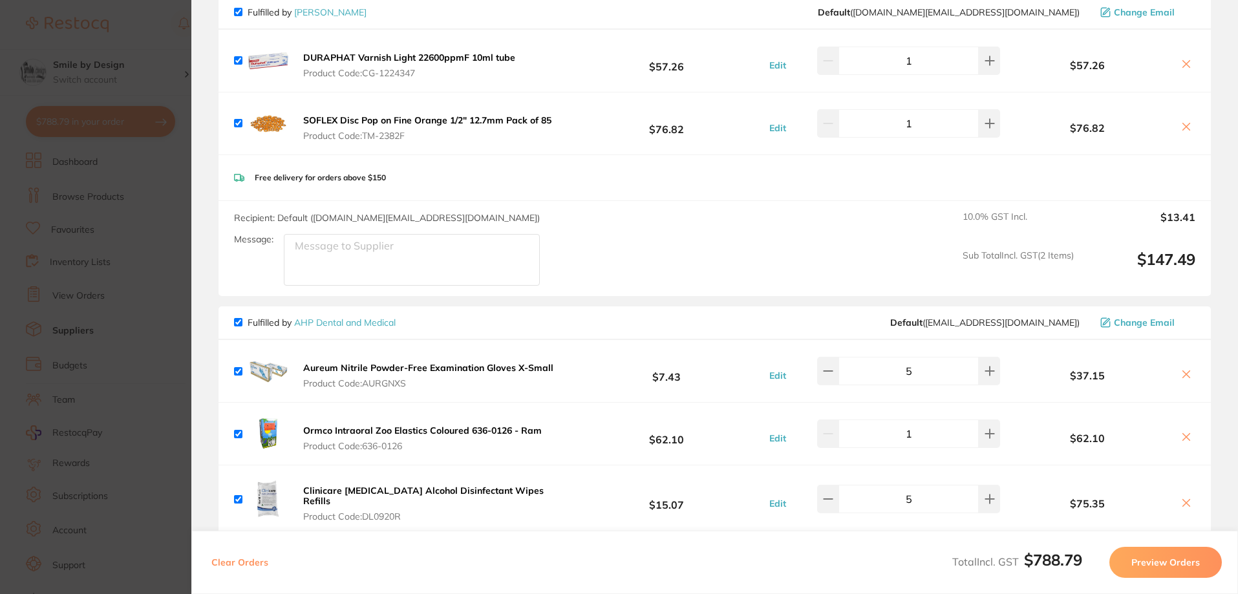
click at [107, 82] on section "Update RRP Set your pre negotiated price for this item. Item Agreed RRP (excl. …" at bounding box center [619, 297] width 1238 height 594
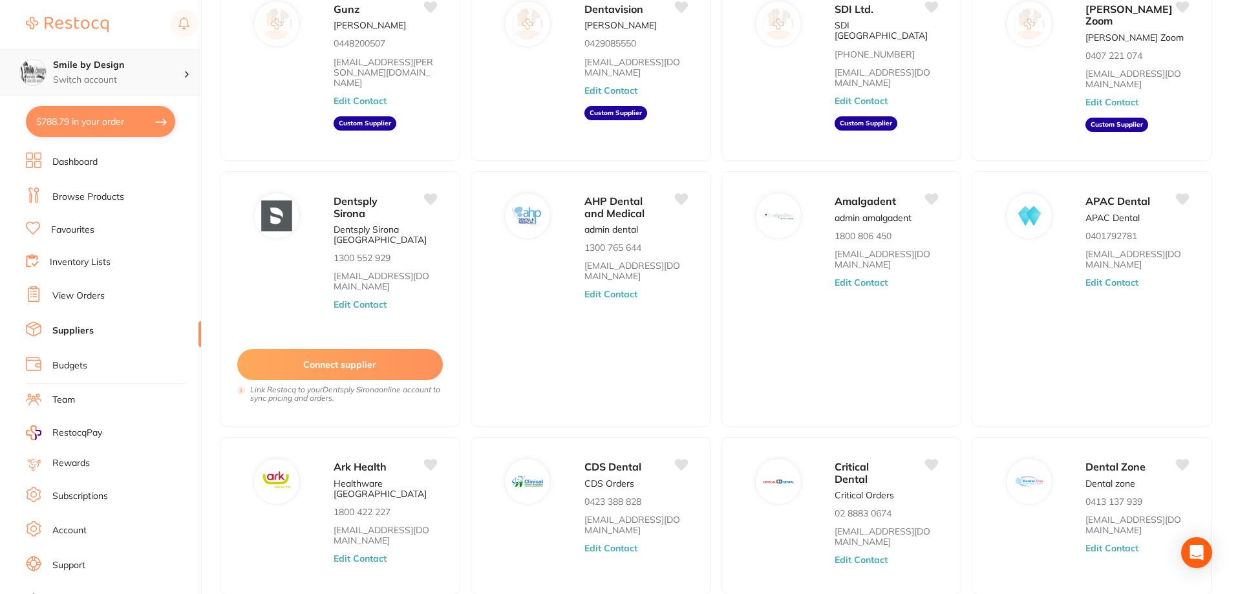
click at [94, 78] on p "Switch account" at bounding box center [118, 80] width 131 height 13
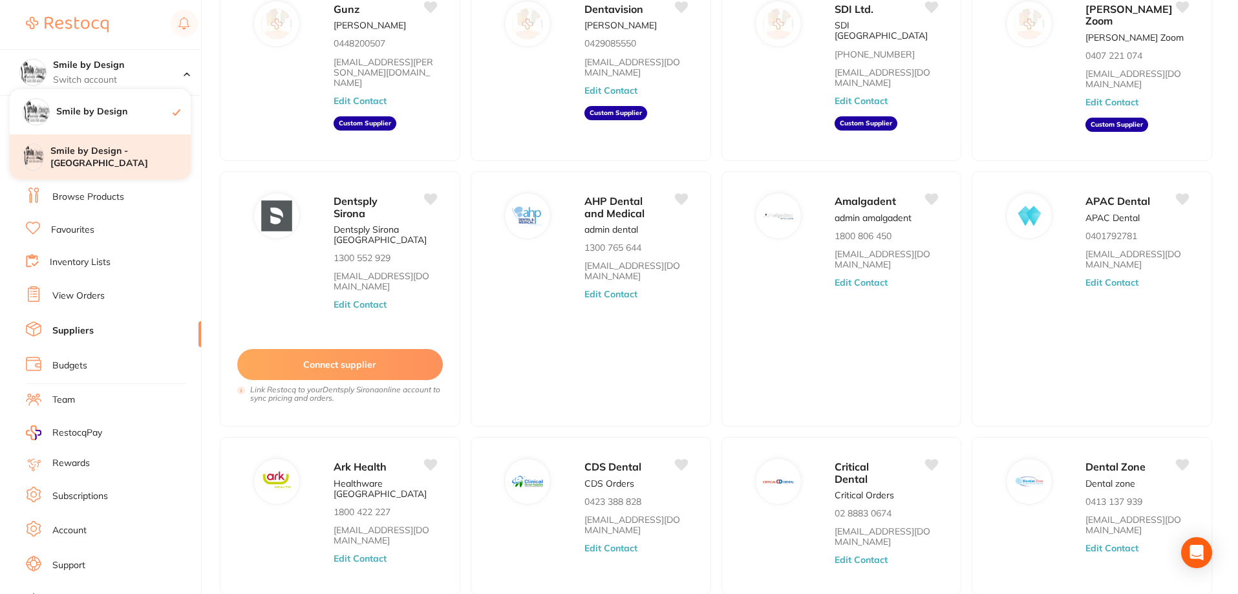
click at [105, 160] on h4 "Smile by Design - [GEOGRAPHIC_DATA]" at bounding box center [120, 157] width 140 height 25
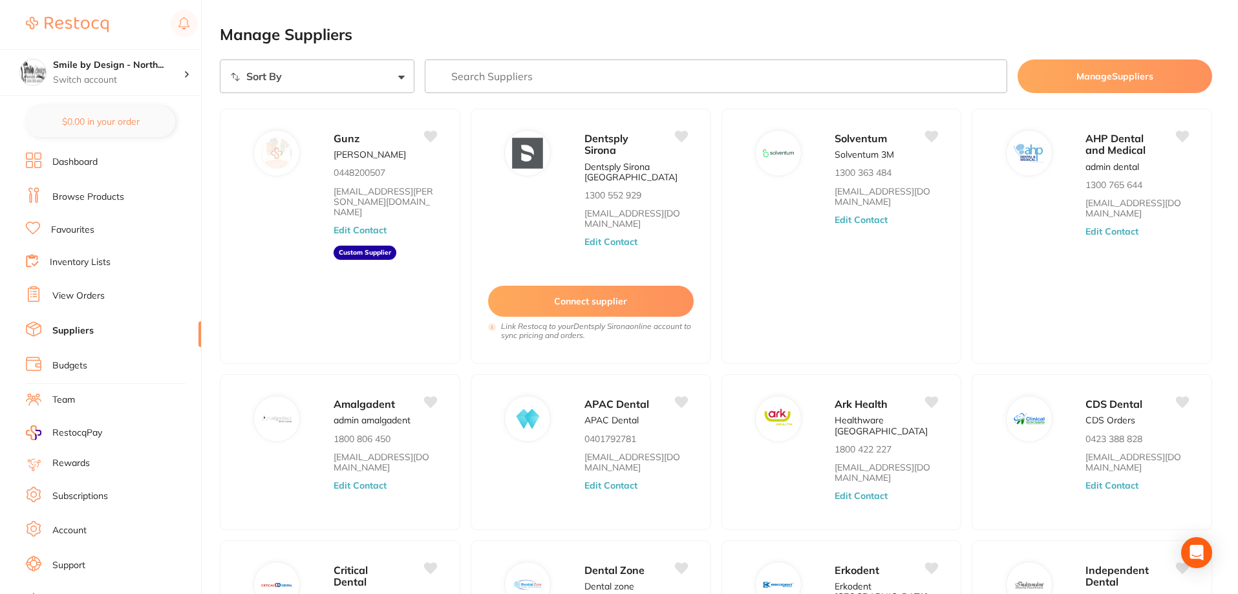
click at [83, 295] on link "View Orders" at bounding box center [78, 296] width 52 height 13
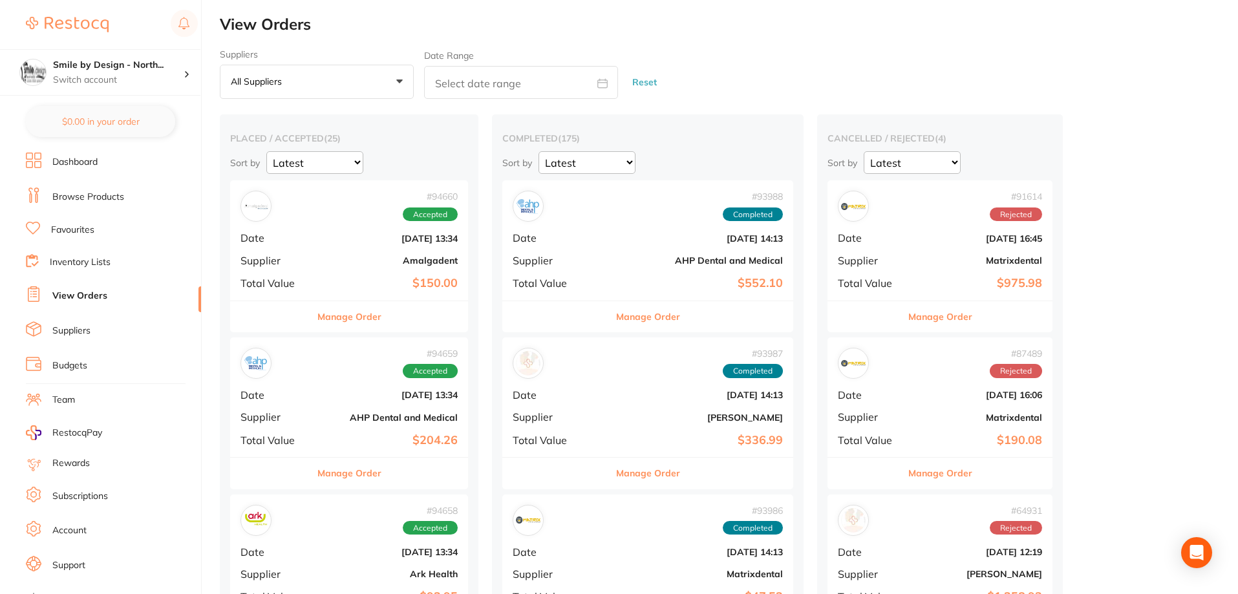
scroll to position [259, 0]
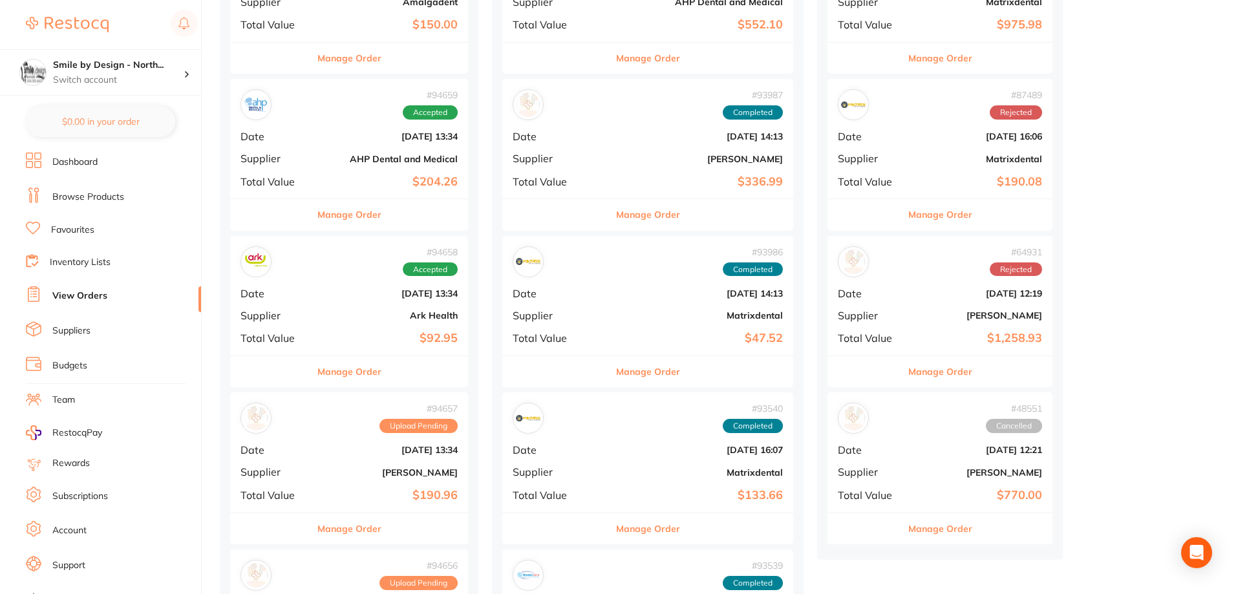
click at [421, 313] on b "Ark Health" at bounding box center [389, 315] width 138 height 10
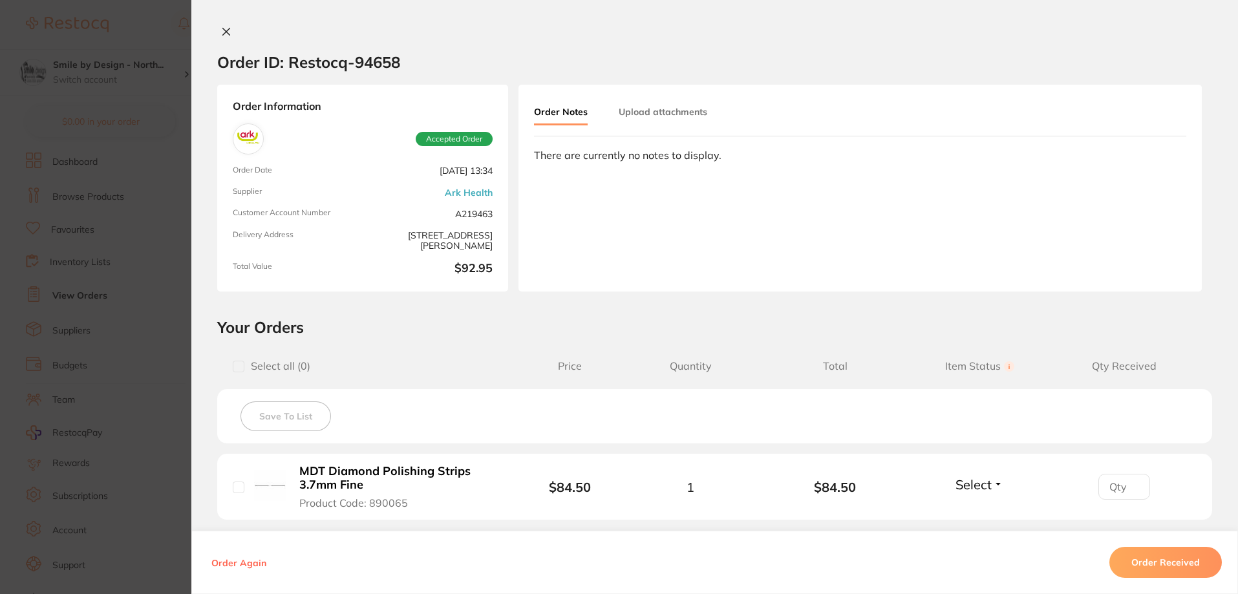
scroll to position [194, 0]
click at [217, 31] on button at bounding box center [226, 33] width 18 height 14
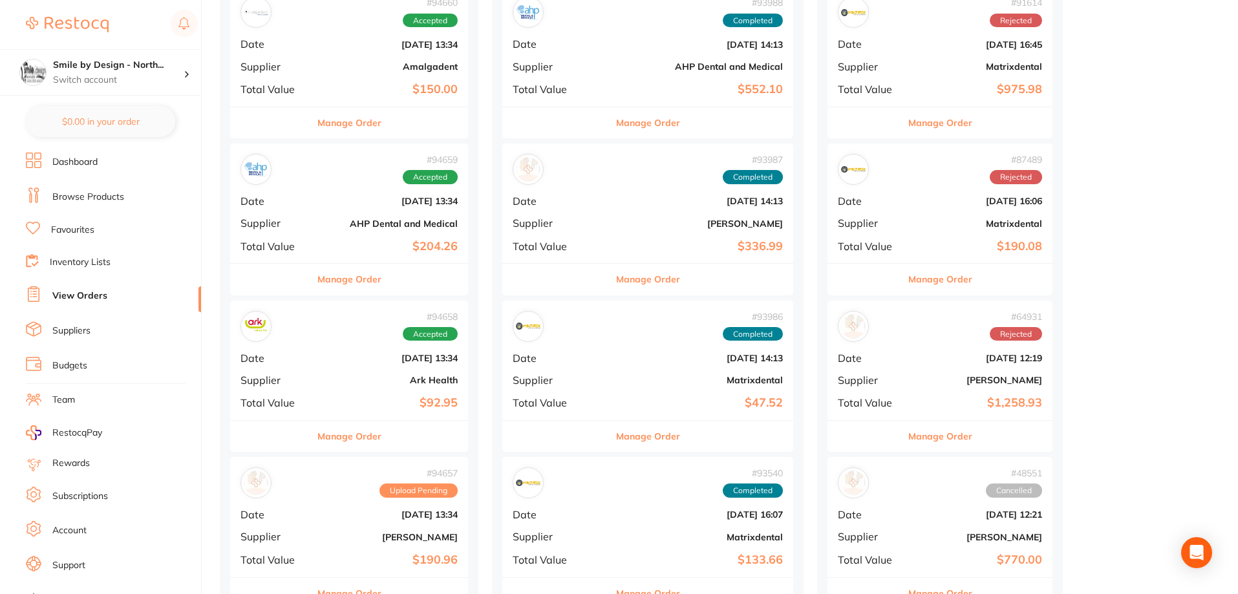
click at [384, 362] on b "Sept 25 2025, 13:34" at bounding box center [389, 358] width 138 height 10
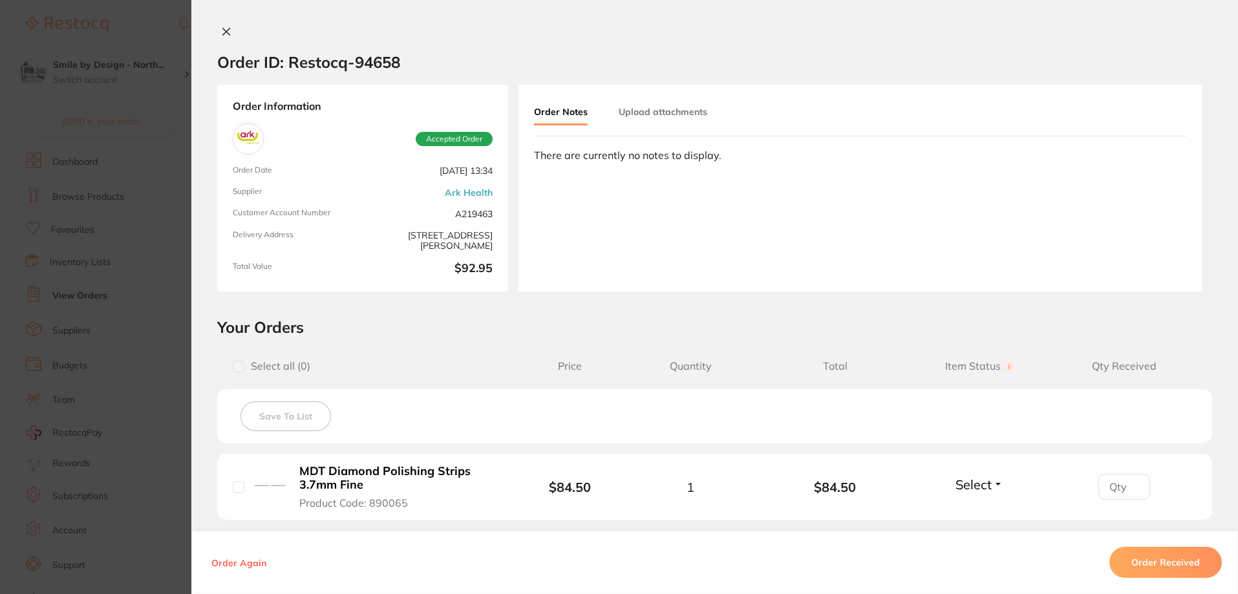
click at [456, 197] on link "Ark Health" at bounding box center [469, 192] width 48 height 10
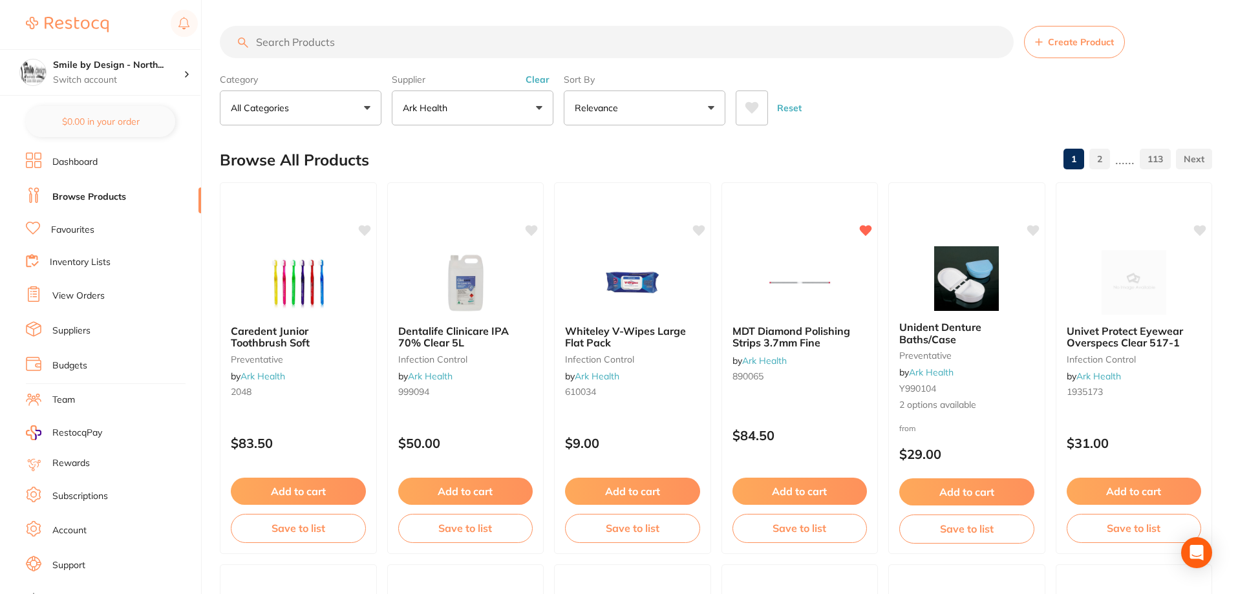
click at [424, 50] on input "search" at bounding box center [617, 42] width 794 height 32
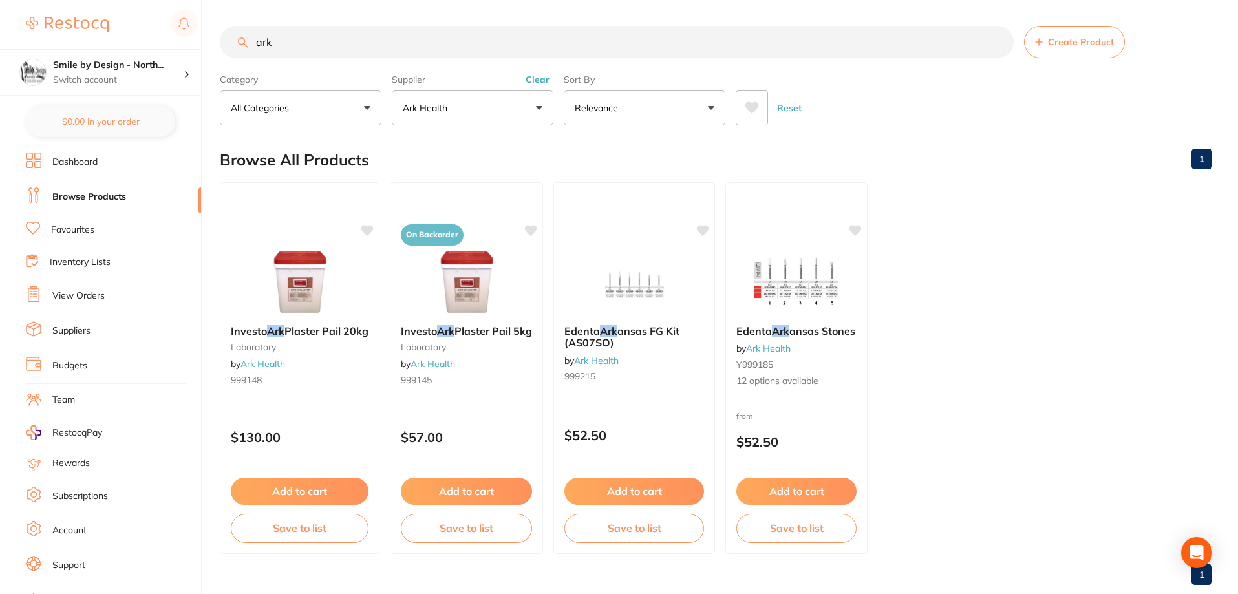
type input "ark"
click at [77, 333] on link "Suppliers" at bounding box center [71, 331] width 38 height 13
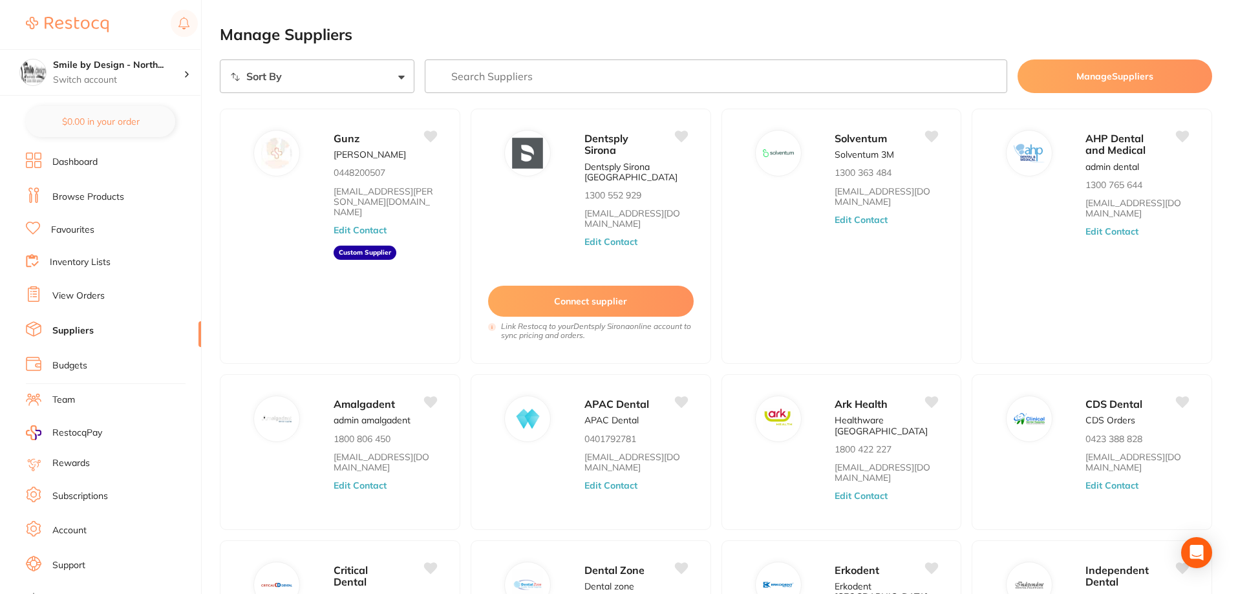
click at [509, 74] on input "search" at bounding box center [716, 76] width 583 height 34
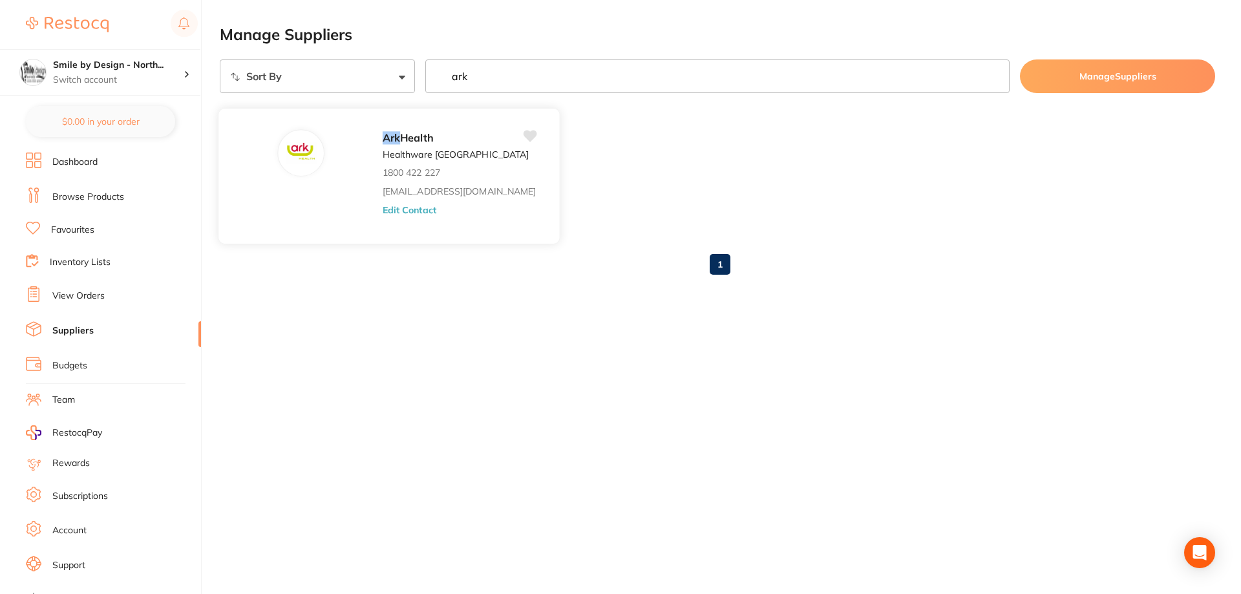
type input "ark"
click at [383, 164] on div "Ark Health Healthware Australia 1800 422 227 cch@arkhealth.com.au Edit Contact" at bounding box center [465, 179] width 164 height 101
click at [383, 209] on button "Edit Contact" at bounding box center [410, 209] width 54 height 10
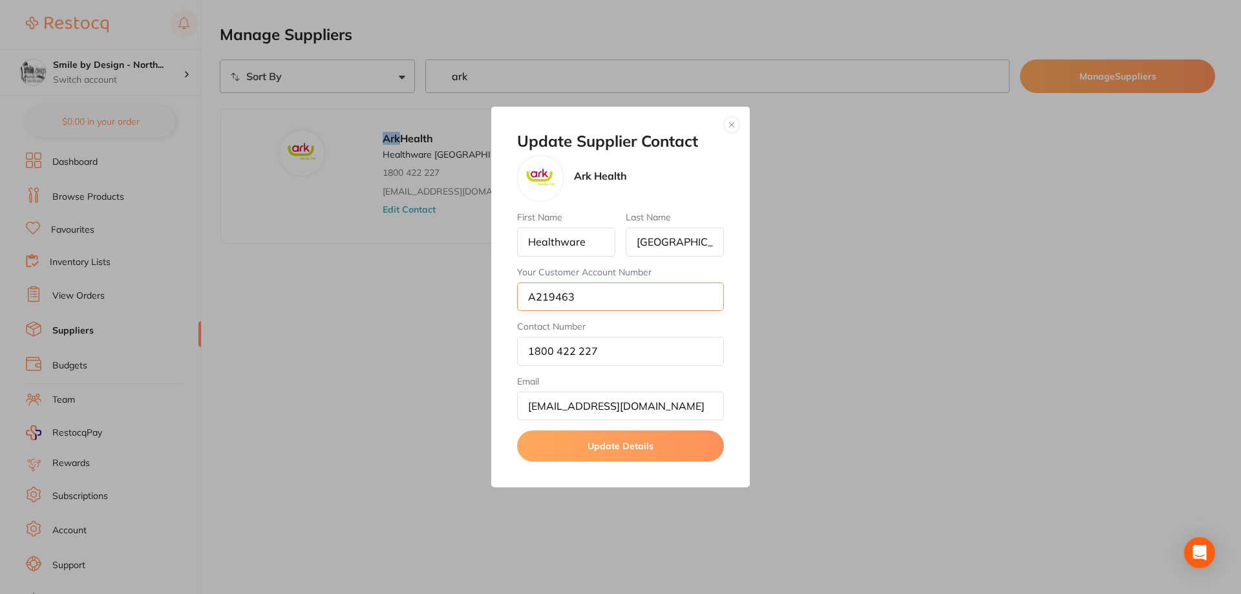
click at [542, 292] on input "A219463" at bounding box center [620, 296] width 207 height 28
click at [587, 297] on input "A219463" at bounding box center [620, 296] width 207 height 28
click at [735, 129] on button "button" at bounding box center [732, 125] width 16 height 16
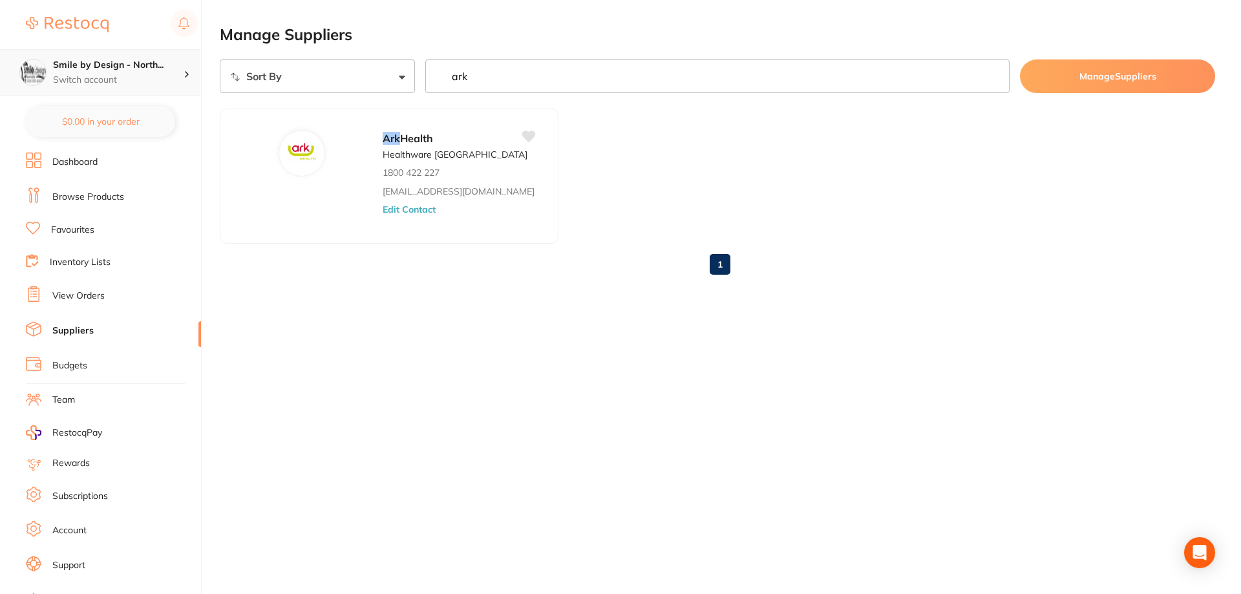
click at [111, 83] on p "Switch account" at bounding box center [118, 80] width 131 height 13
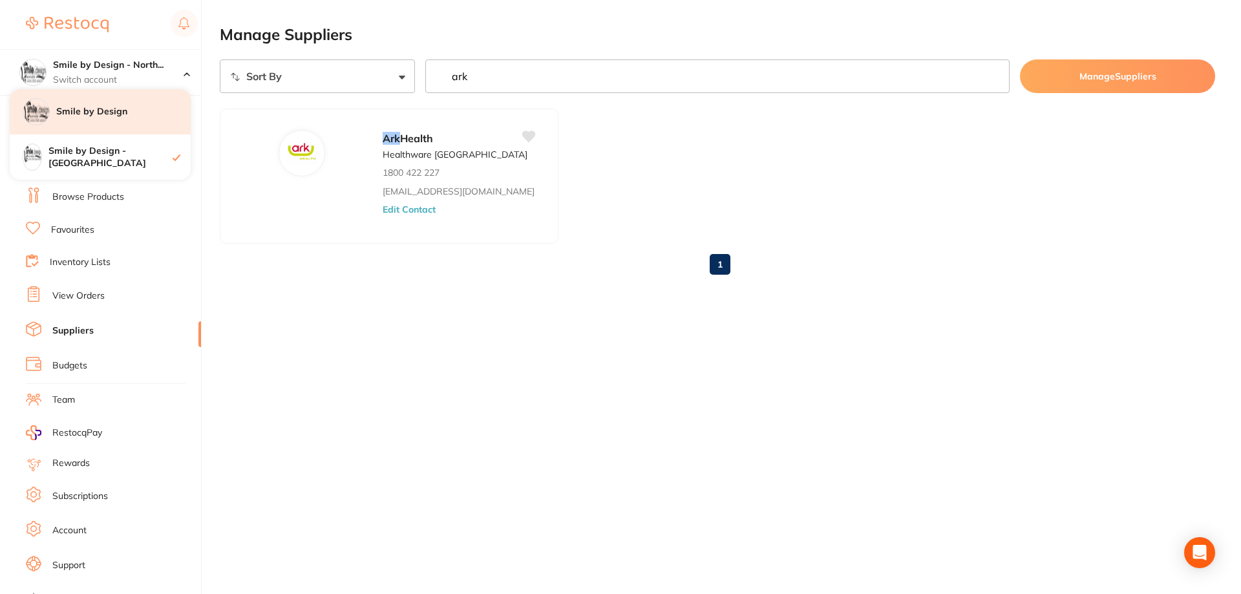
click at [127, 116] on h4 "Smile by Design" at bounding box center [123, 111] width 134 height 13
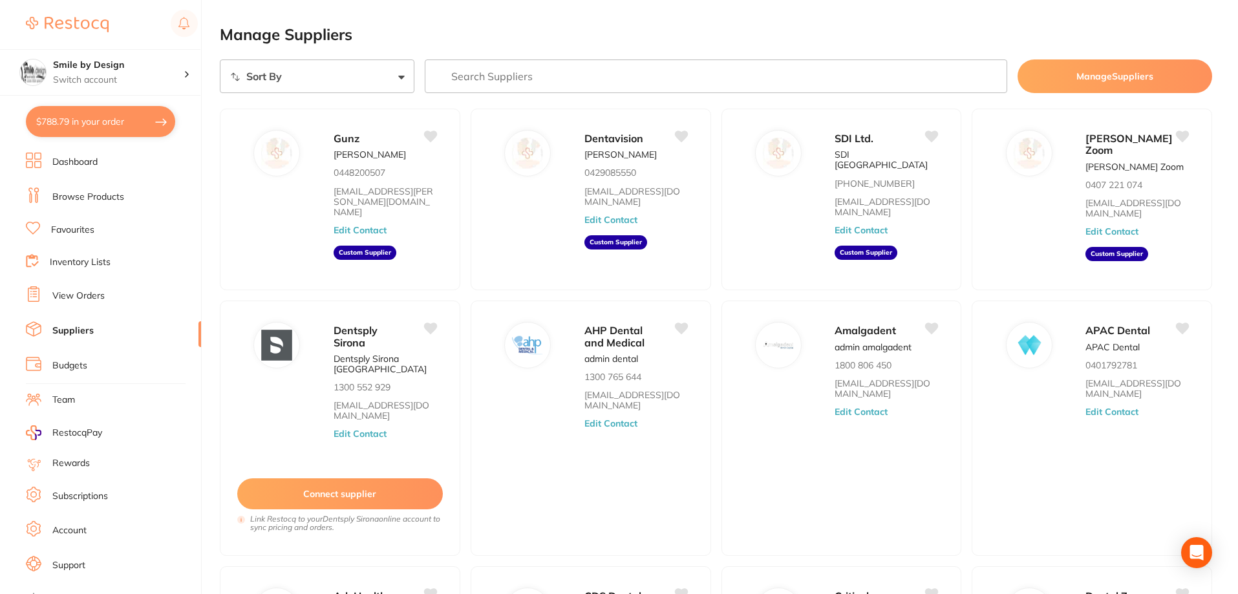
click at [71, 131] on button "$788.79 in your order" at bounding box center [100, 121] width 149 height 31
checkbox input "true"
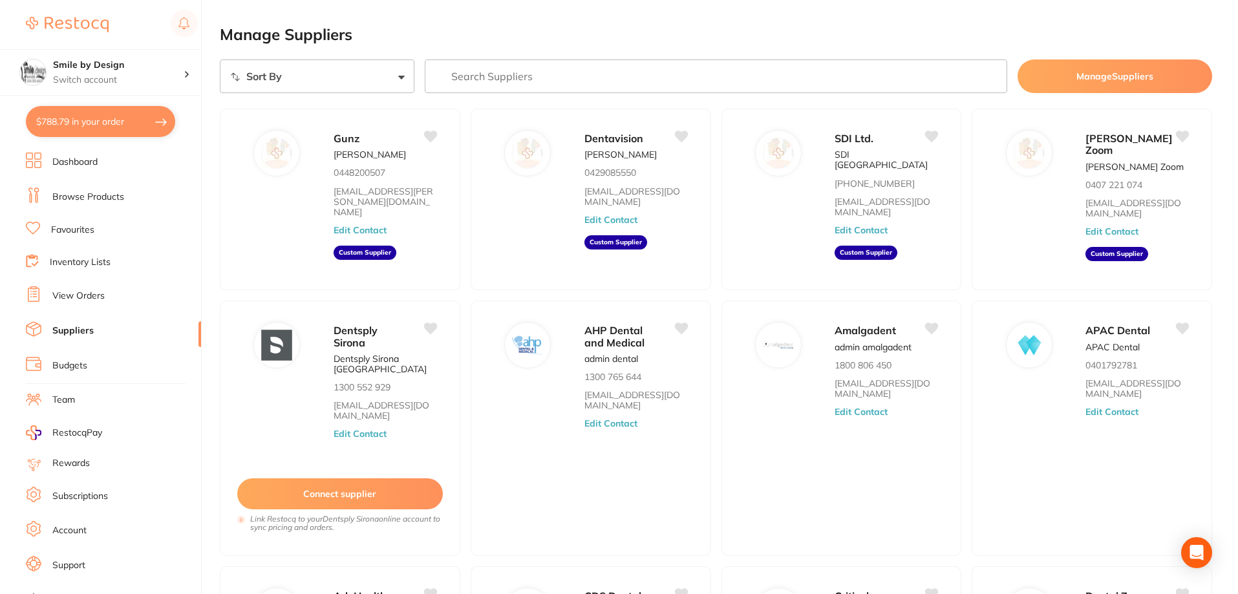
checkbox input "true"
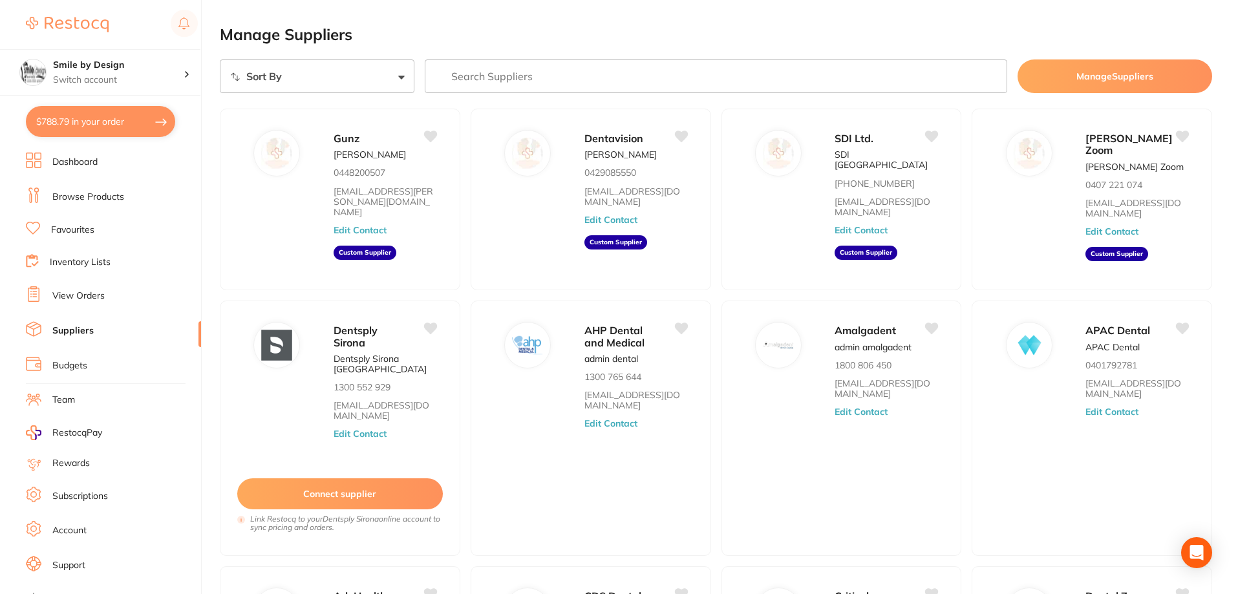
checkbox input "true"
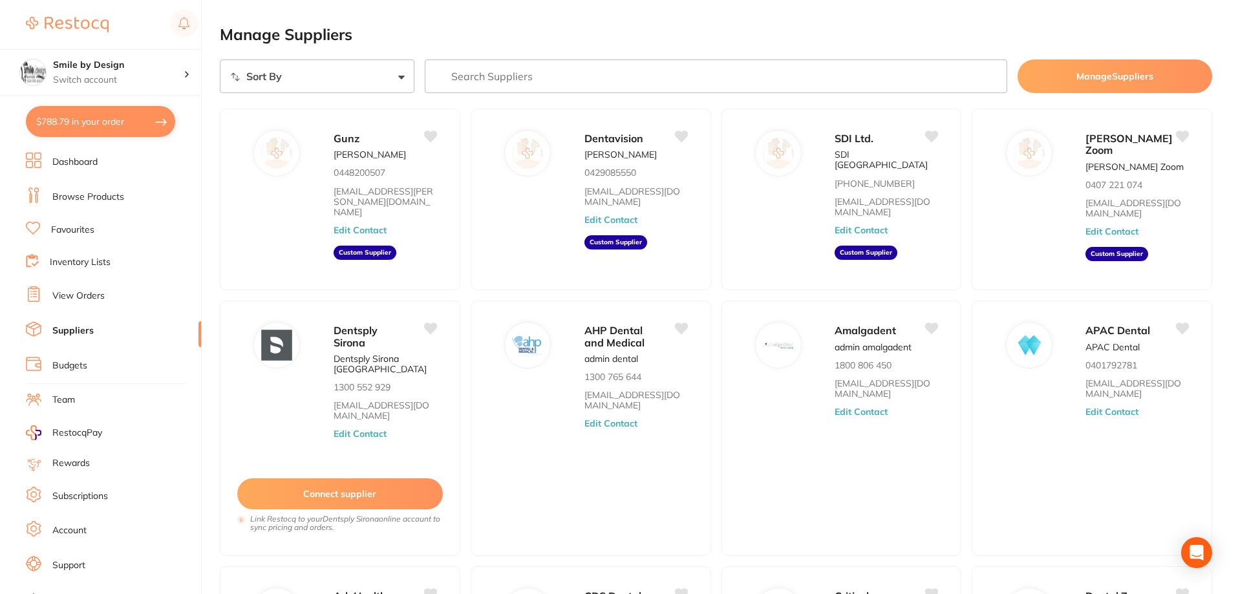
checkbox input "true"
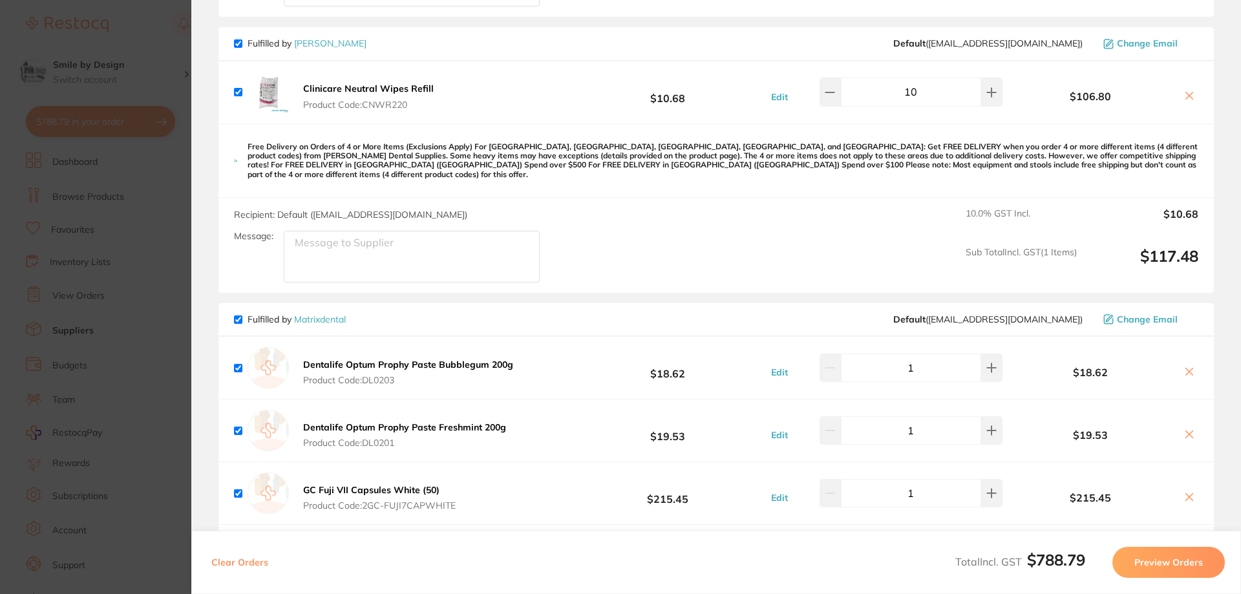
scroll to position [905, 0]
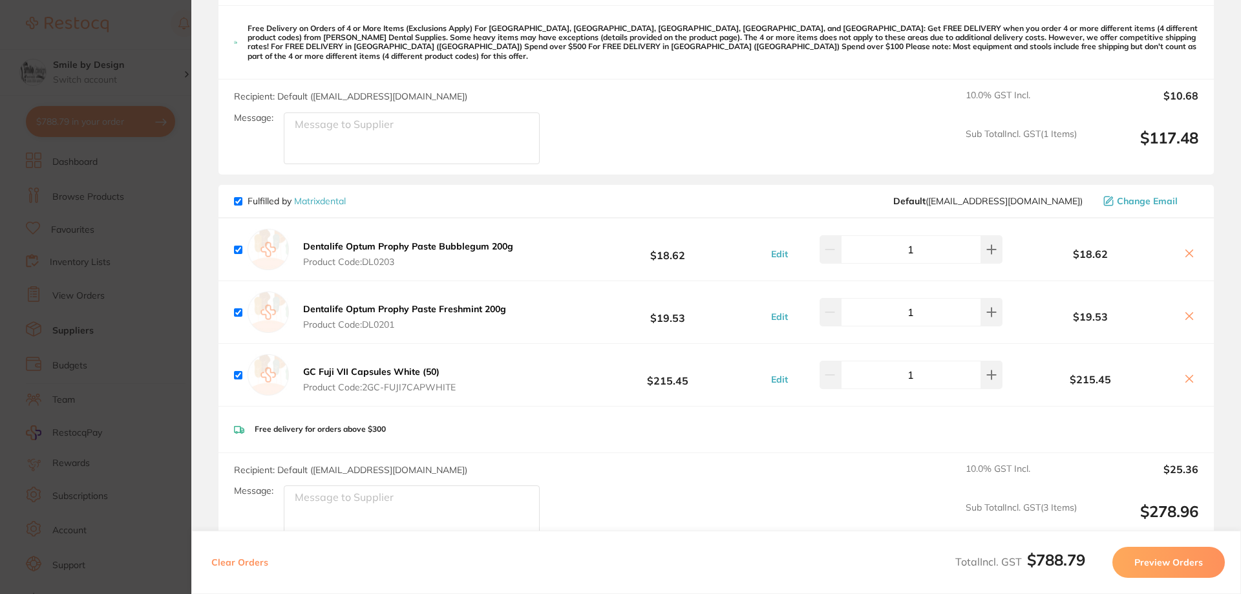
click at [429, 366] on b "GC Fuji VII Capsules White (50)" at bounding box center [371, 372] width 136 height 12
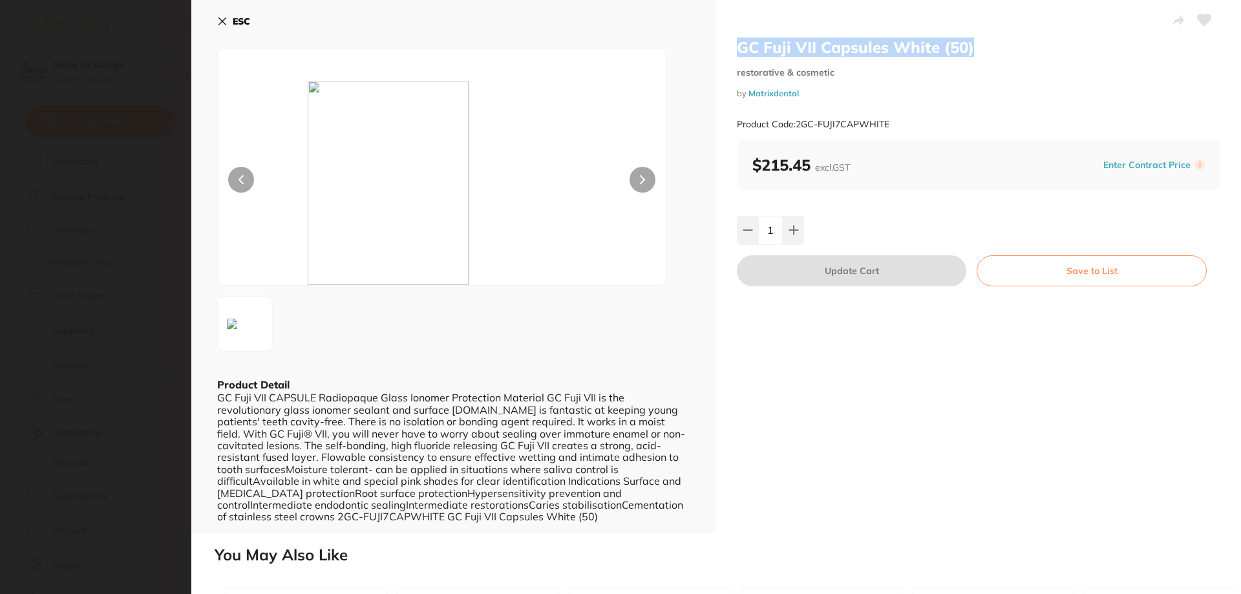
drag, startPoint x: 973, startPoint y: 48, endPoint x: 718, endPoint y: 50, distance: 254.7
click at [718, 50] on div "GC Fuji VII Capsules White (50) restorative & cosmetic by Matrixdental Product …" at bounding box center [978, 266] width 525 height 533
copy h2 "GC Fuji VII Capsules White (50)"
click at [239, 23] on b "ESC" at bounding box center [241, 22] width 17 height 12
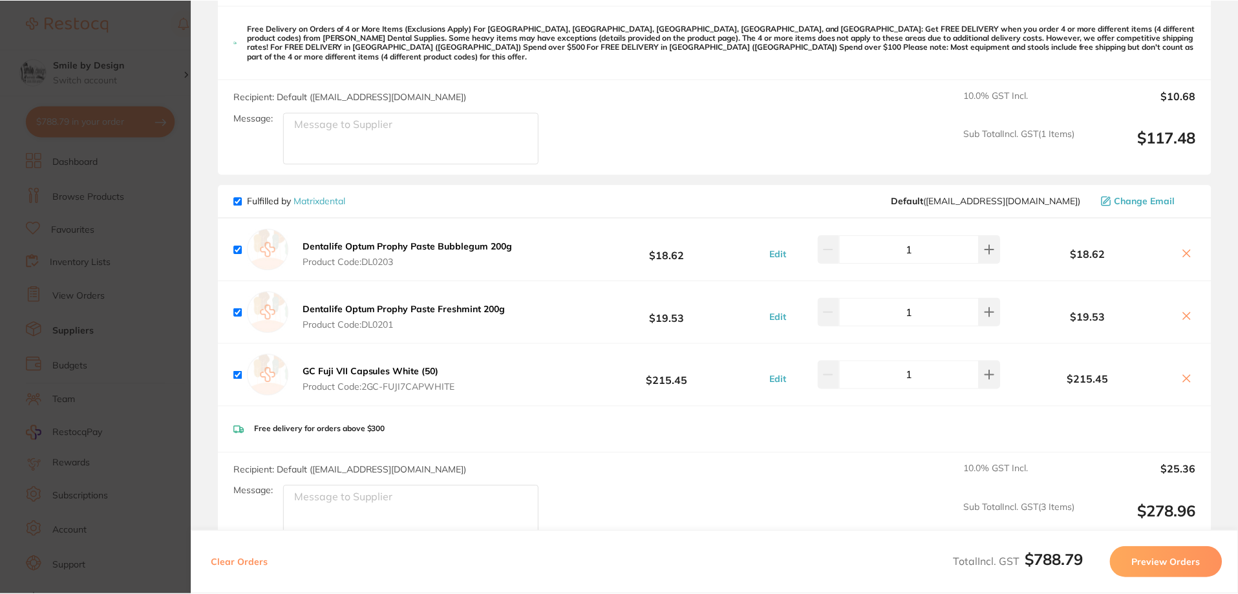
scroll to position [194, 0]
click at [158, 69] on section "Update RRP Set your pre negotiated price for this item. Item Agreed RRP (excl. …" at bounding box center [619, 297] width 1238 height 594
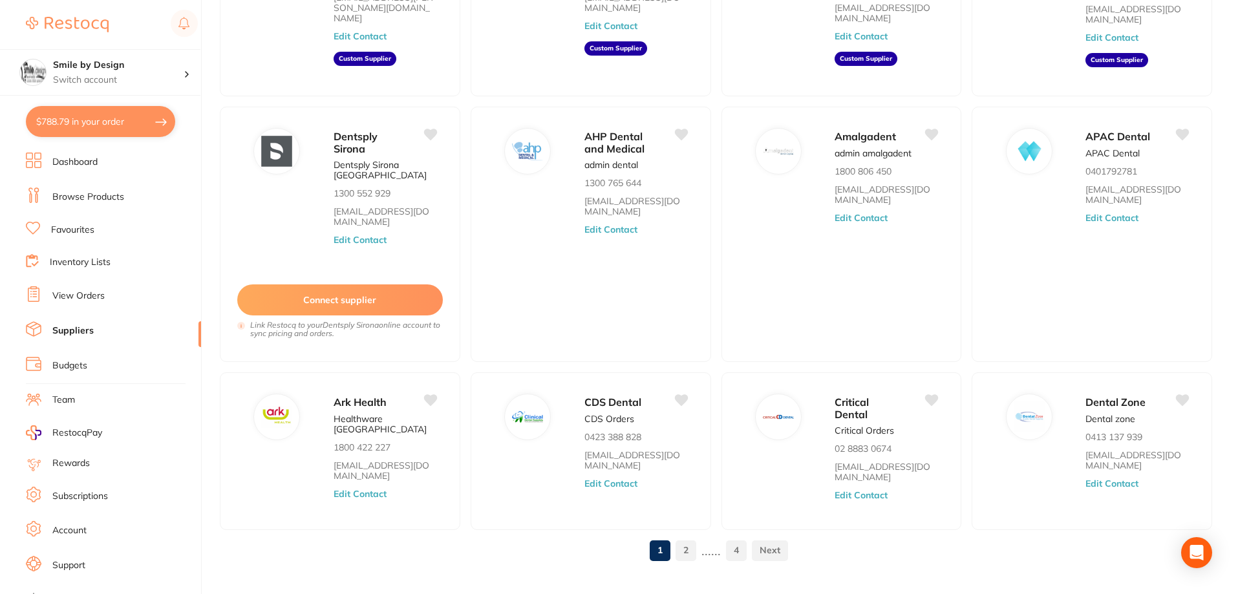
click at [63, 207] on ul "Dashboard Browse Products Favourites Inventory Lists View Orders Suppliers Budg…" at bounding box center [113, 376] width 175 height 446
click at [73, 200] on link "Browse Products" at bounding box center [88, 197] width 72 height 13
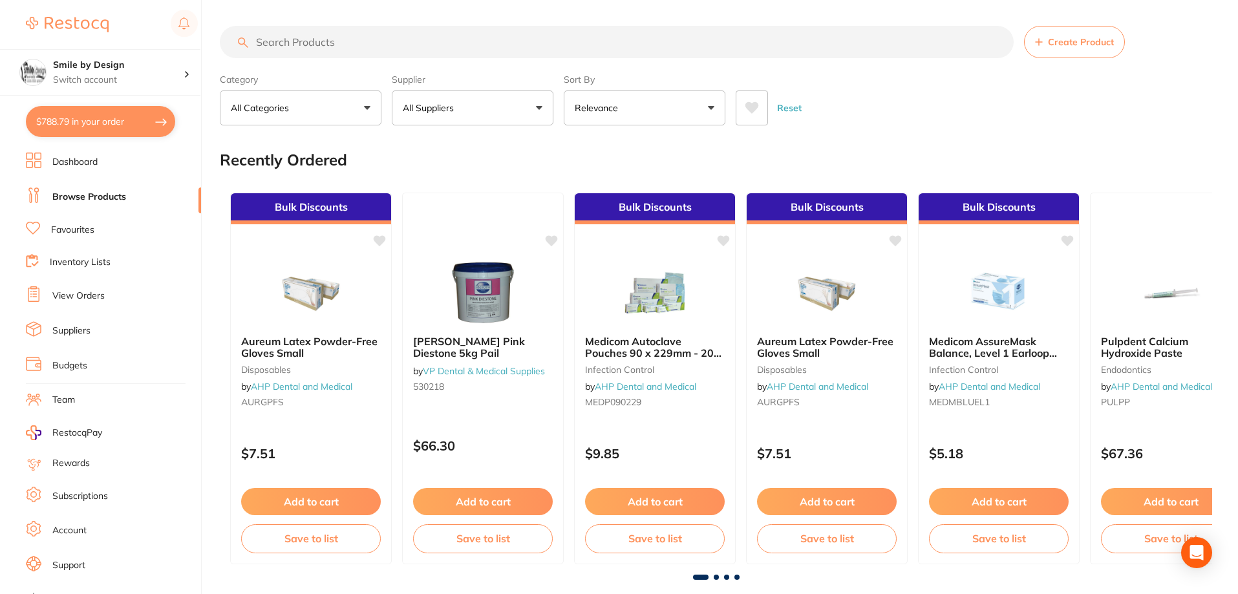
click at [320, 45] on input "search" at bounding box center [617, 42] width 794 height 32
paste input "GC Fuji VII Capsules White (50)"
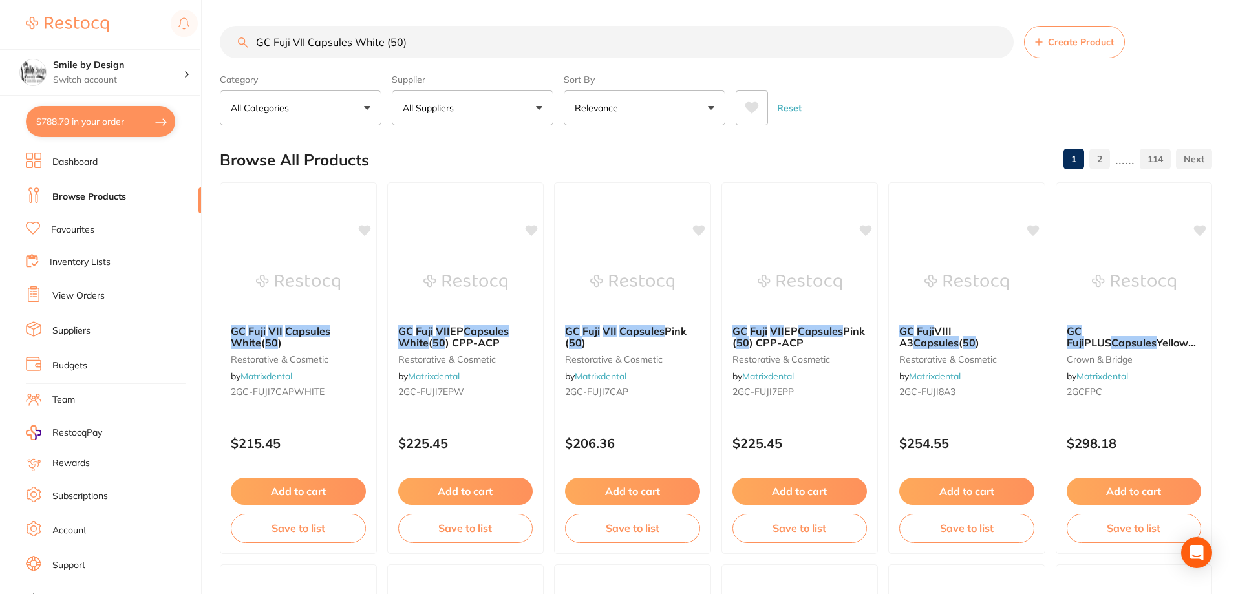
type input "GC Fuji VII Capsules White (50)"
click at [477, 492] on button "Add to cart" at bounding box center [465, 493] width 136 height 28
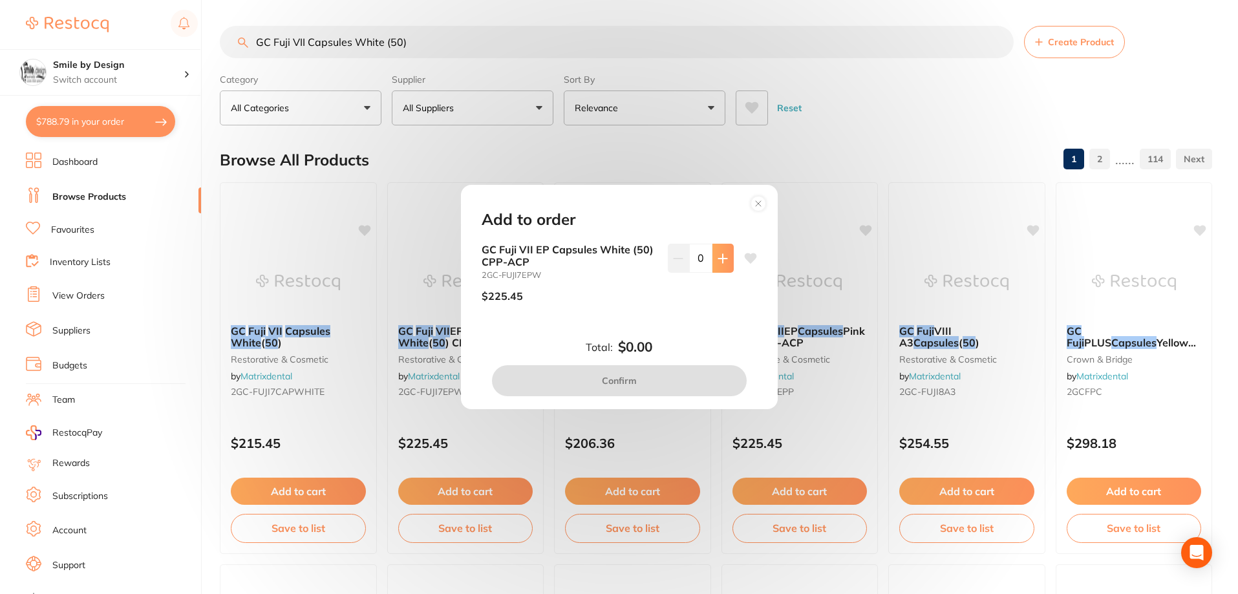
click at [718, 268] on button at bounding box center [722, 258] width 21 height 28
type input "1"
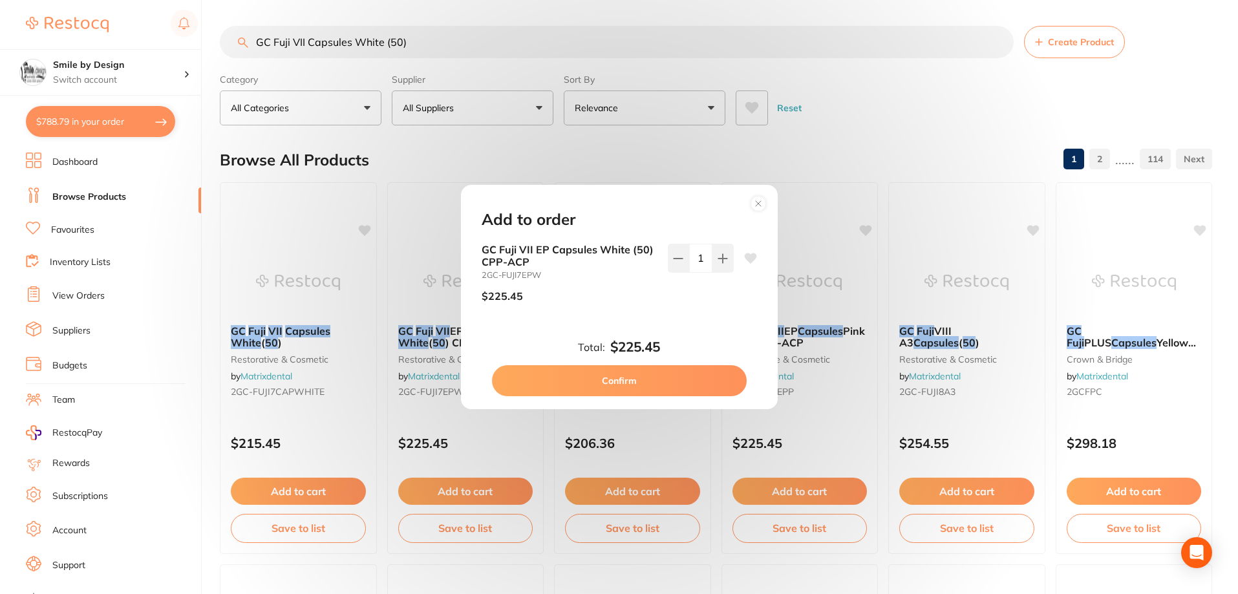
click at [707, 383] on button "Confirm" at bounding box center [619, 380] width 255 height 31
checkbox input "false"
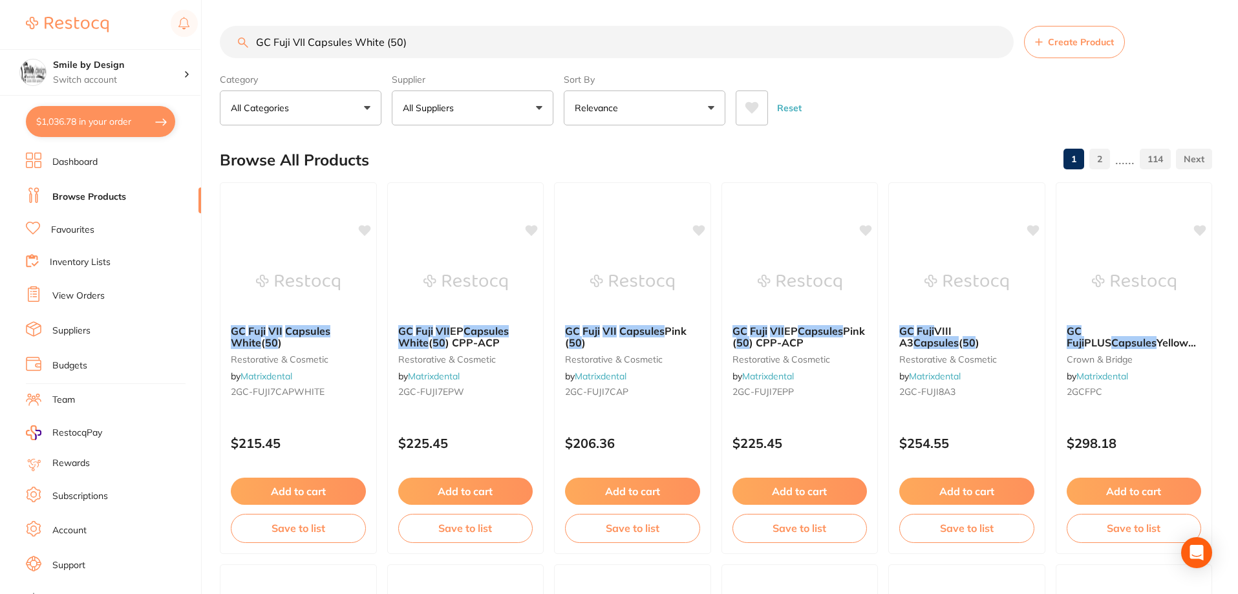
click at [97, 119] on button "$1,036.78 in your order" at bounding box center [100, 121] width 149 height 31
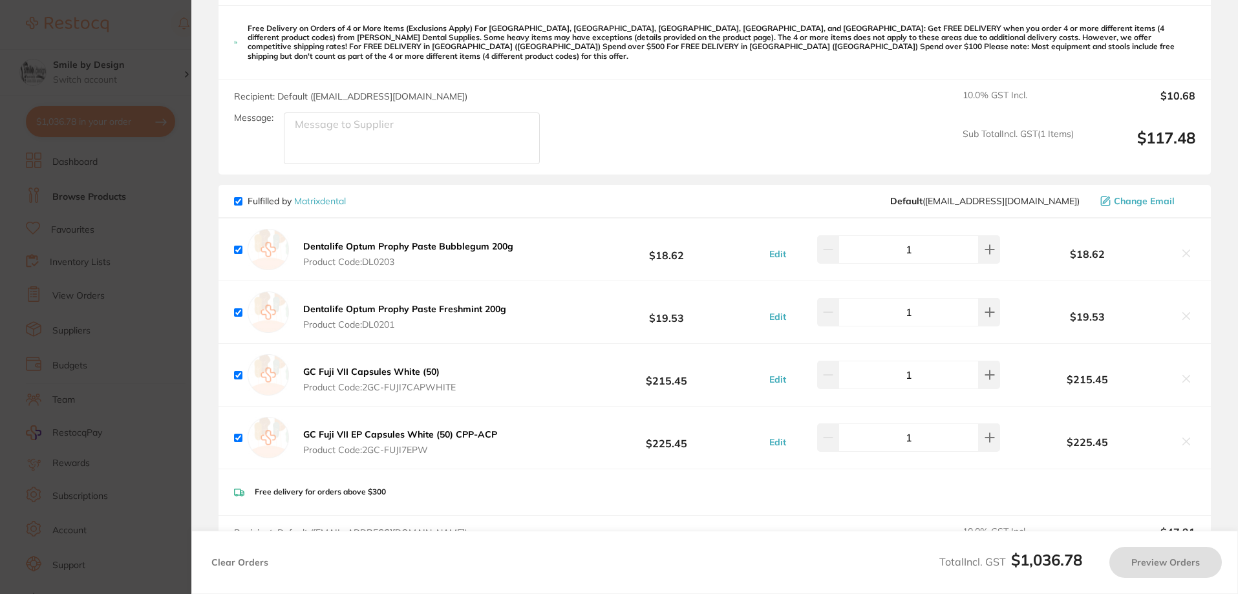
checkbox input "true"
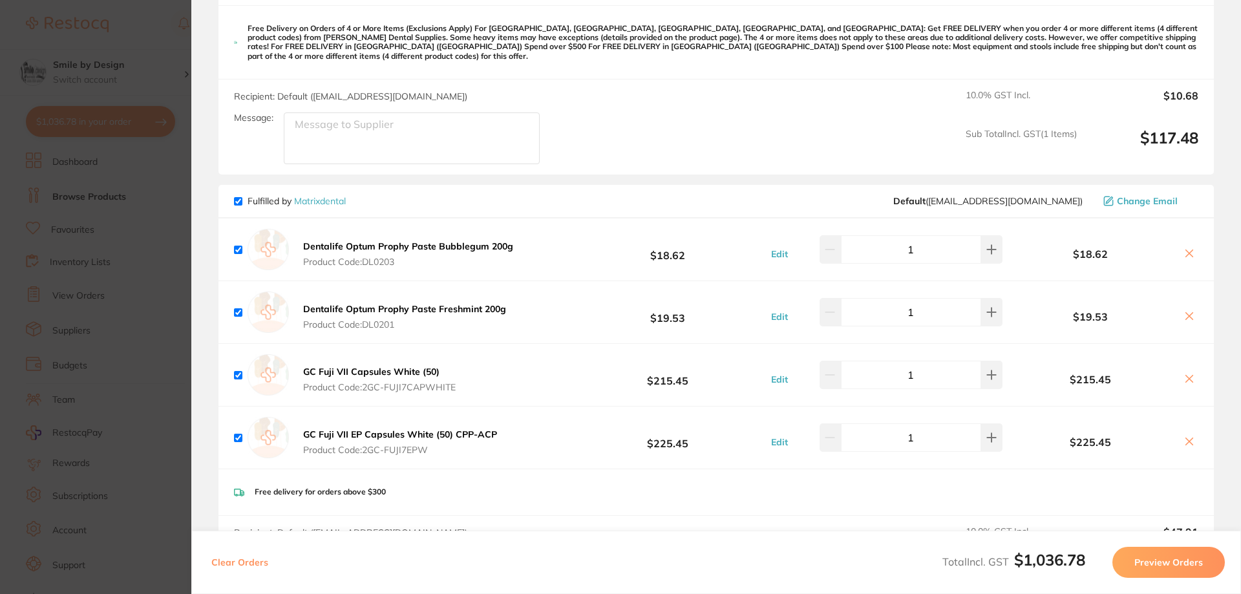
click at [1190, 374] on icon at bounding box center [1189, 379] width 10 height 10
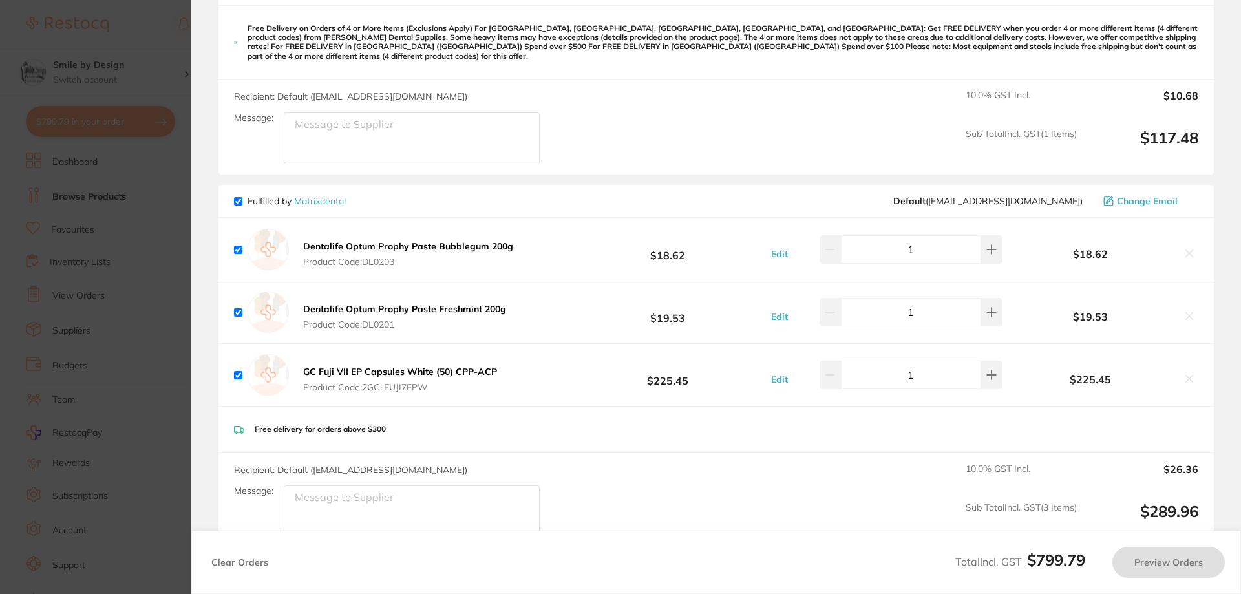
checkbox input "true"
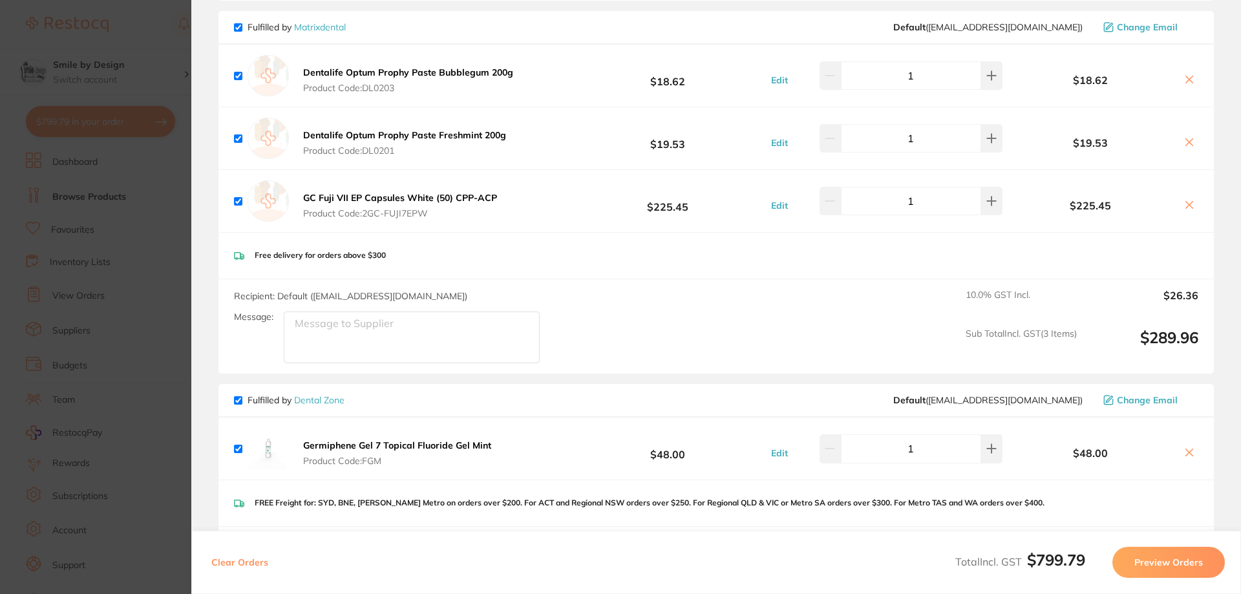
scroll to position [1098, 0]
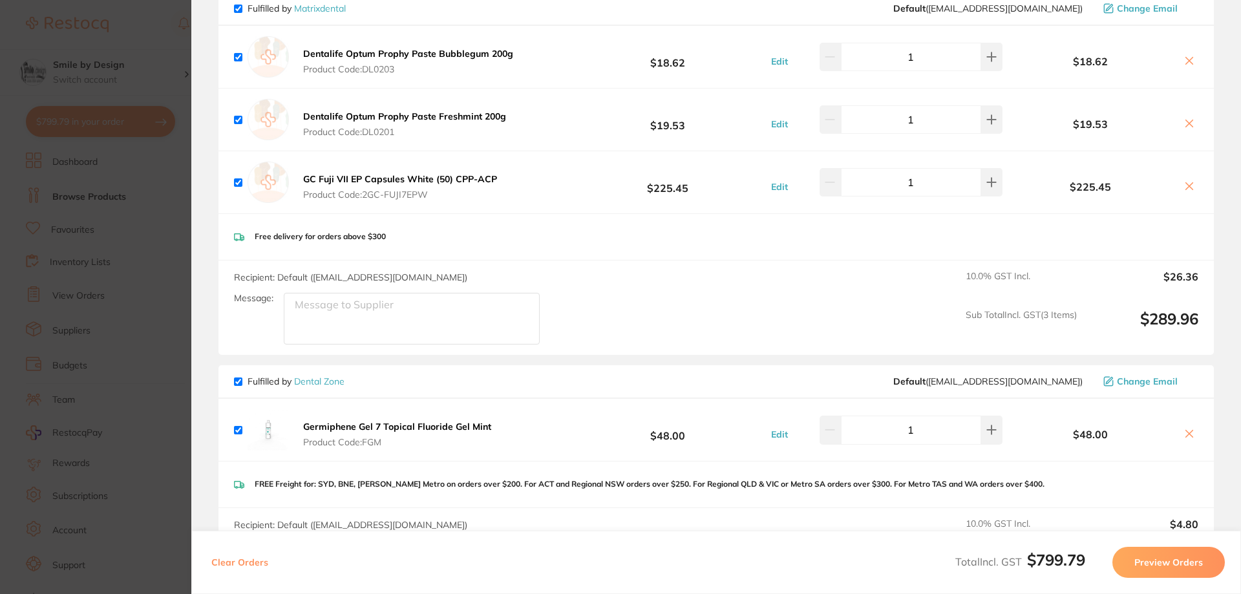
click at [1200, 566] on button "Preview Orders" at bounding box center [1168, 562] width 112 height 31
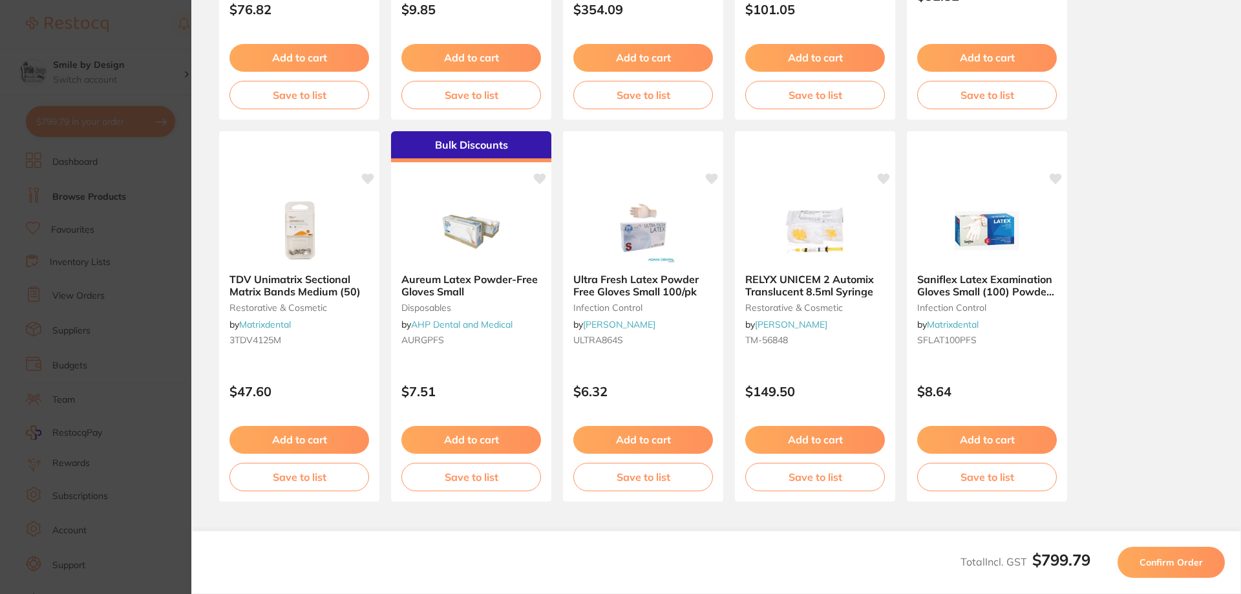
scroll to position [39, 0]
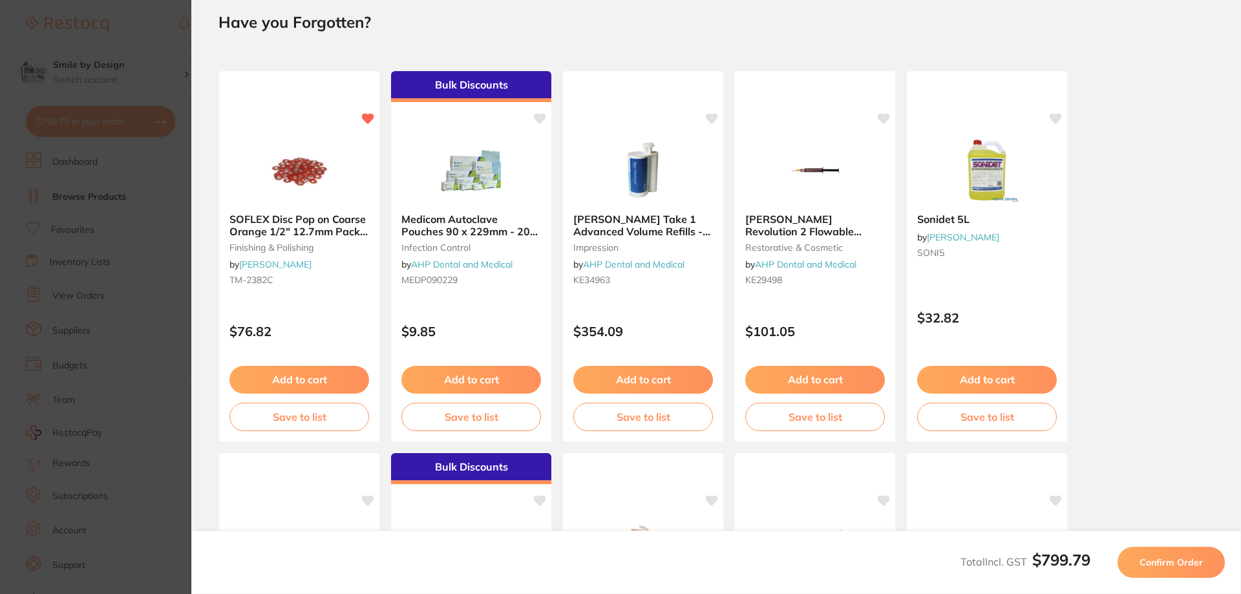
click at [1180, 557] on span "Confirm Order" at bounding box center [1171, 563] width 63 height 12
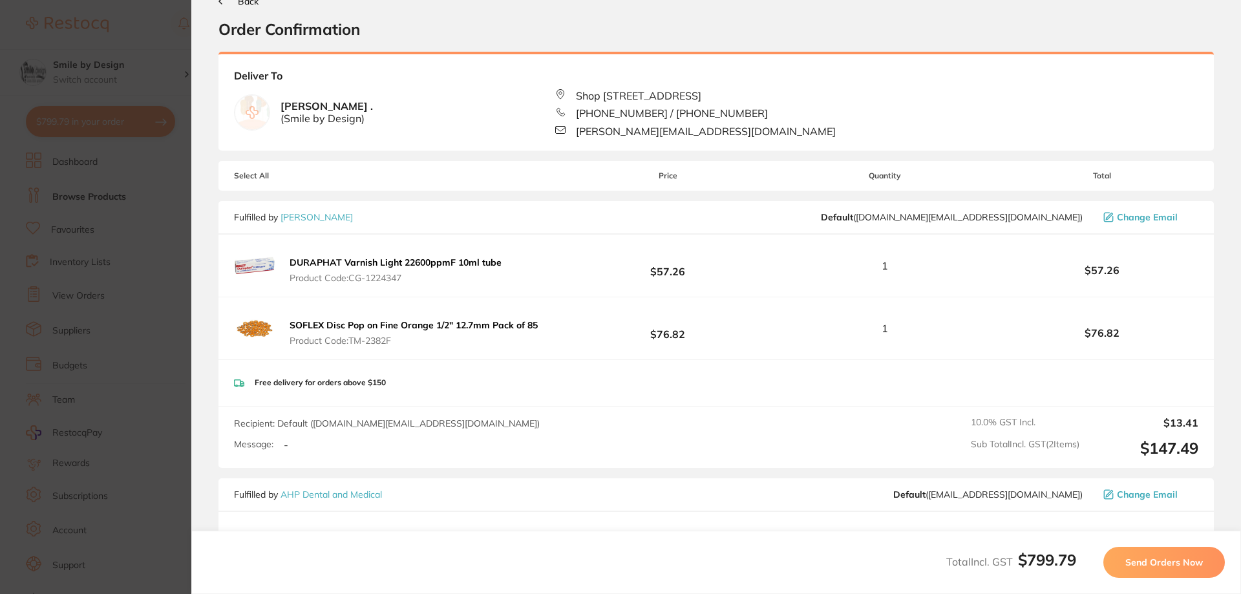
scroll to position [0, 0]
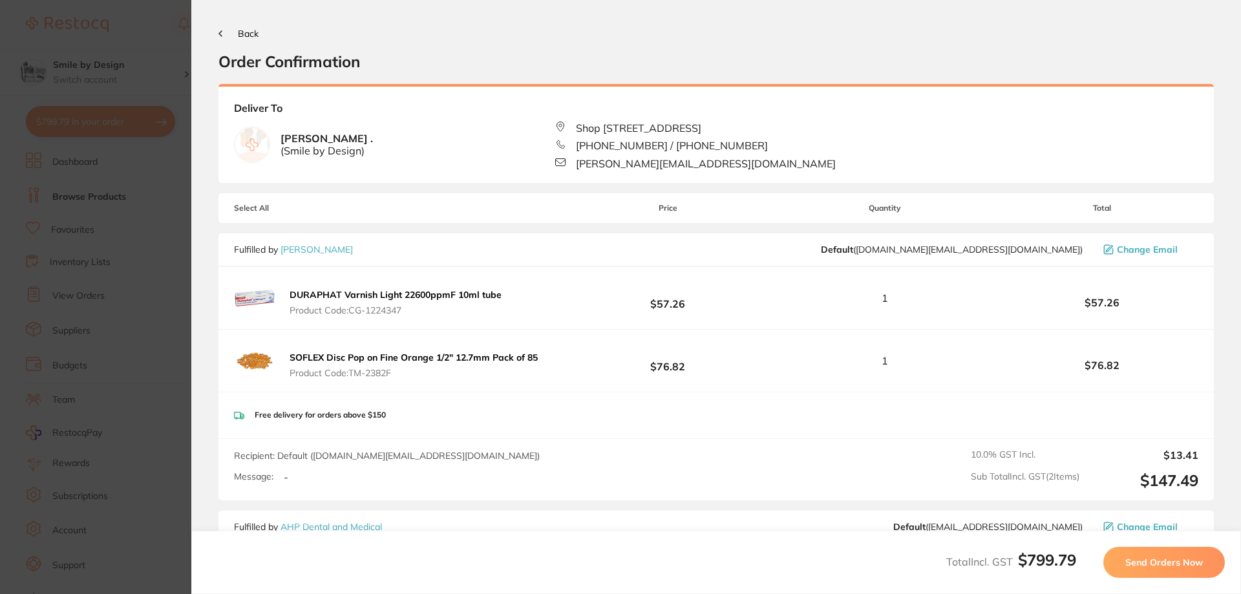
click at [226, 36] on button "Back" at bounding box center [238, 33] width 40 height 10
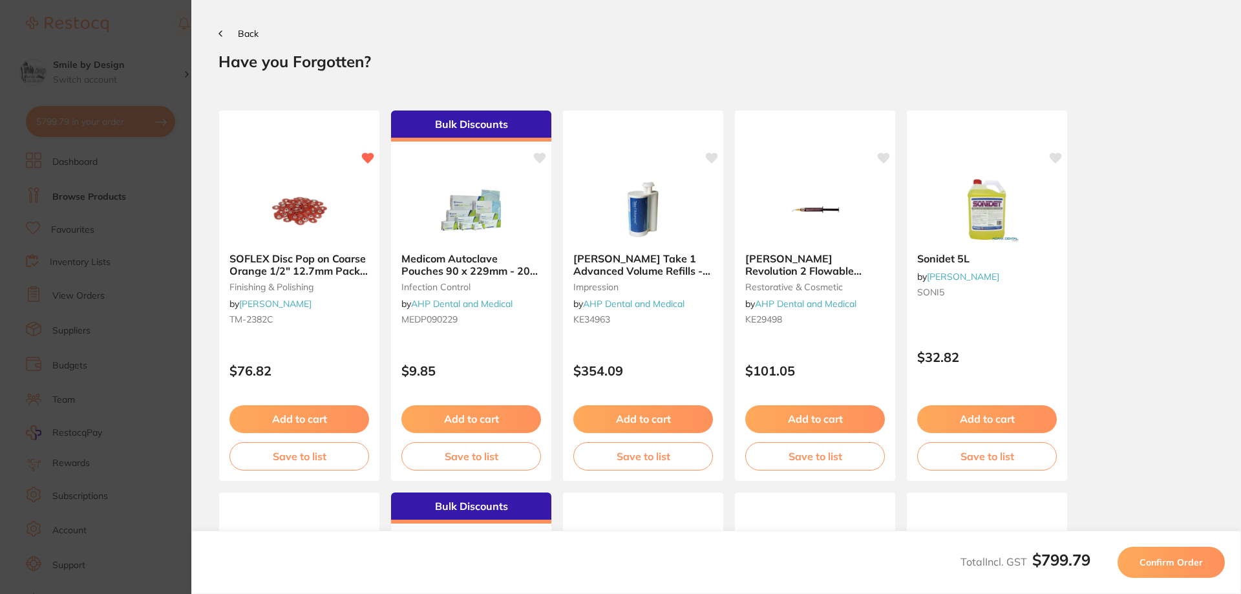
click at [221, 33] on icon at bounding box center [220, 33] width 4 height 6
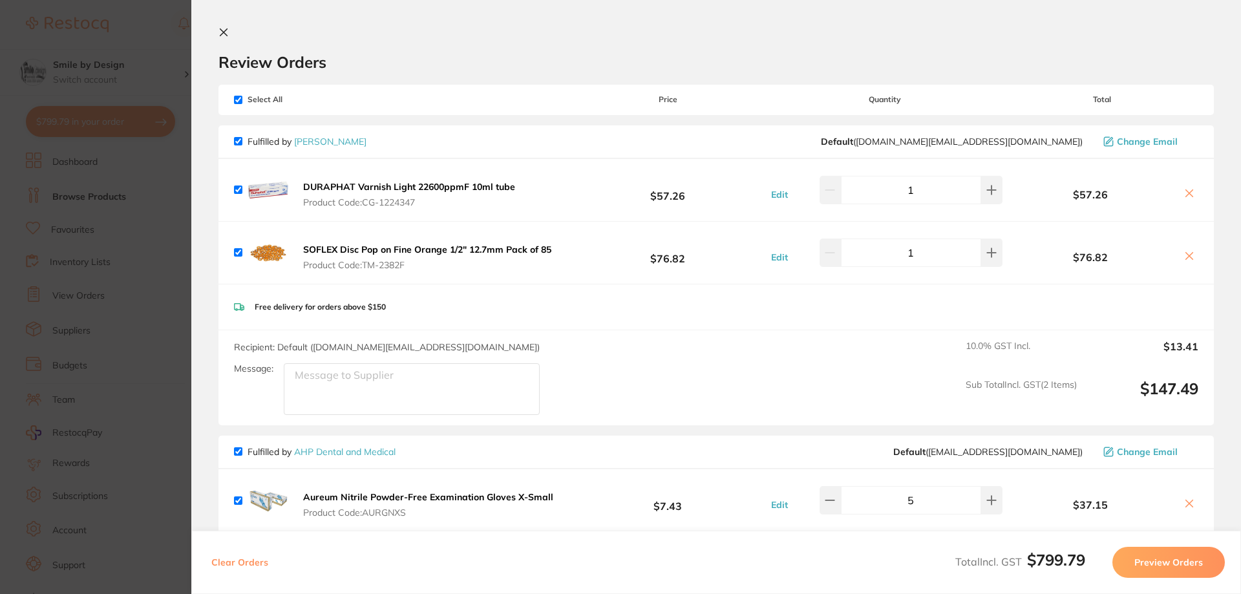
click at [220, 32] on icon at bounding box center [223, 32] width 10 height 10
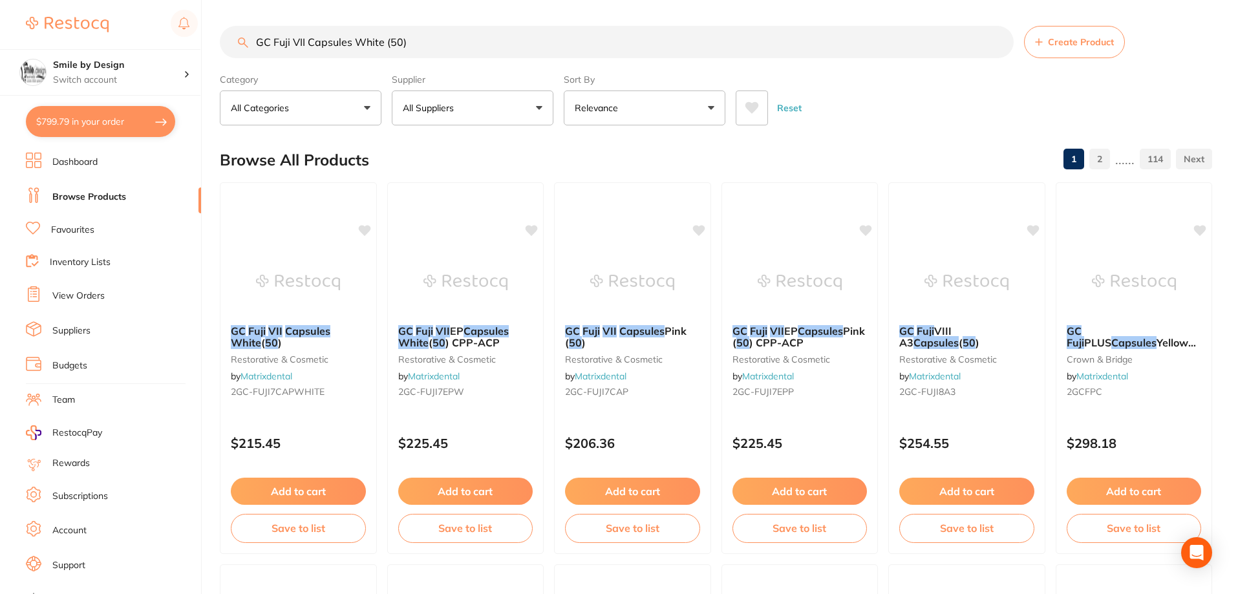
drag, startPoint x: 444, startPoint y: 40, endPoint x: 209, endPoint y: 40, distance: 234.7
click at [209, 40] on div "$799.79 Smile by Design Switch account Smile by Design Smile by Design - [GEOGR…" at bounding box center [619, 297] width 1238 height 594
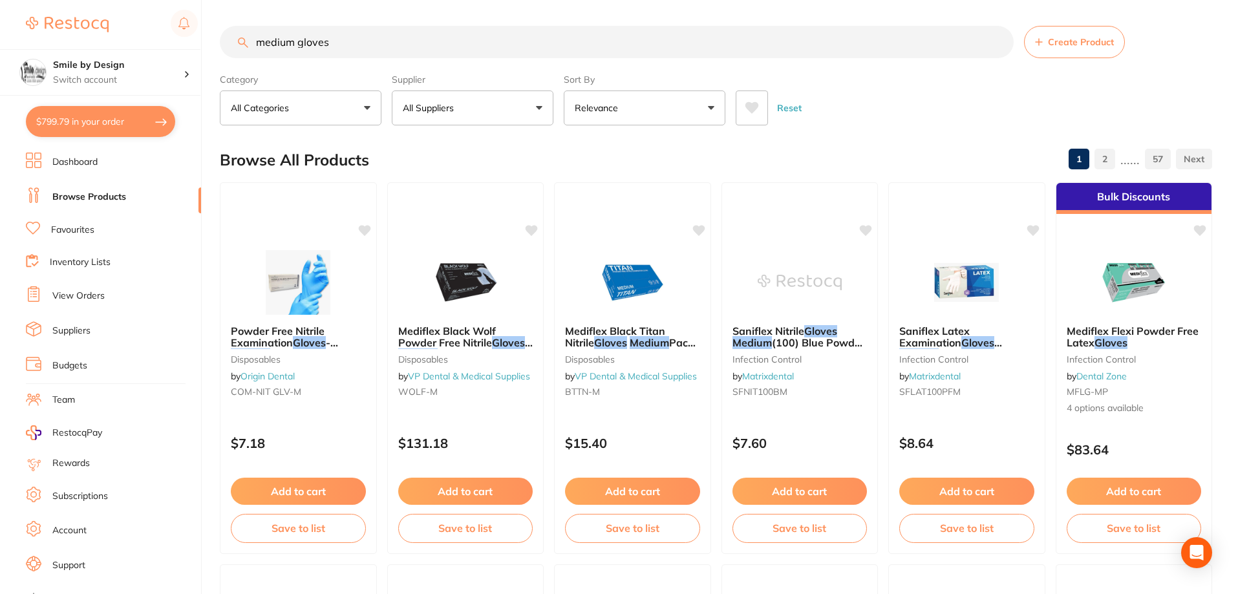
type input "medium gloves"
click at [493, 114] on button "All Suppliers" at bounding box center [473, 107] width 162 height 35
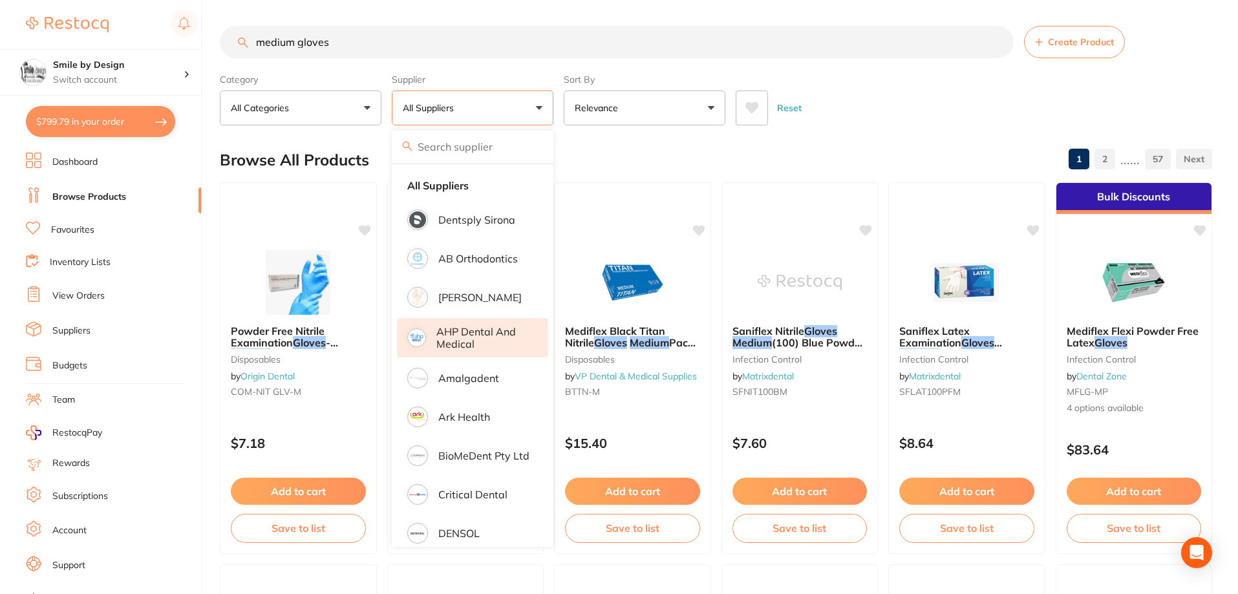
click at [484, 343] on p "AHP Dental and Medical" at bounding box center [483, 338] width 94 height 24
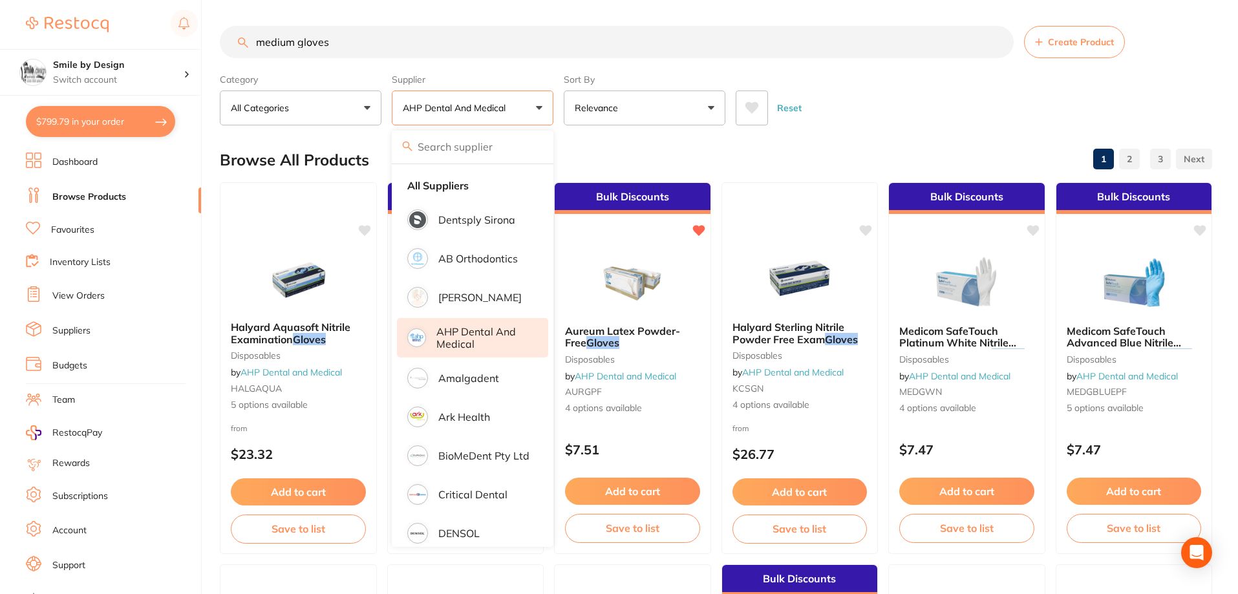
click at [730, 68] on section "medium gloves Create Product Category All Categories All Categories burs dispos…" at bounding box center [716, 76] width 992 height 100
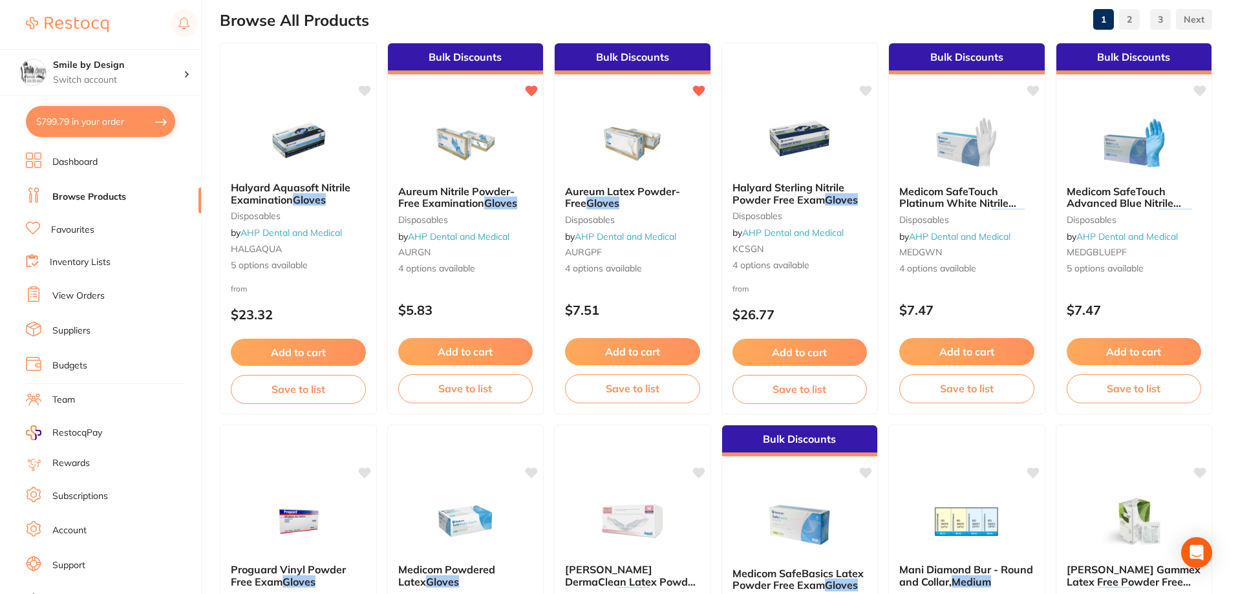
scroll to position [112, 0]
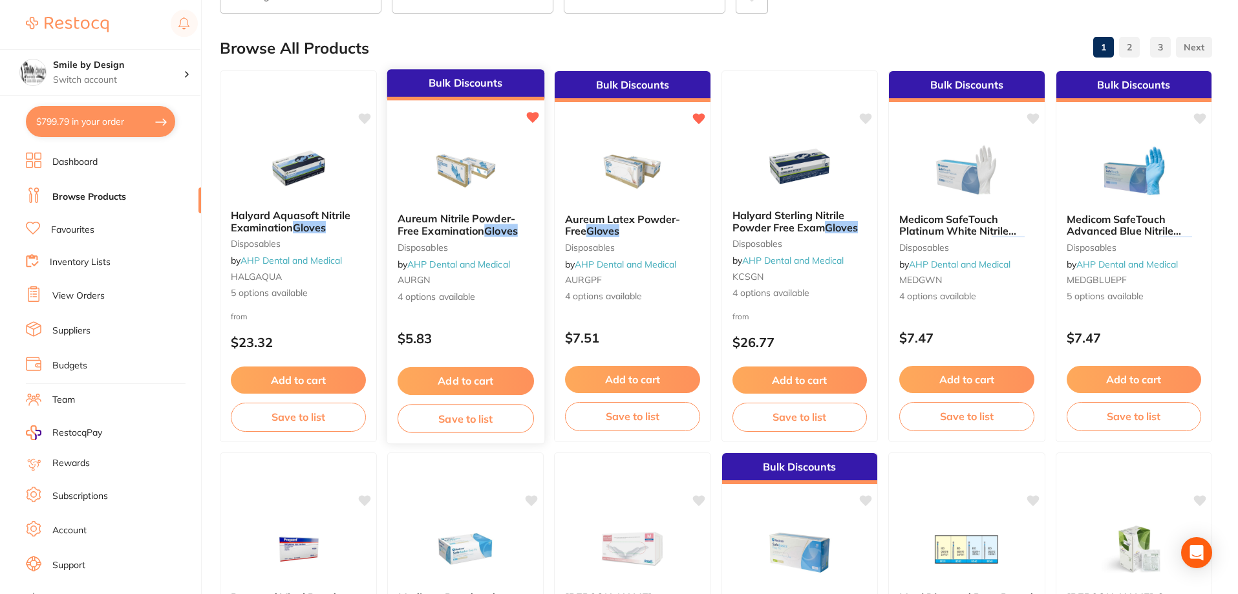
click at [456, 231] on span "Aureum Nitrile Powder-Free Examination" at bounding box center [456, 224] width 118 height 25
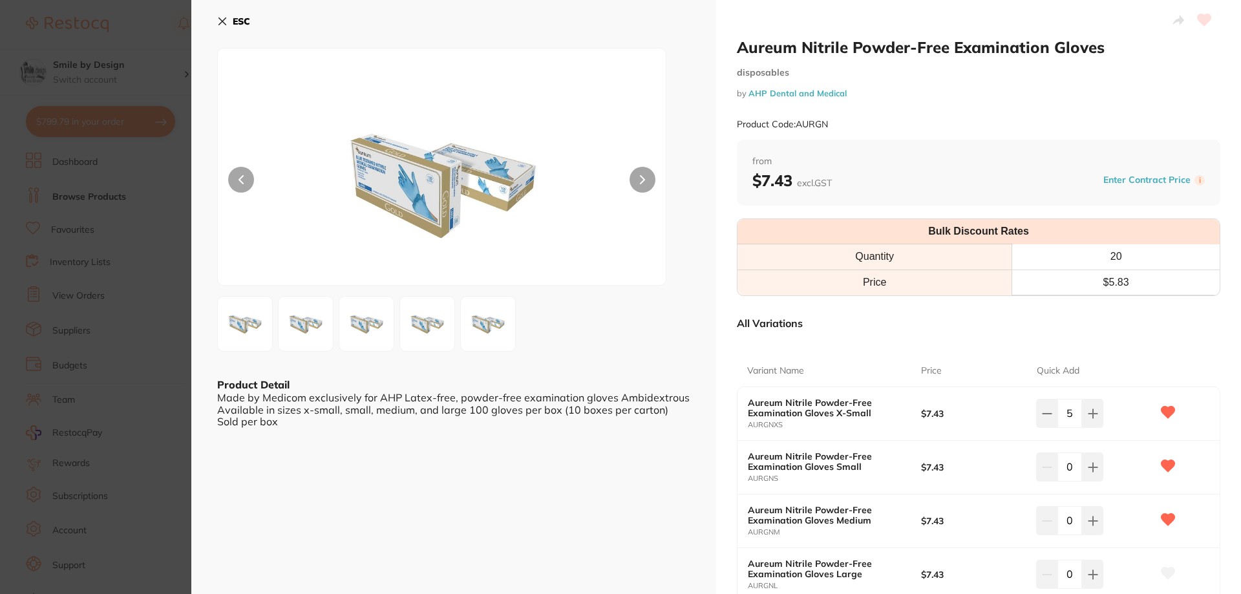
click at [235, 21] on b "ESC" at bounding box center [241, 22] width 17 height 12
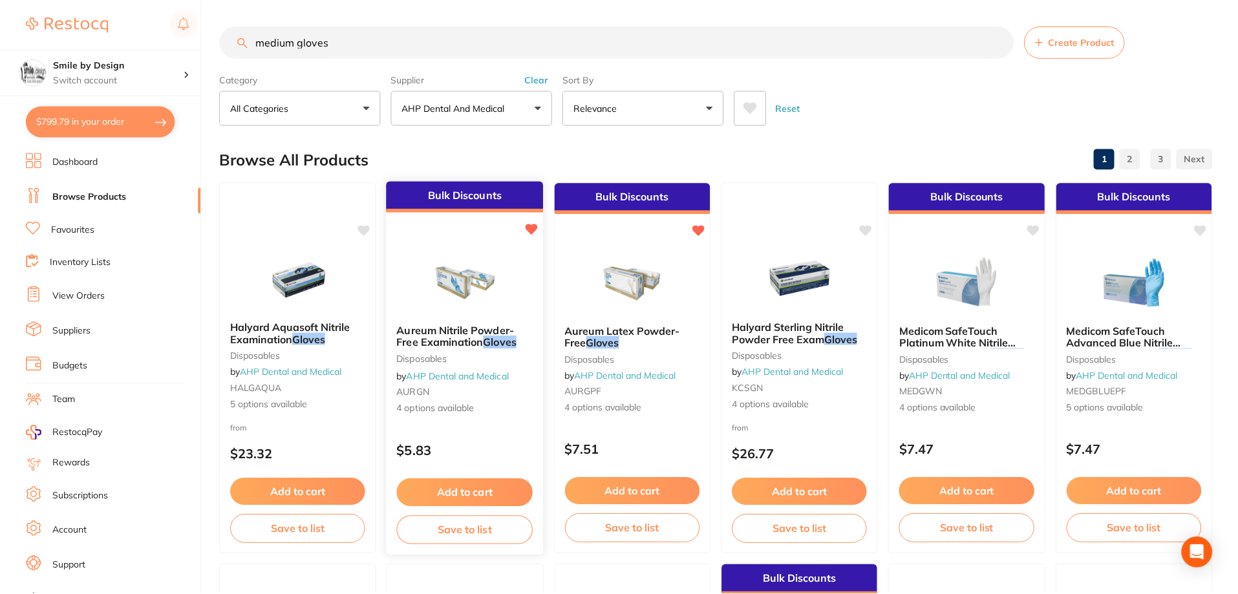
scroll to position [112, 0]
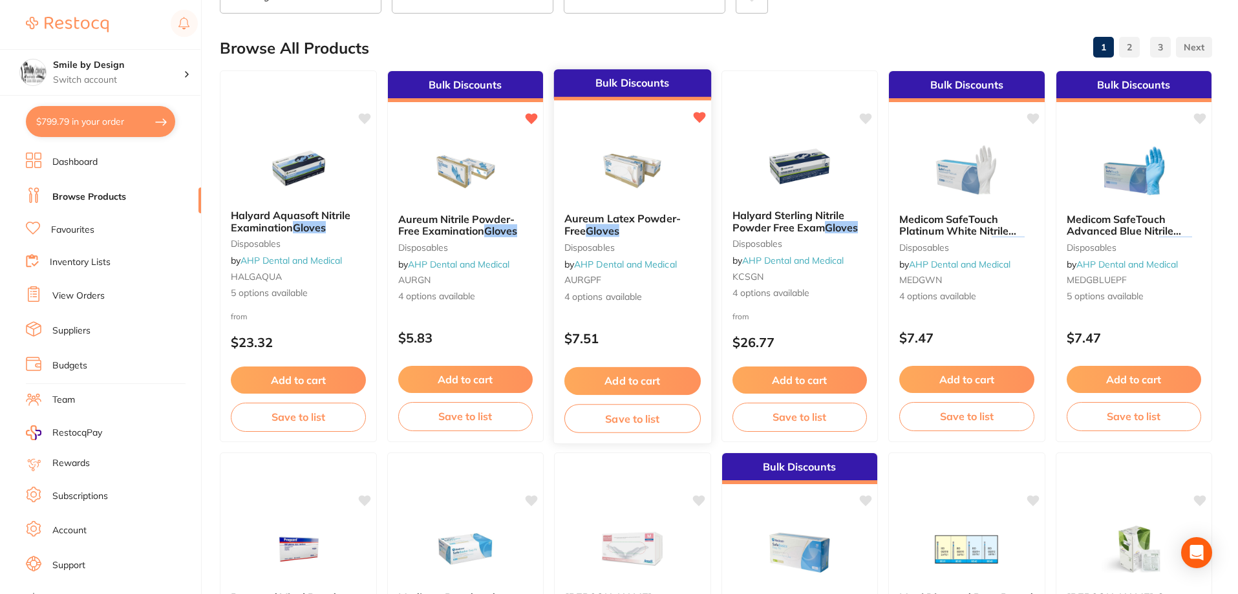
click at [622, 385] on button "Add to cart" at bounding box center [632, 381] width 136 height 28
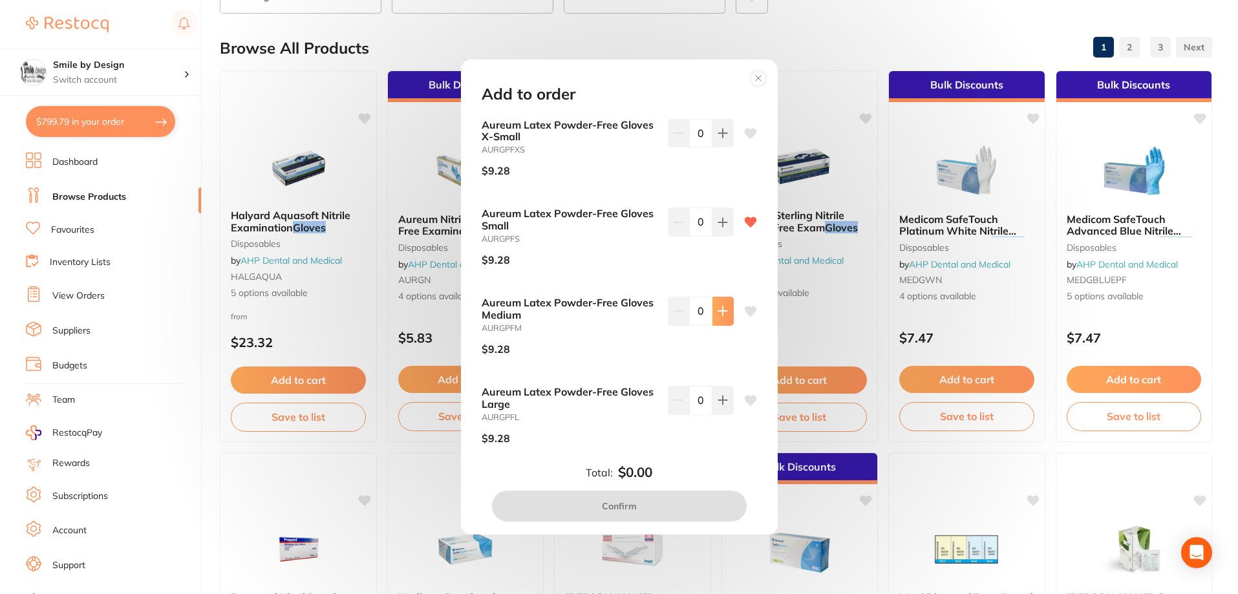
click at [723, 314] on icon at bounding box center [723, 311] width 10 height 10
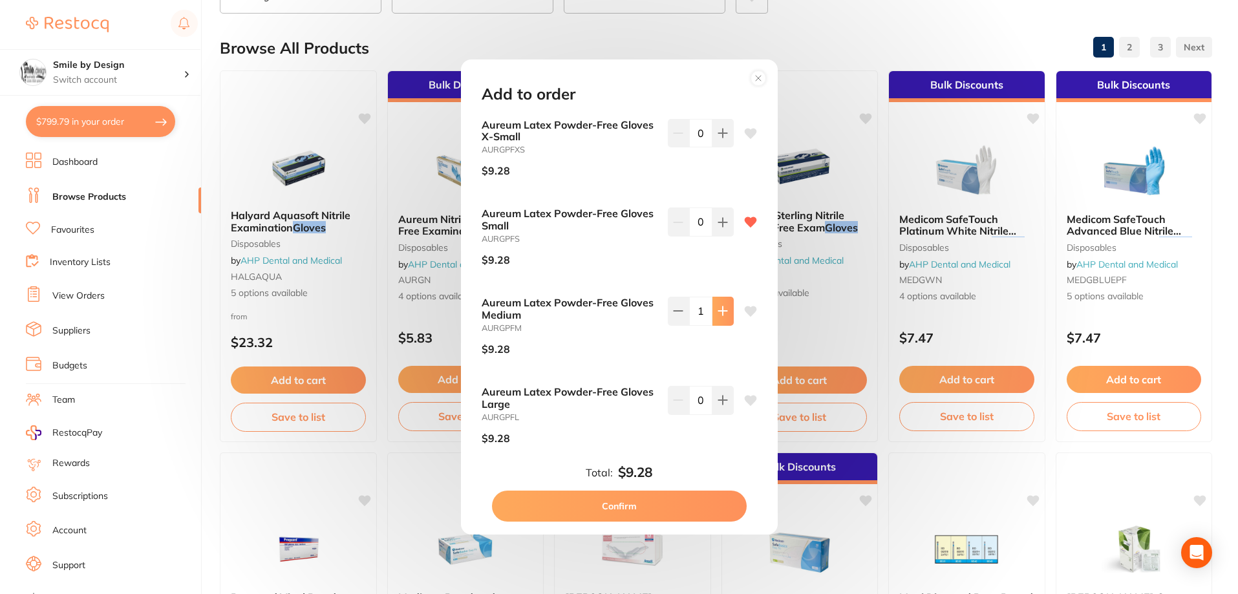
click at [723, 314] on icon at bounding box center [723, 311] width 10 height 10
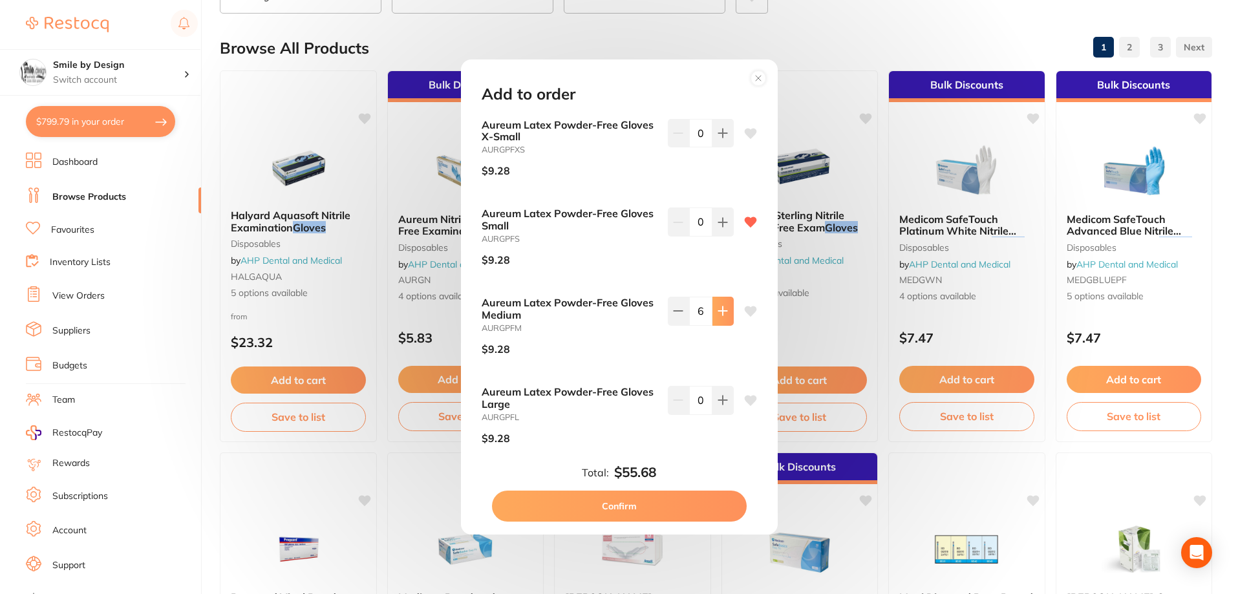
click at [723, 314] on icon at bounding box center [723, 311] width 10 height 10
click at [713, 319] on button at bounding box center [722, 311] width 21 height 28
type input "10"
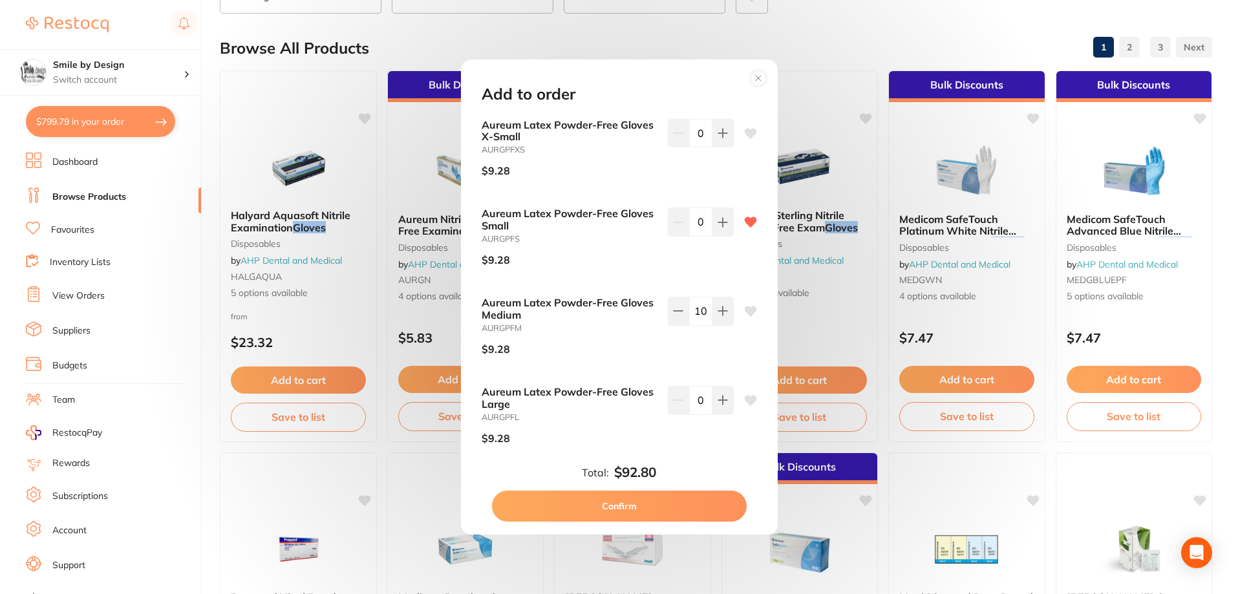
click at [665, 506] on button "Confirm" at bounding box center [619, 506] width 255 height 31
checkbox input "false"
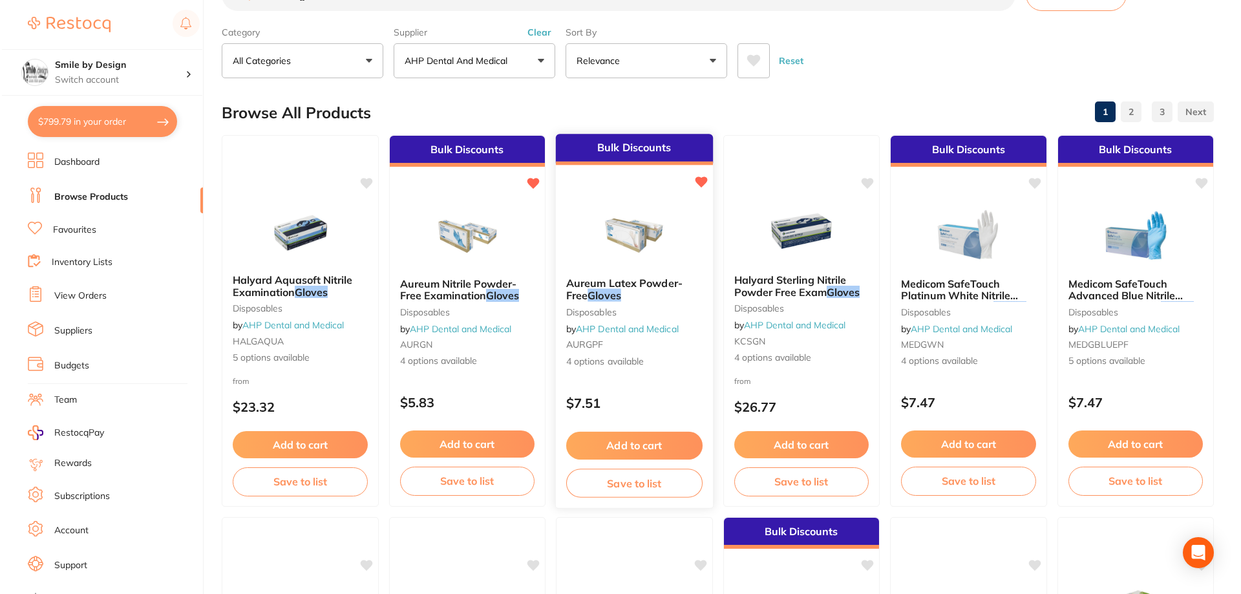
scroll to position [0, 0]
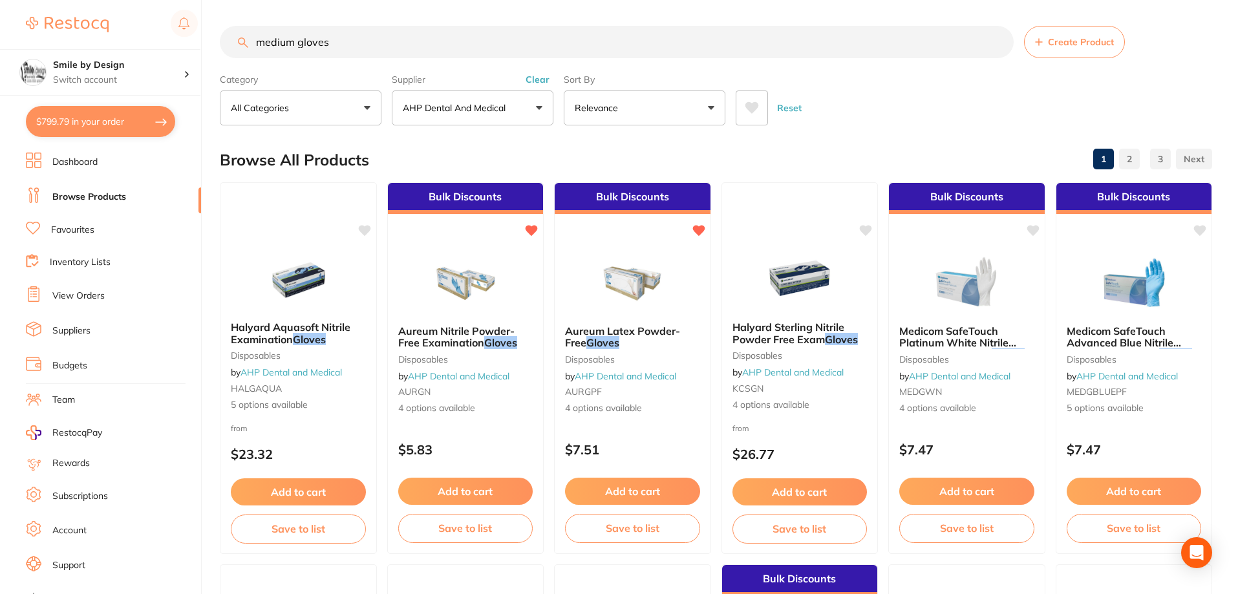
click at [119, 121] on button "$799.79 in your order" at bounding box center [100, 121] width 149 height 31
checkbox input "true"
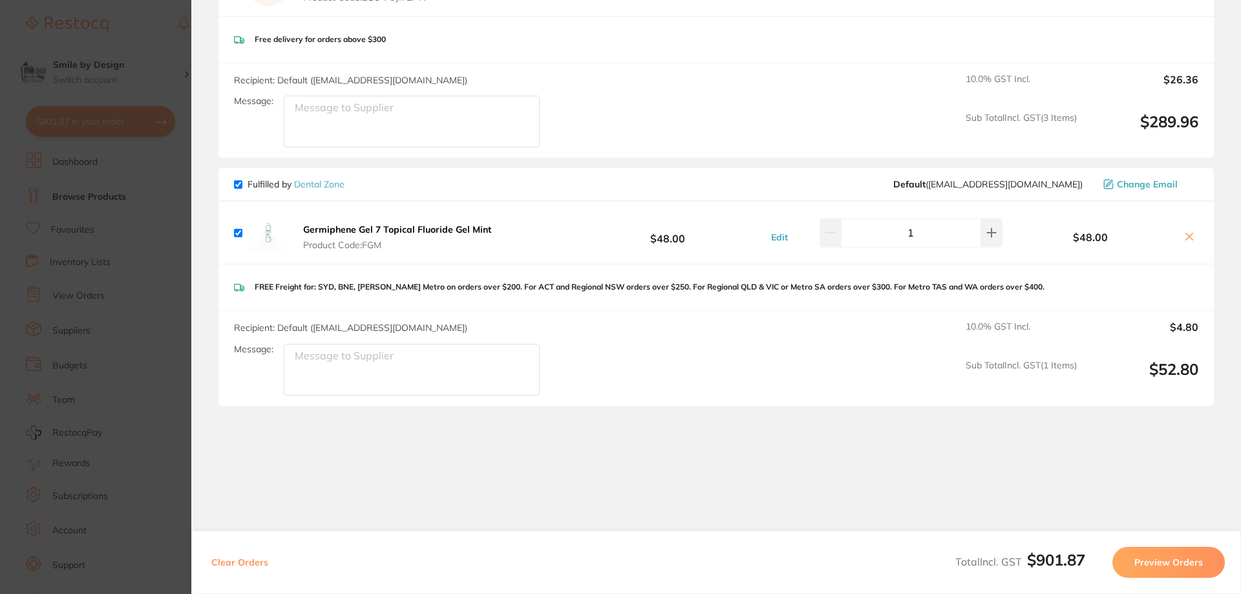
scroll to position [1281, 0]
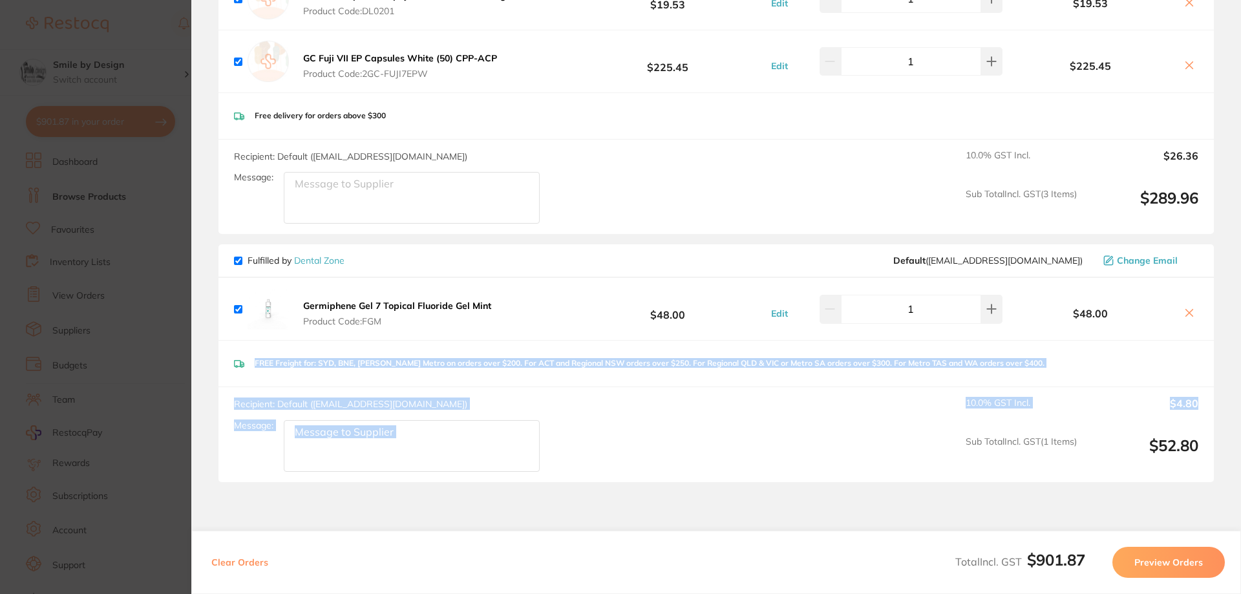
drag, startPoint x: 1237, startPoint y: 396, endPoint x: 1230, endPoint y: 317, distance: 79.1
click at [1230, 317] on section "Review Orders Your orders are being processed and we will notify you once we ha…" at bounding box center [716, 297] width 1050 height 594
click at [1226, 353] on section "Review Orders Your orders are being processed and we will notify you once we ha…" at bounding box center [716, 297] width 1050 height 594
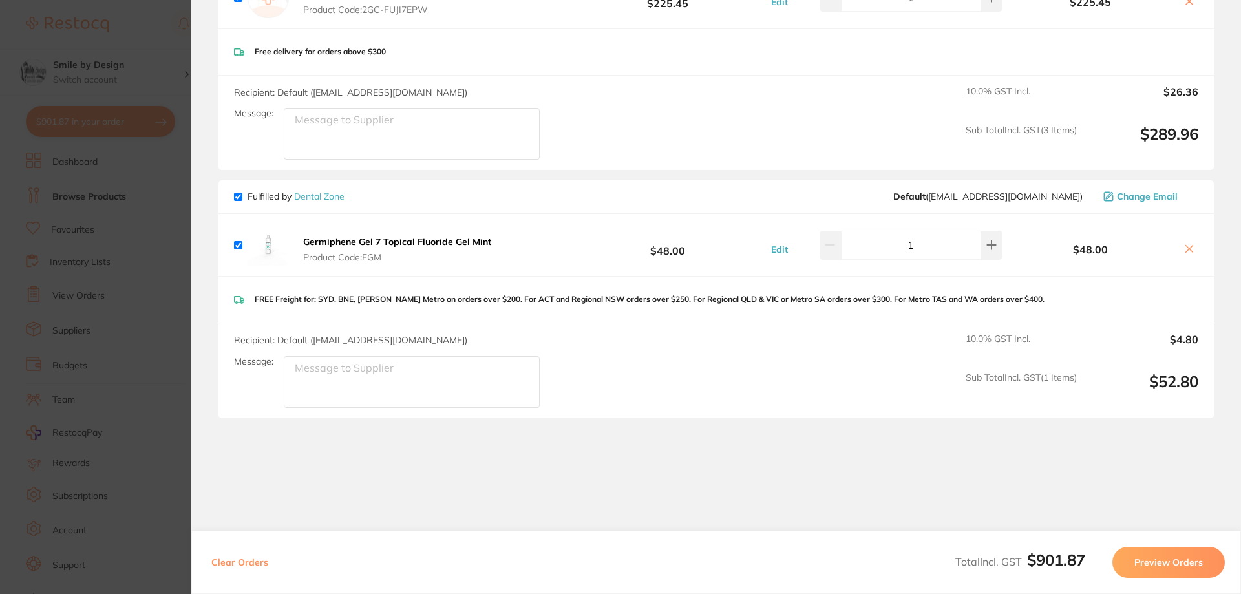
scroll to position [1360, 0]
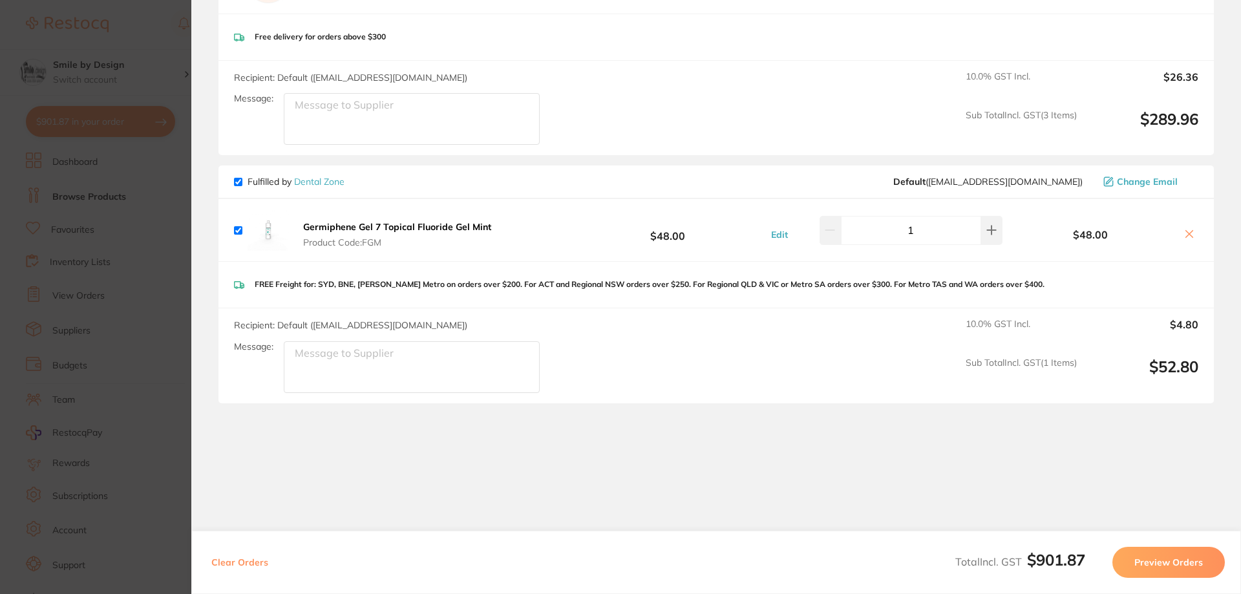
click at [1186, 571] on button "Preview Orders" at bounding box center [1168, 562] width 112 height 31
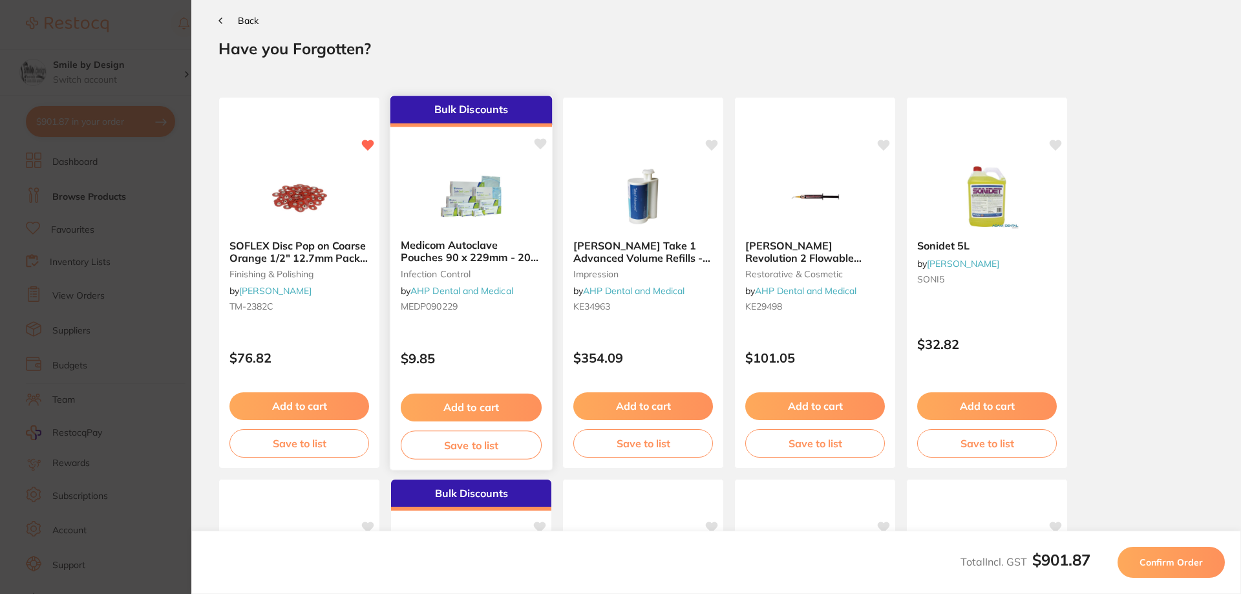
scroll to position [0, 0]
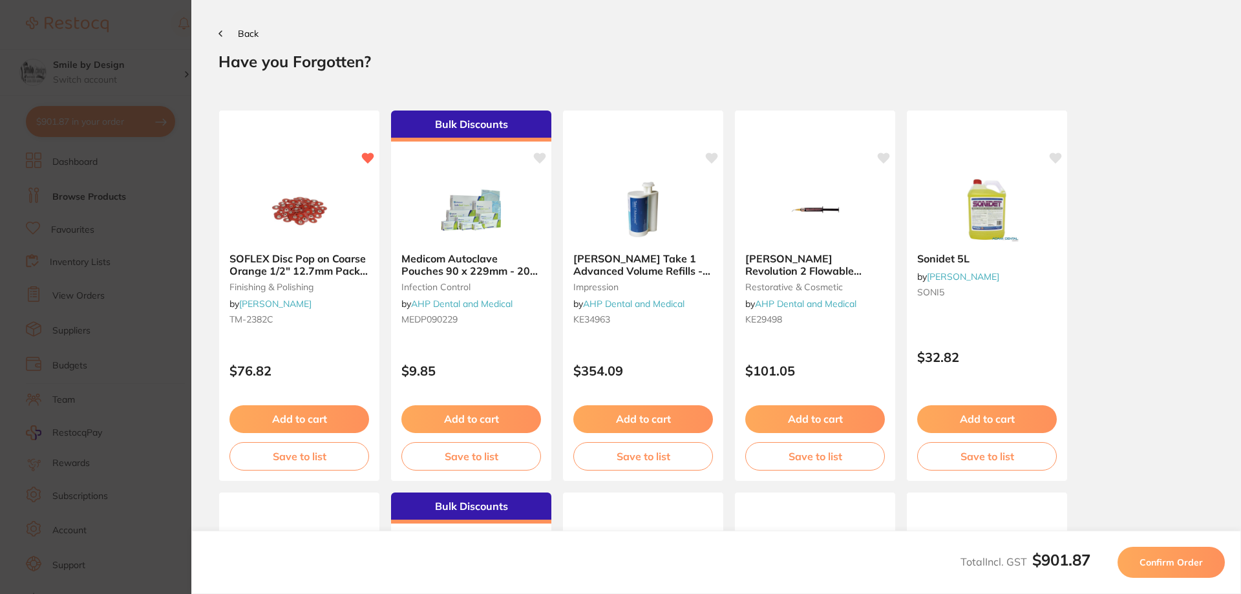
click at [1175, 562] on span "Confirm Order" at bounding box center [1171, 563] width 63 height 12
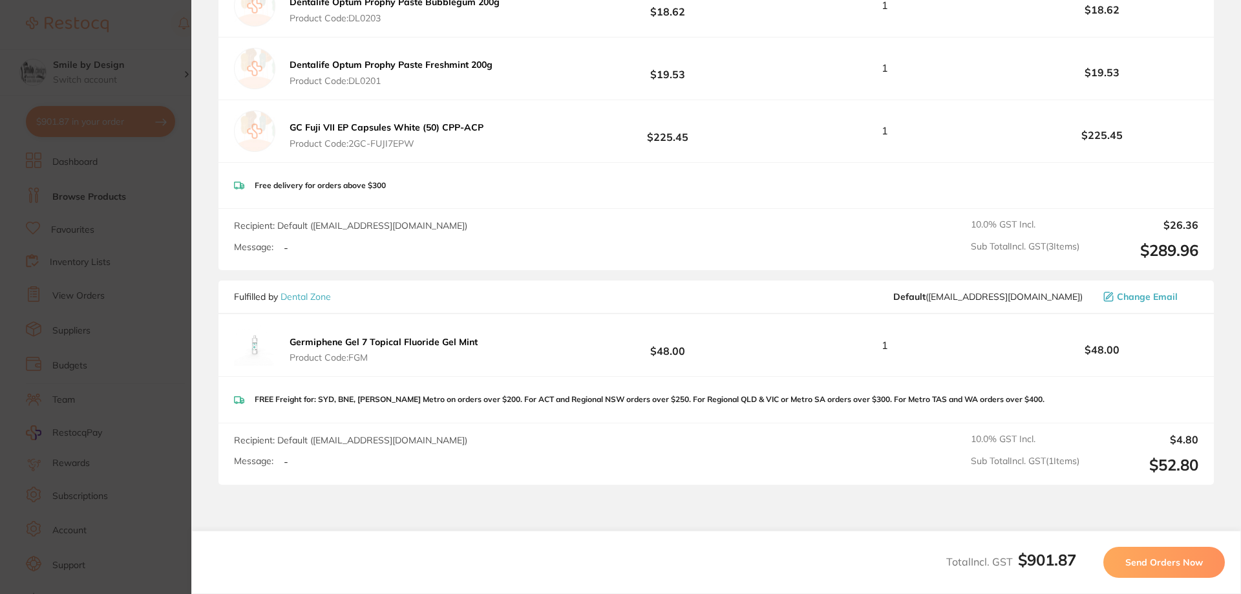
scroll to position [1301, 0]
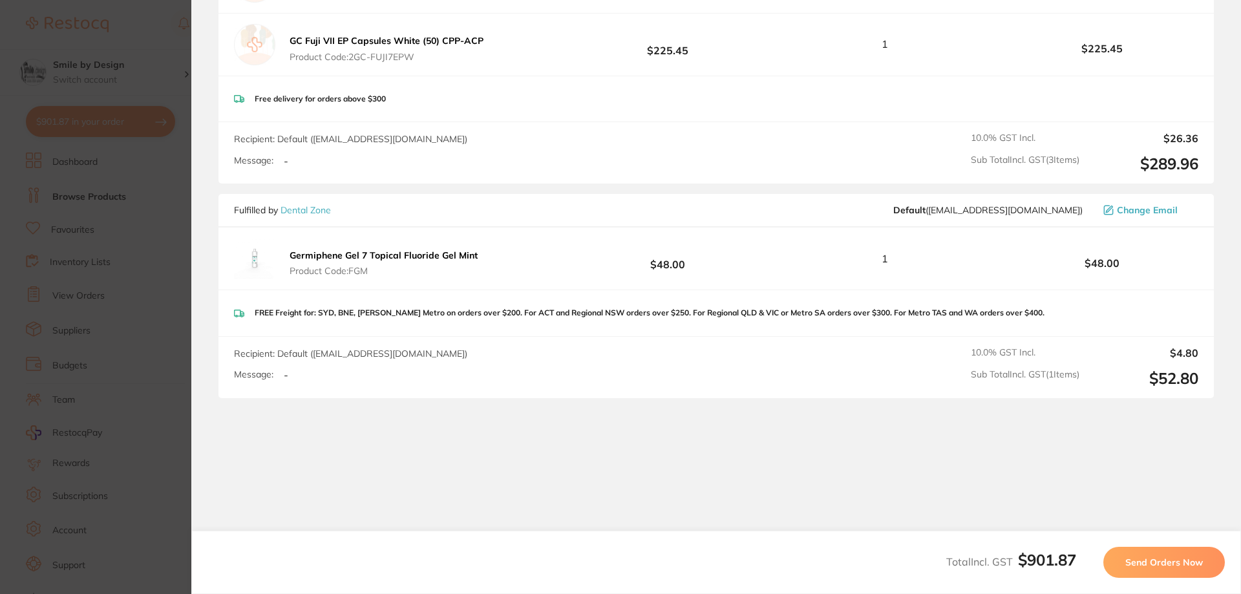
click at [1146, 566] on span "Send Orders Now" at bounding box center [1164, 563] width 78 height 12
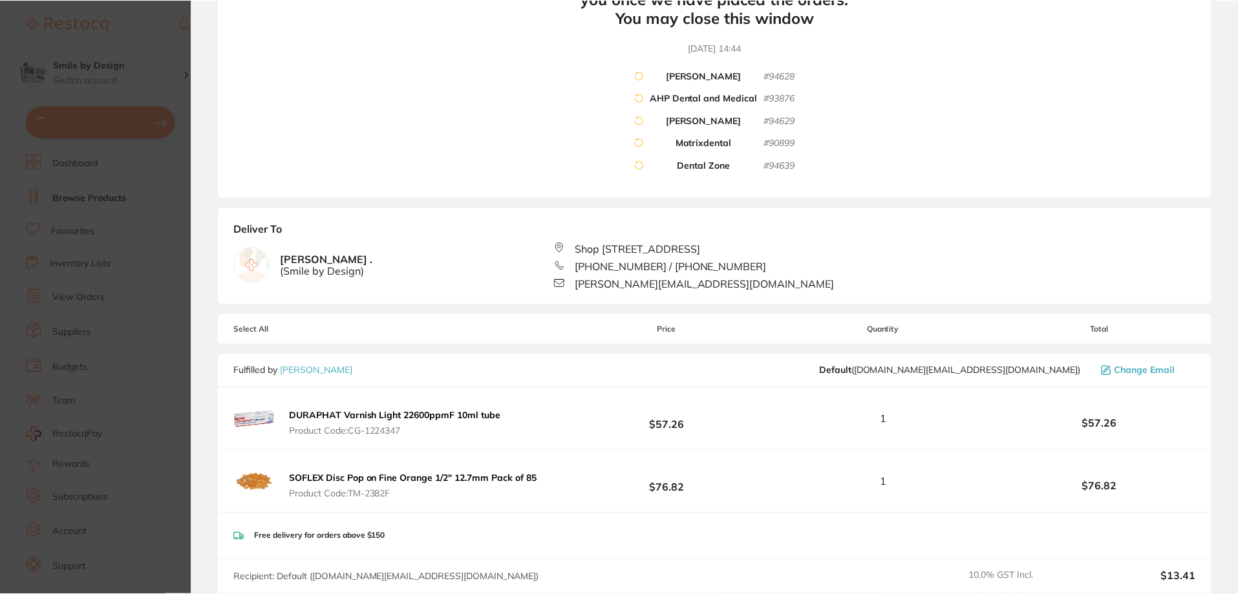
scroll to position [0, 0]
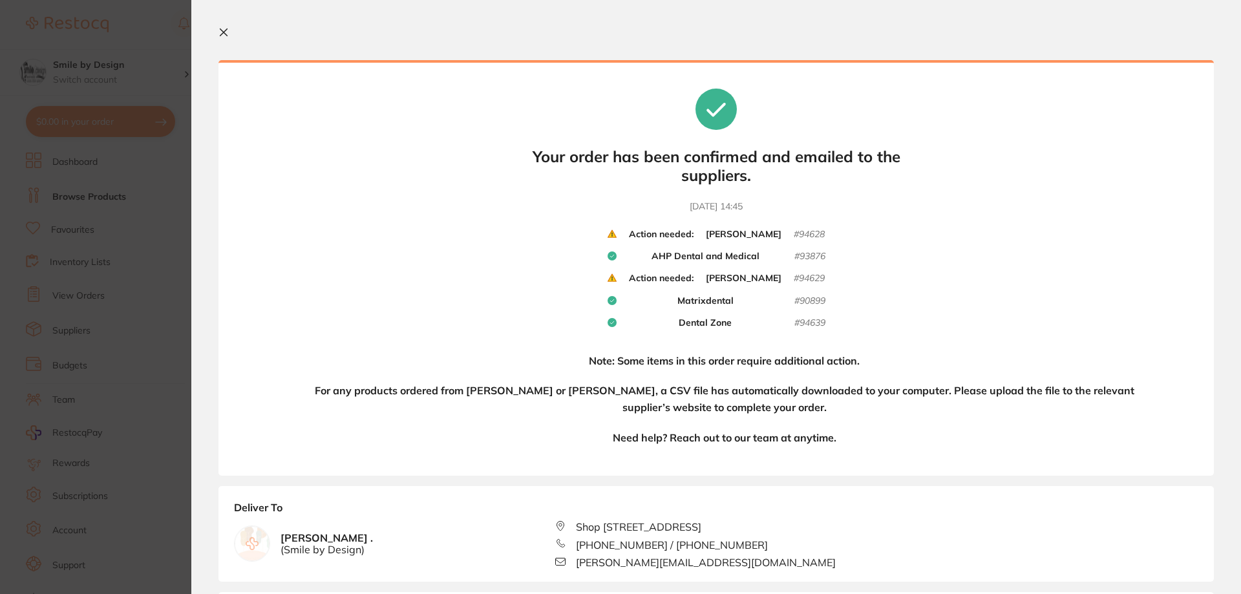
click at [224, 33] on icon at bounding box center [223, 32] width 7 height 7
